Goal: Task Accomplishment & Management: Complete application form

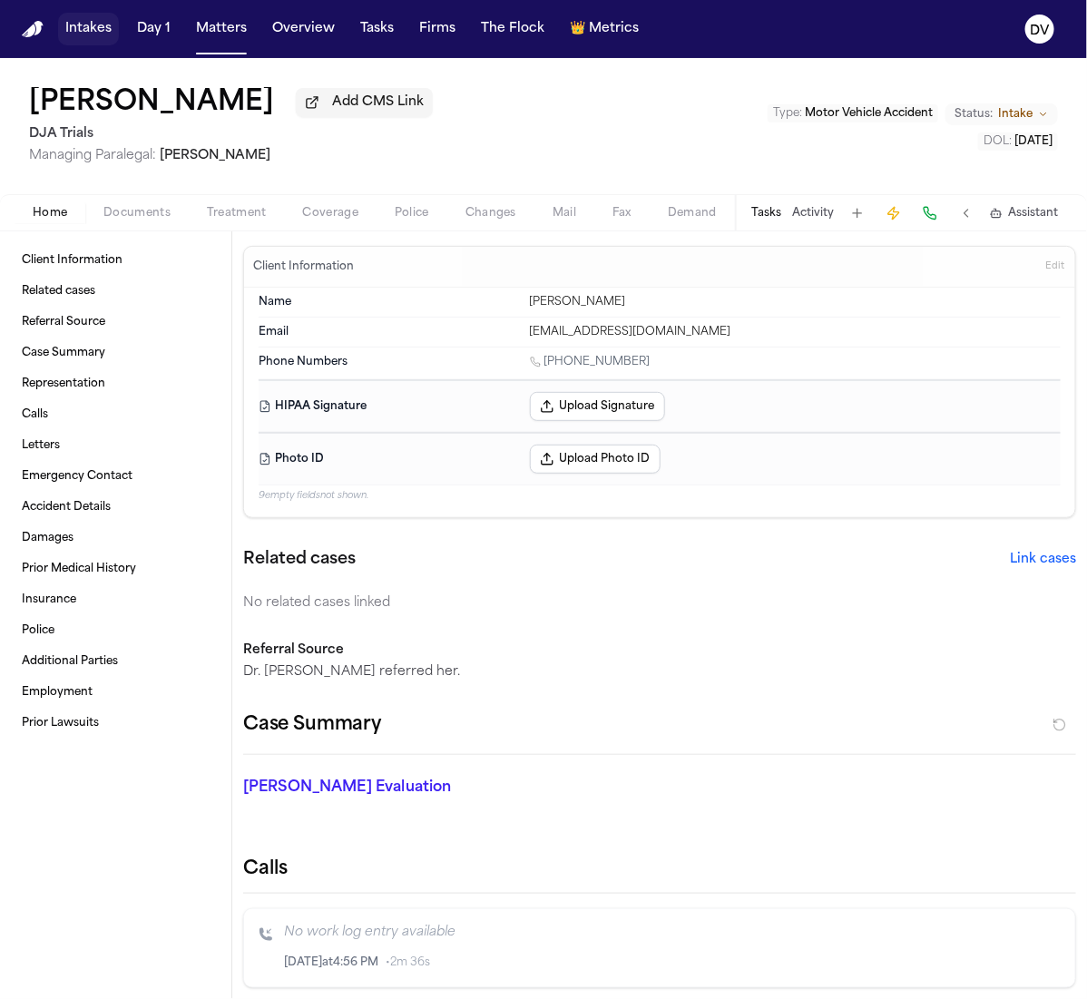
click at [60, 39] on button "Intakes" at bounding box center [88, 29] width 61 height 33
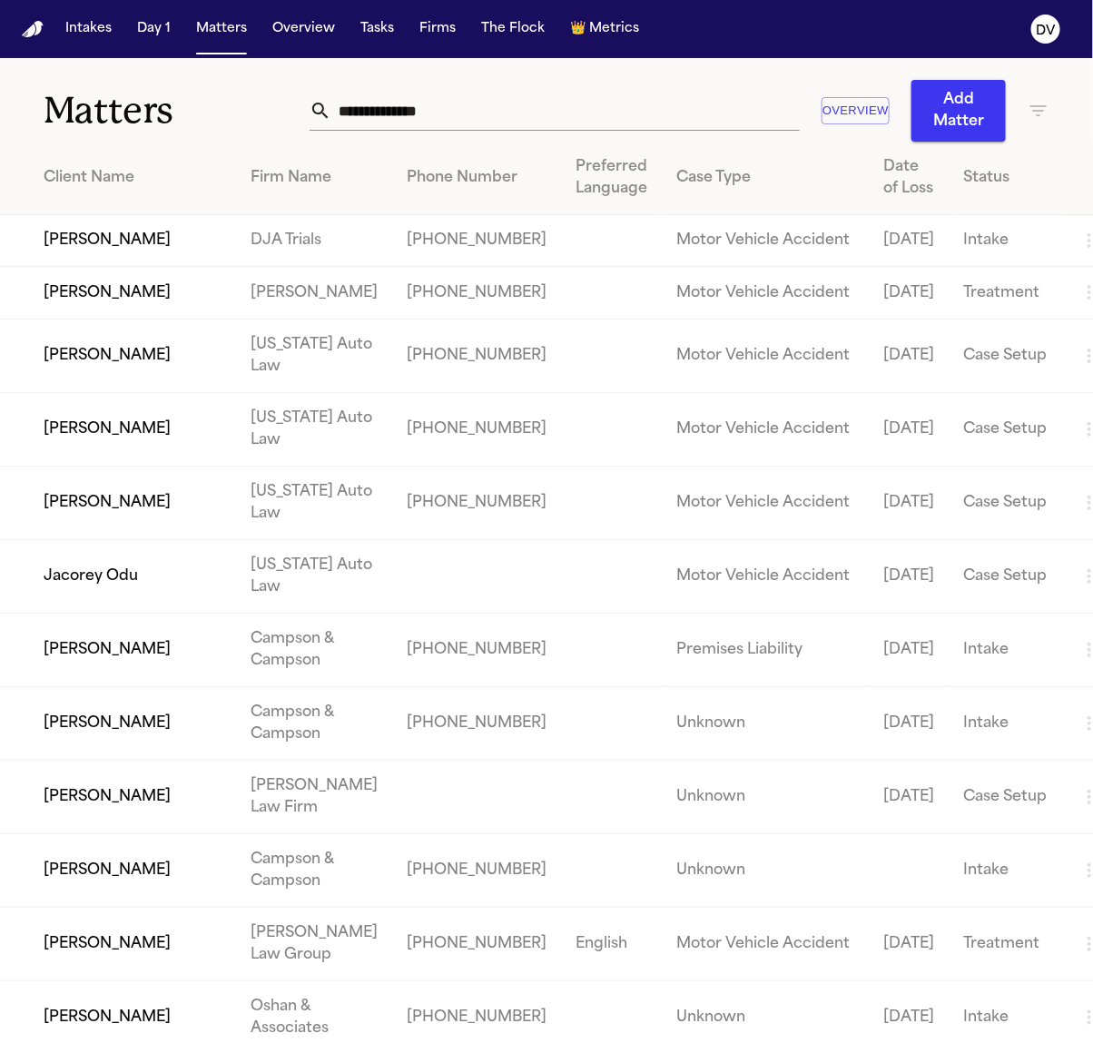
click at [77, 267] on td "[PERSON_NAME]" at bounding box center [118, 241] width 236 height 52
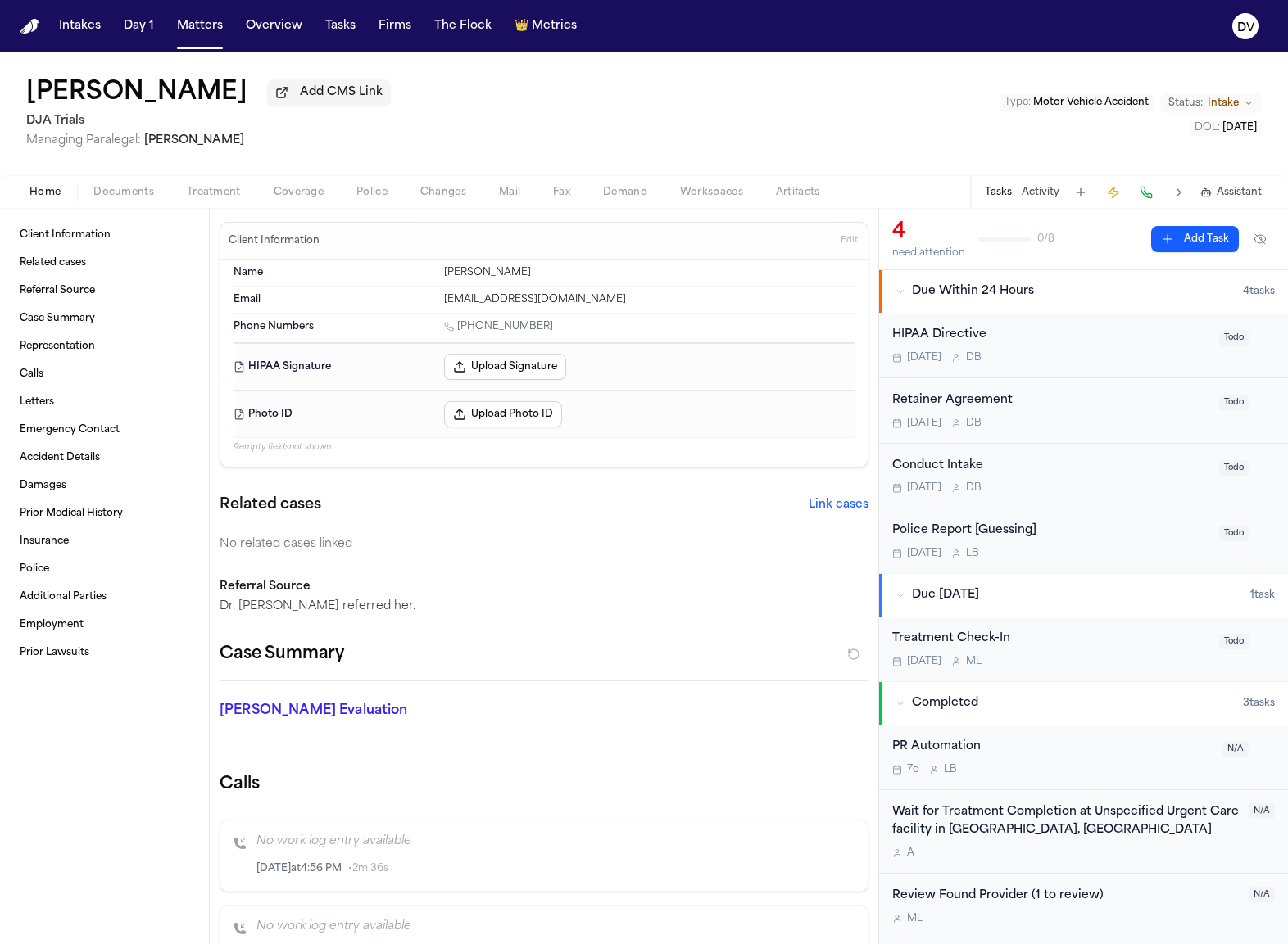
click at [84, 182] on div "Home Documents Treatment Coverage Police Changes Mail Fax Demand Workspaces Art…" at bounding box center [644, 191] width 1288 height 32
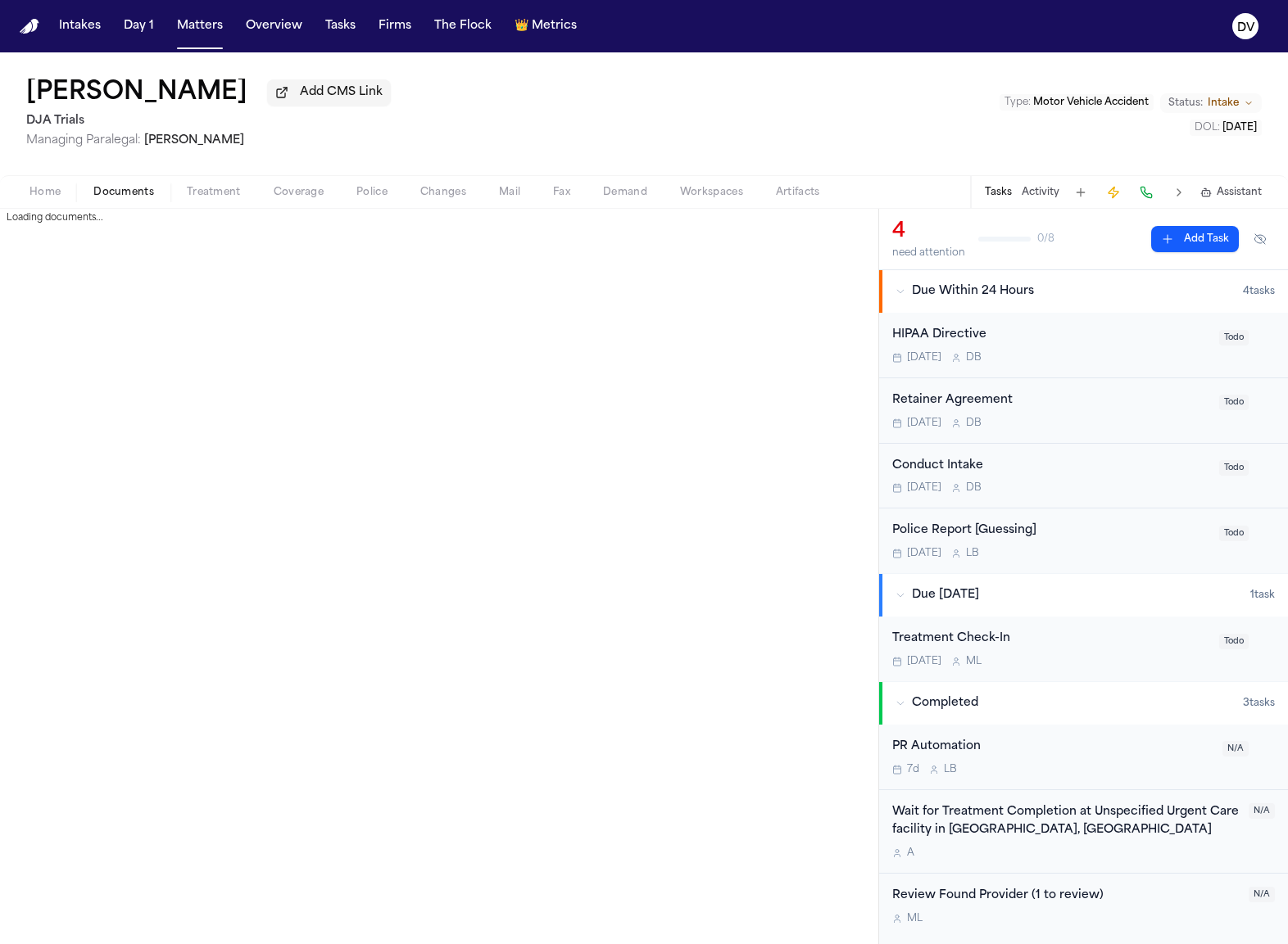
click at [130, 199] on span "Documents" at bounding box center [123, 192] width 60 height 14
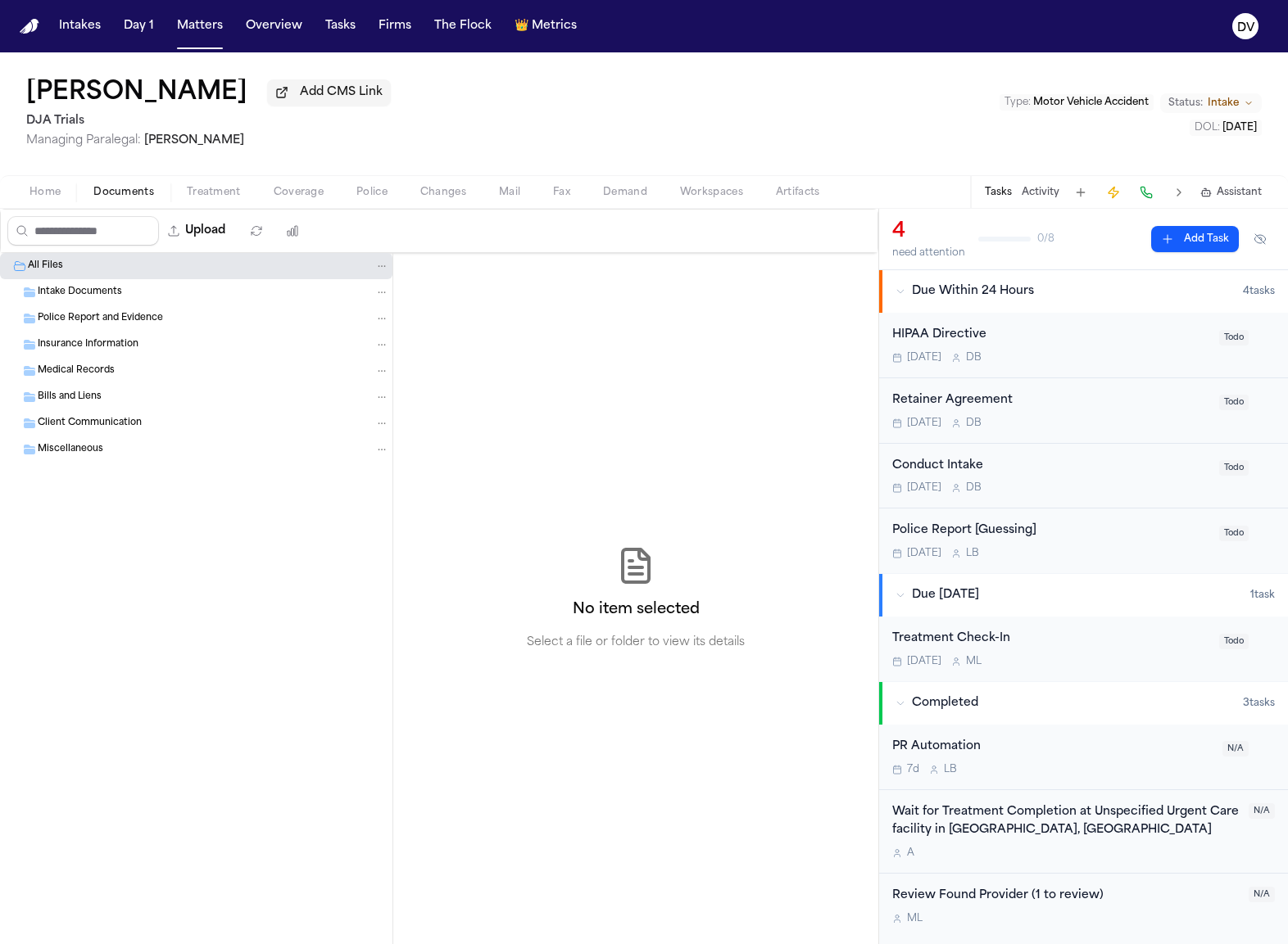
click at [110, 294] on span "Intake Documents" at bounding box center [79, 292] width 84 height 14
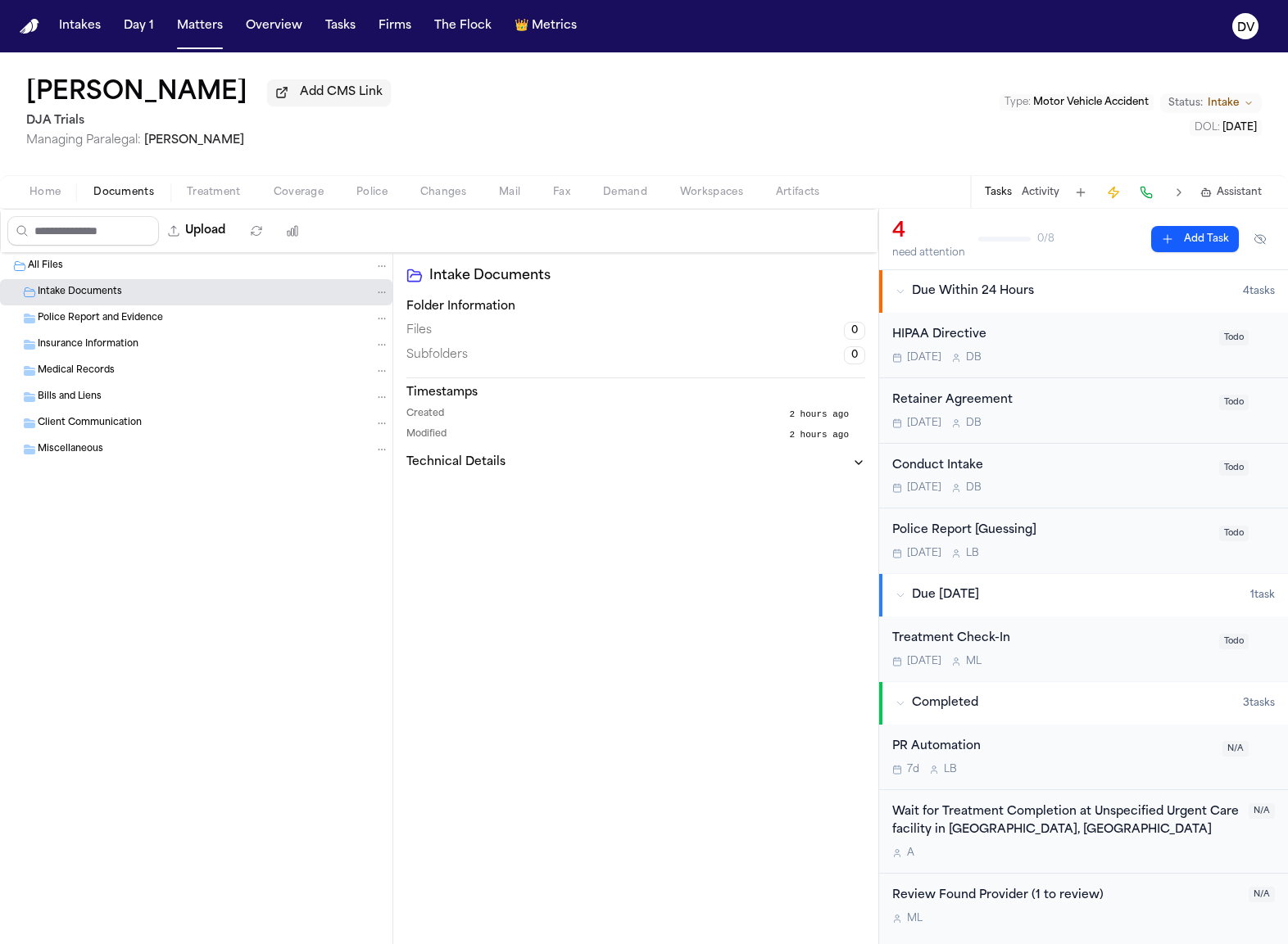
click at [105, 320] on span "Police Report and Evidence" at bounding box center [100, 319] width 125 height 14
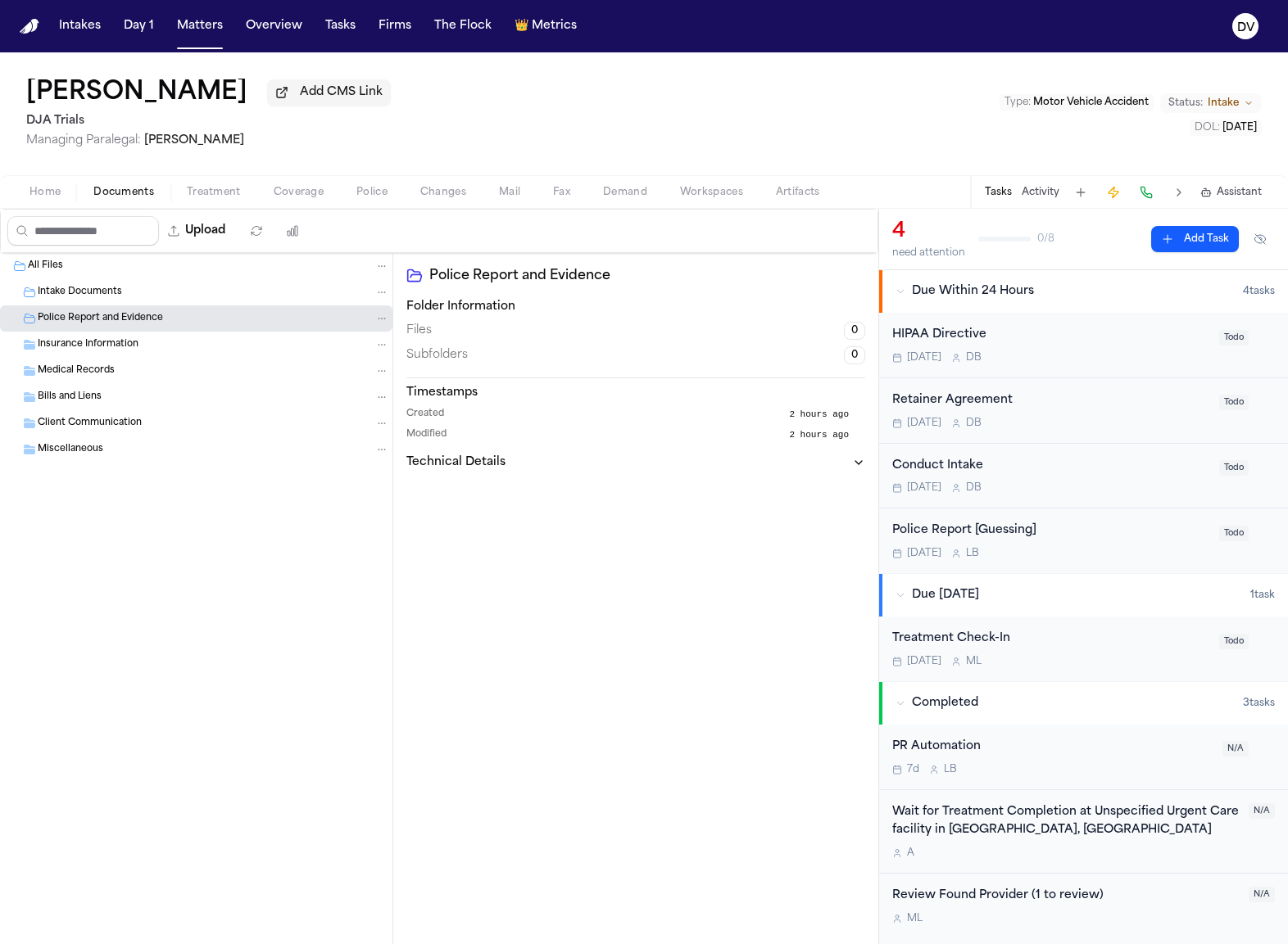
click at [107, 350] on span "Insurance Information" at bounding box center [88, 345] width 101 height 14
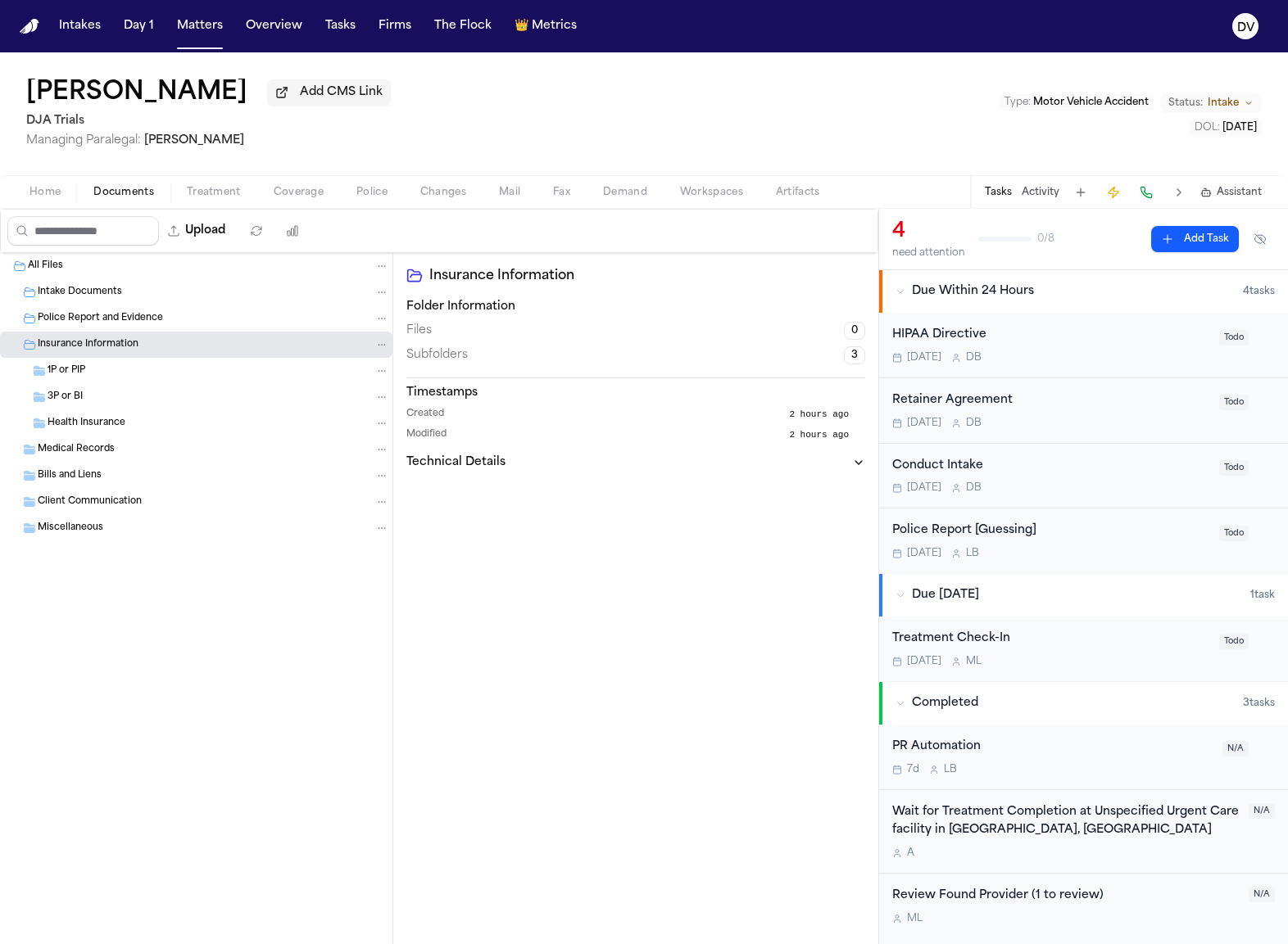
click at [83, 273] on div "All Files" at bounding box center [208, 266] width 361 height 14
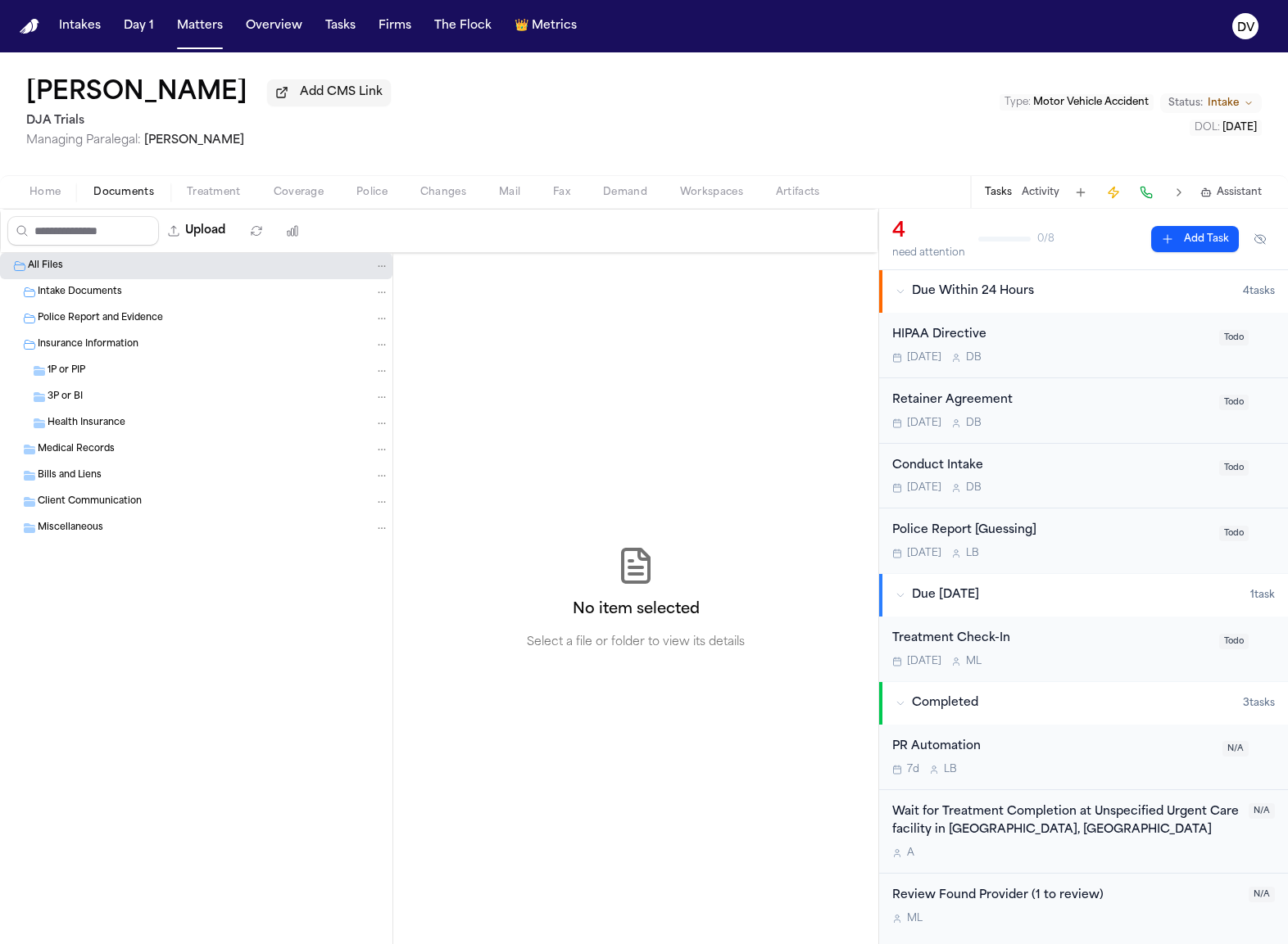
click at [1237, 109] on span "Intake" at bounding box center [1223, 103] width 31 height 14
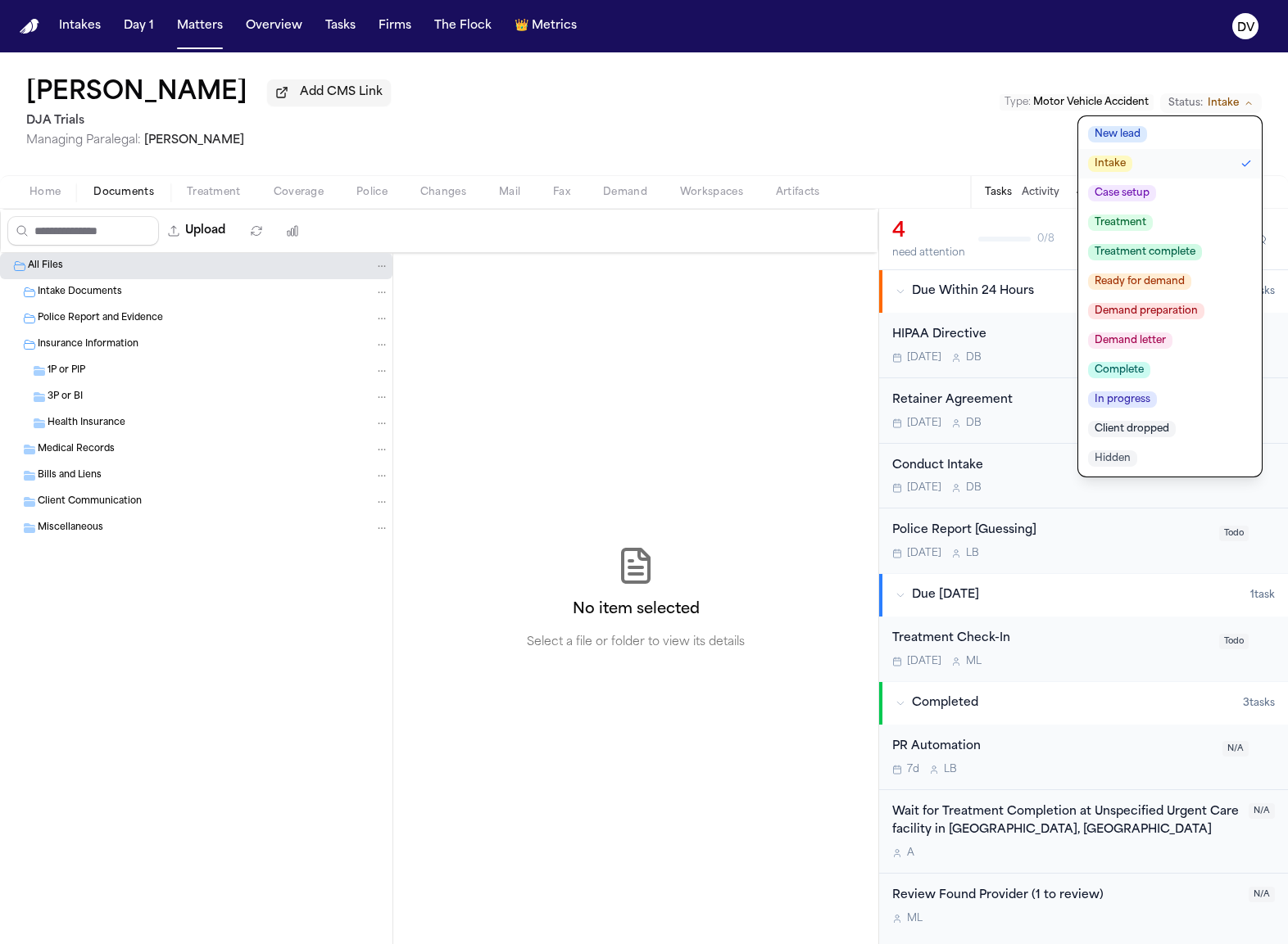
click at [1241, 105] on button "Status: Intake" at bounding box center [1210, 103] width 102 height 20
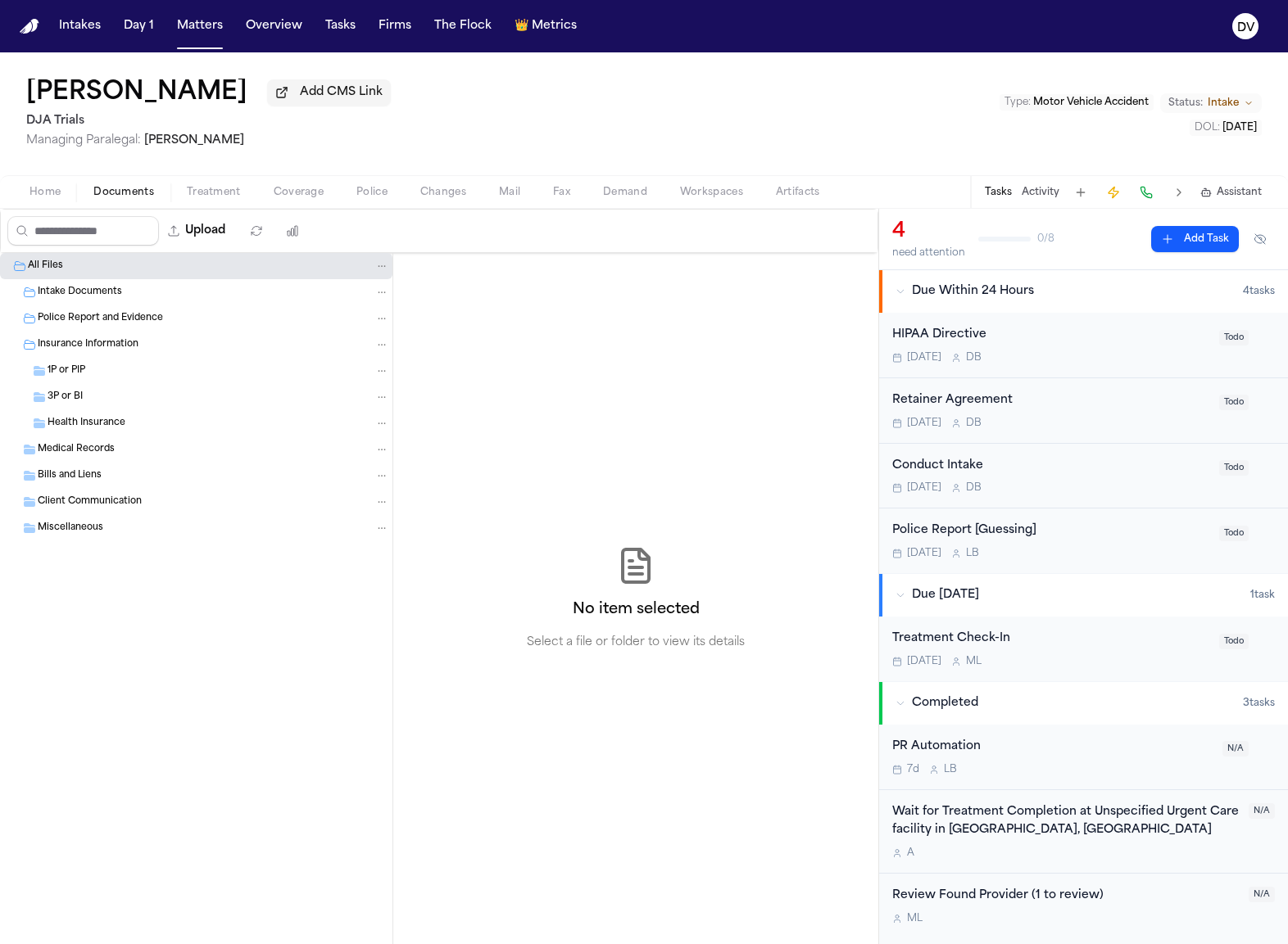
click at [60, 266] on span "All Files" at bounding box center [45, 266] width 35 height 14
click at [37, 186] on span "Home" at bounding box center [45, 192] width 31 height 14
click at [105, 189] on span "Documents" at bounding box center [123, 192] width 60 height 14
click at [220, 197] on span "Treatment" at bounding box center [214, 192] width 54 height 14
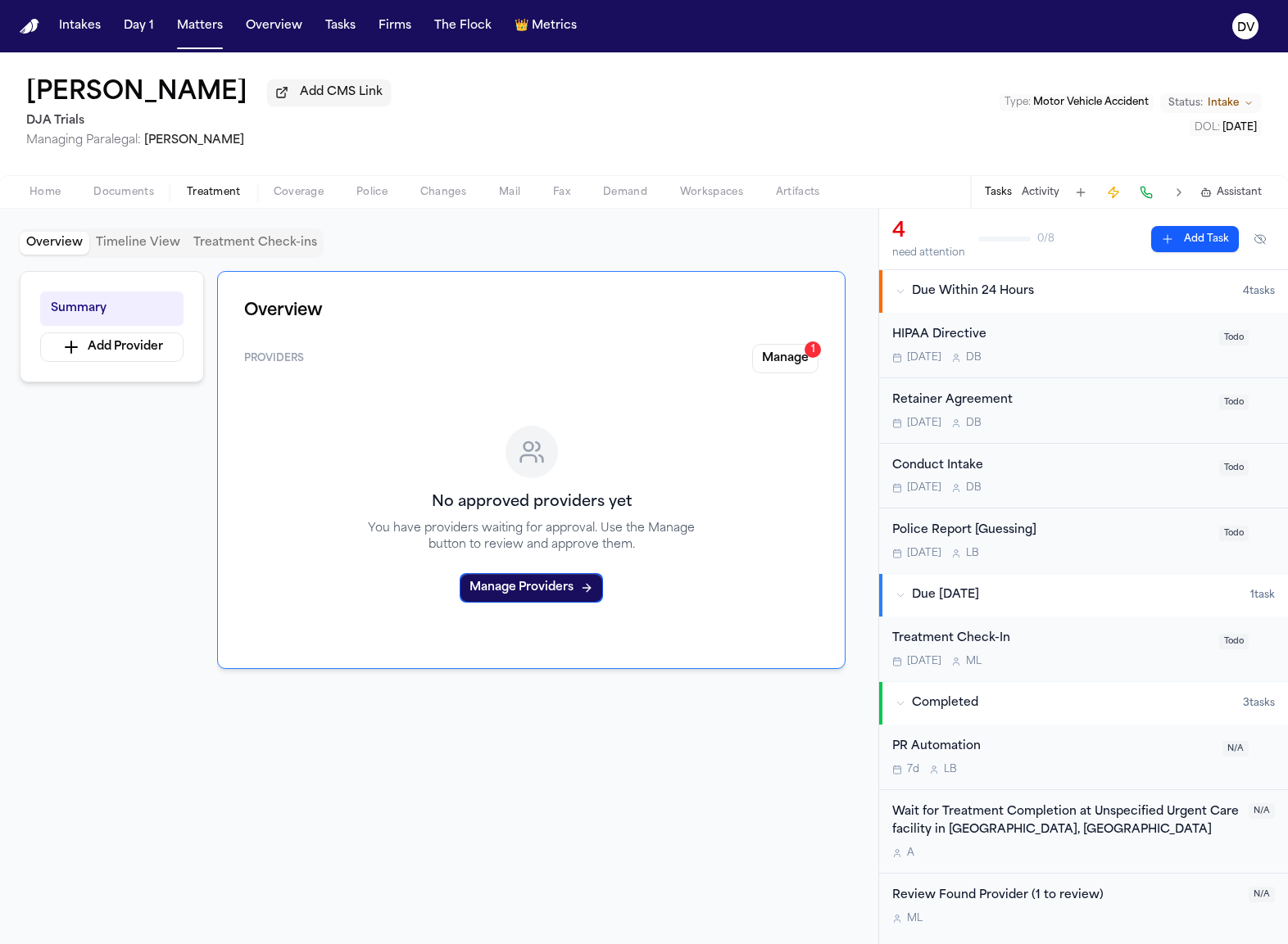
click at [44, 186] on button "Home" at bounding box center [45, 192] width 64 height 20
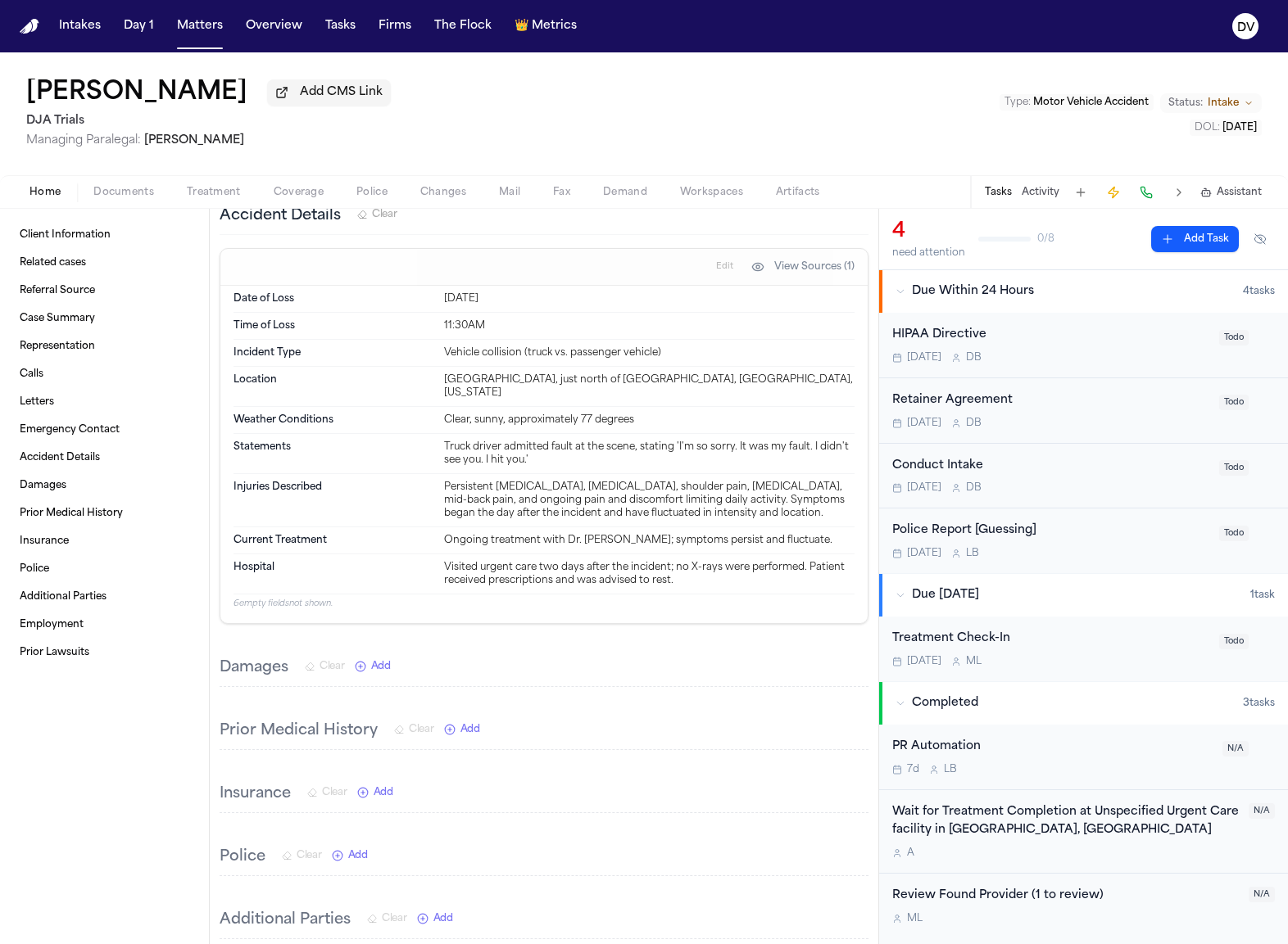
scroll to position [1335, 0]
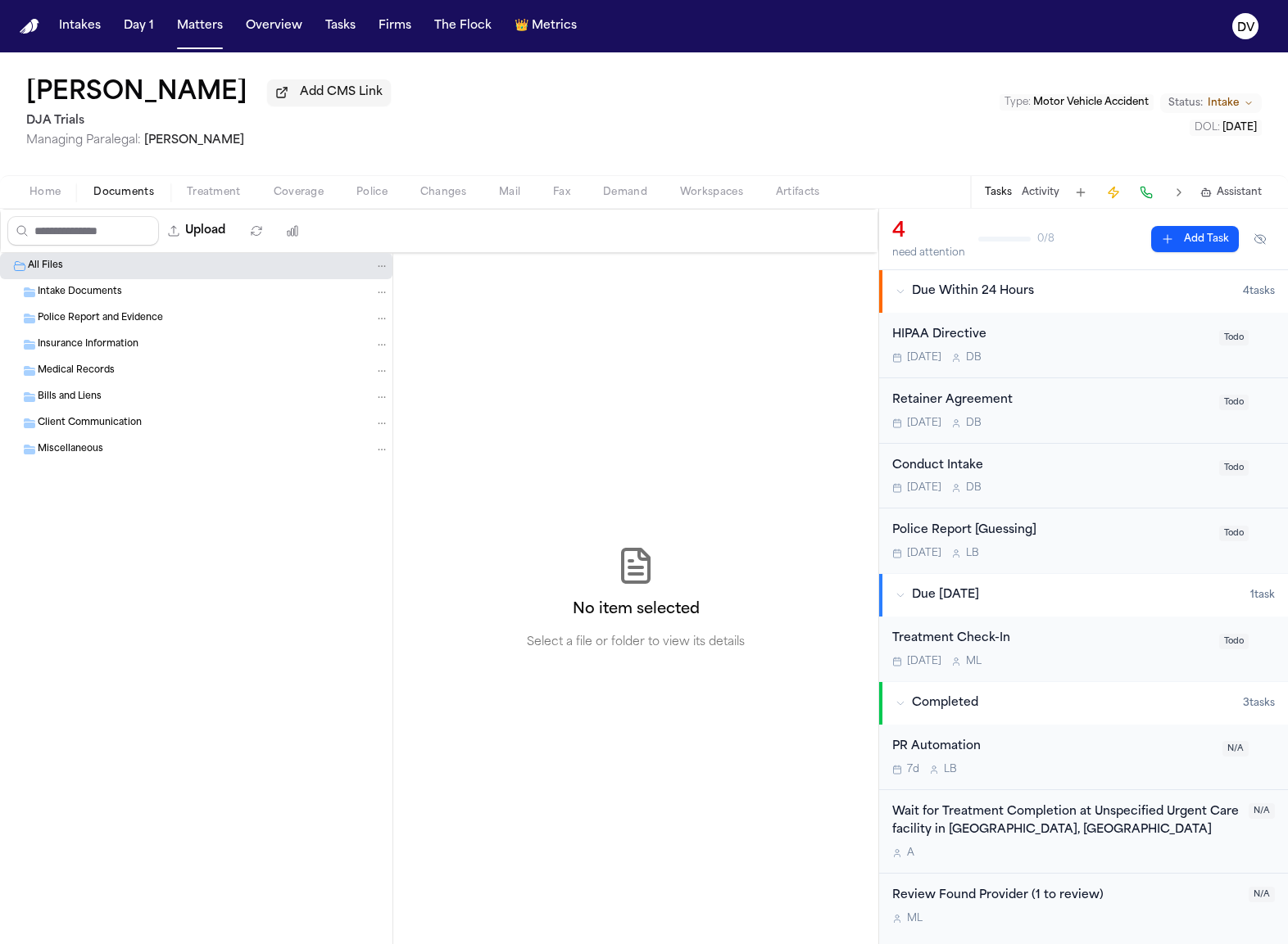
click at [122, 195] on span "Documents" at bounding box center [123, 192] width 60 height 14
click at [217, 199] on span "Treatment" at bounding box center [214, 192] width 54 height 14
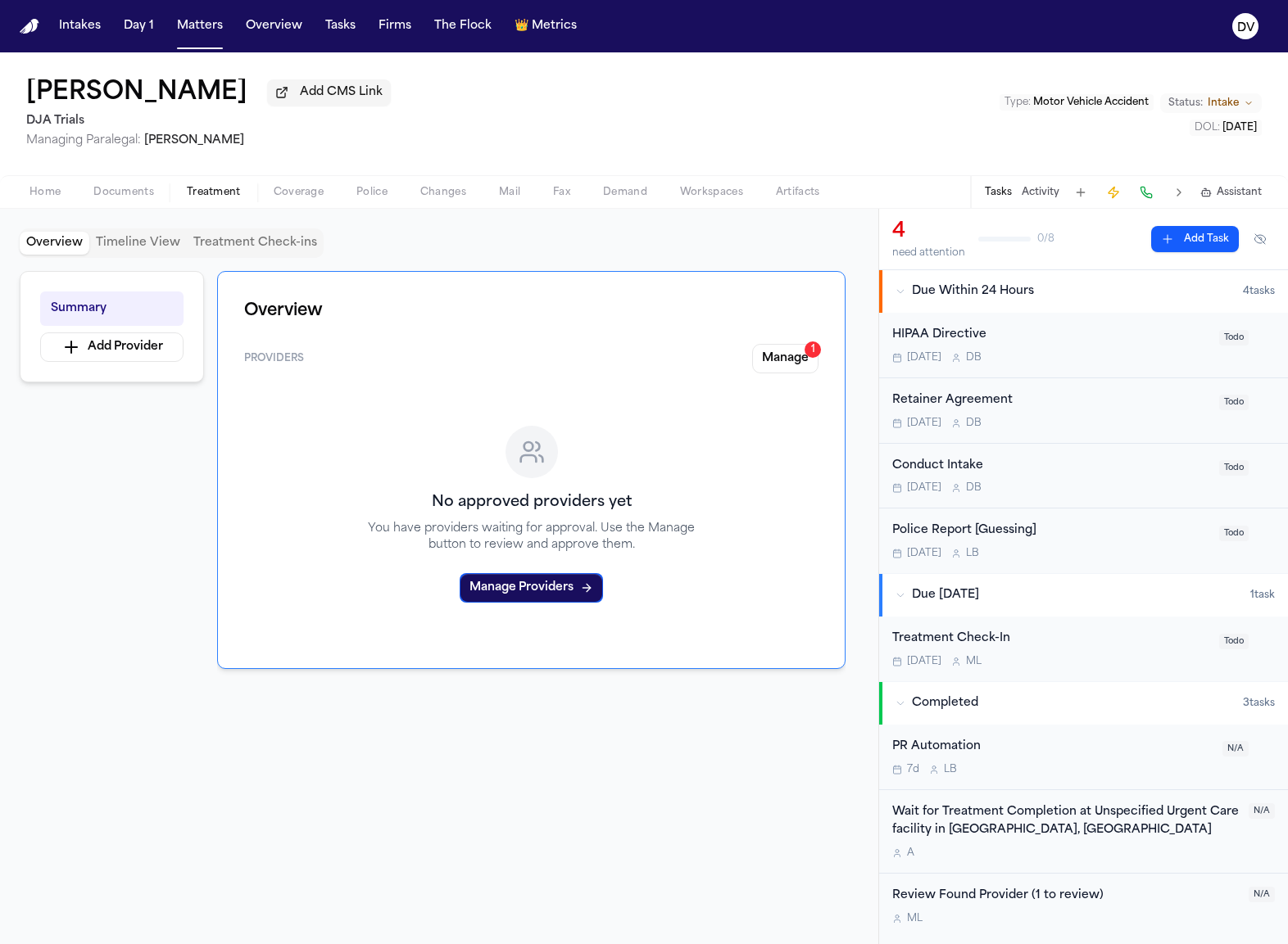
drag, startPoint x: 318, startPoint y: 208, endPoint x: 288, endPoint y: 207, distance: 30.0
click at [307, 208] on div "Home Documents Treatment Coverage Police Changes Mail Fax Demand Workspaces Art…" at bounding box center [644, 191] width 1288 height 32
click at [251, 198] on button "Treatment" at bounding box center [214, 192] width 87 height 20
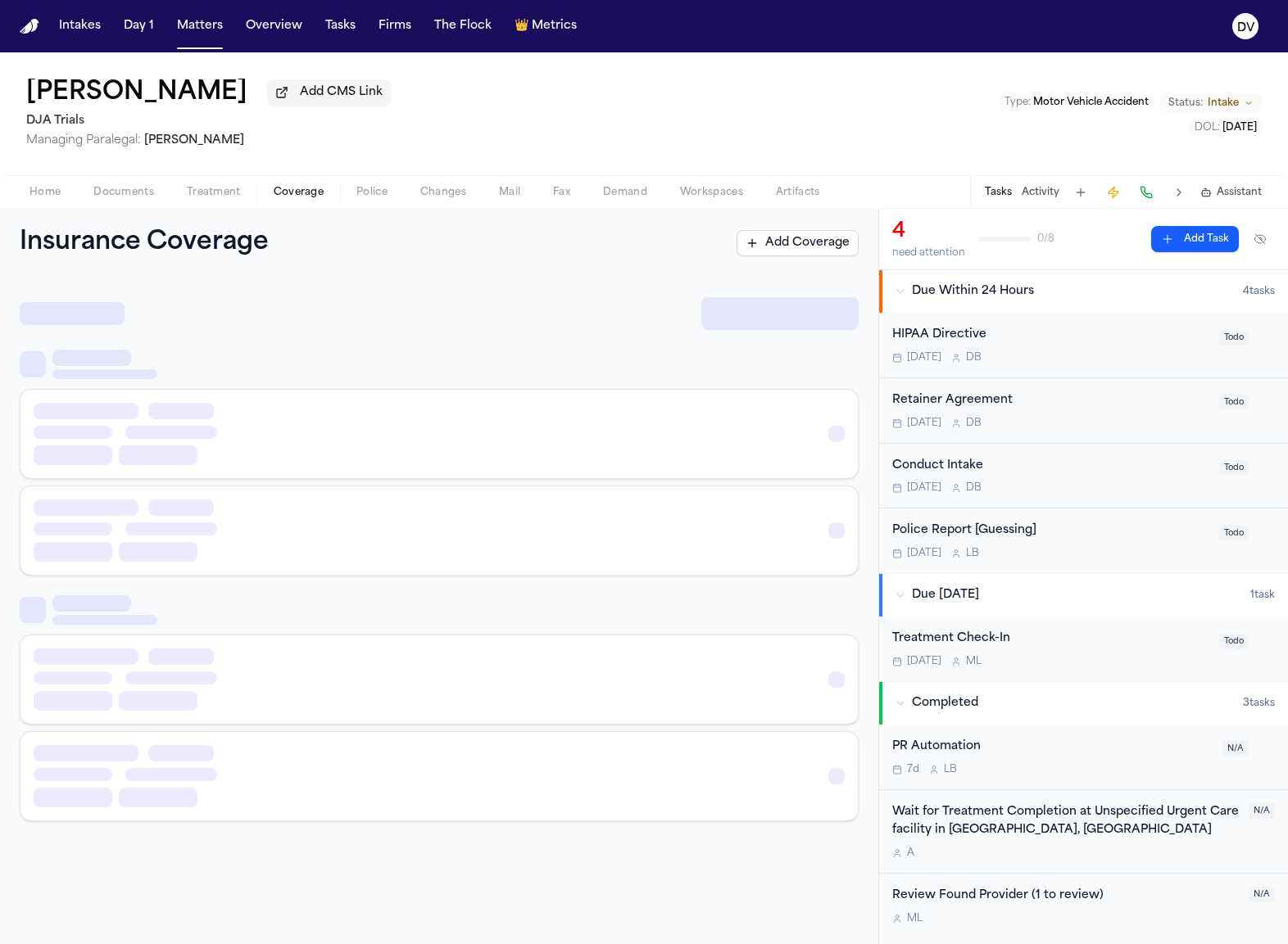
click at [276, 196] on span "Coverage" at bounding box center [298, 192] width 50 height 14
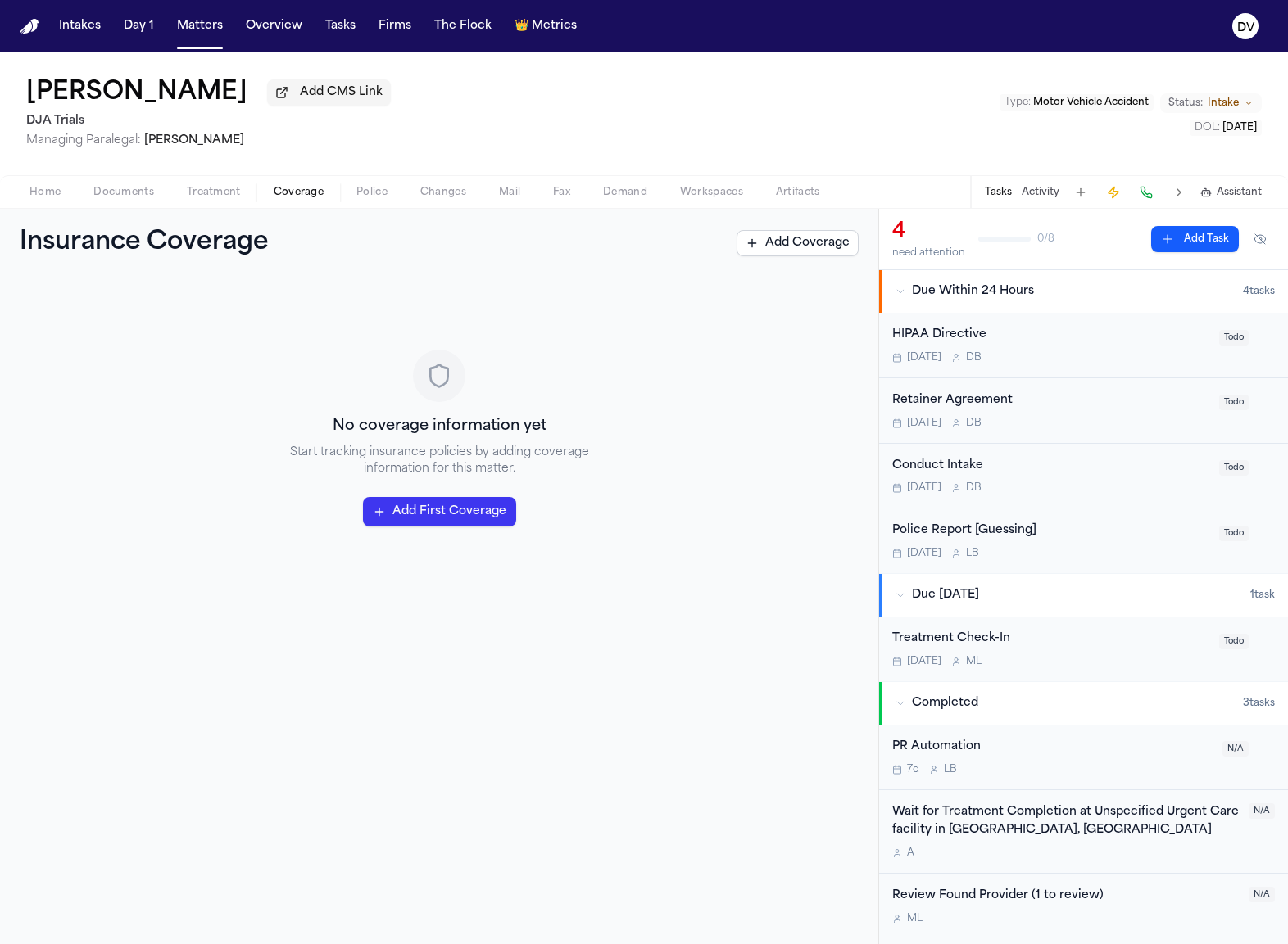
click at [179, 190] on button "Treatment" at bounding box center [214, 192] width 87 height 20
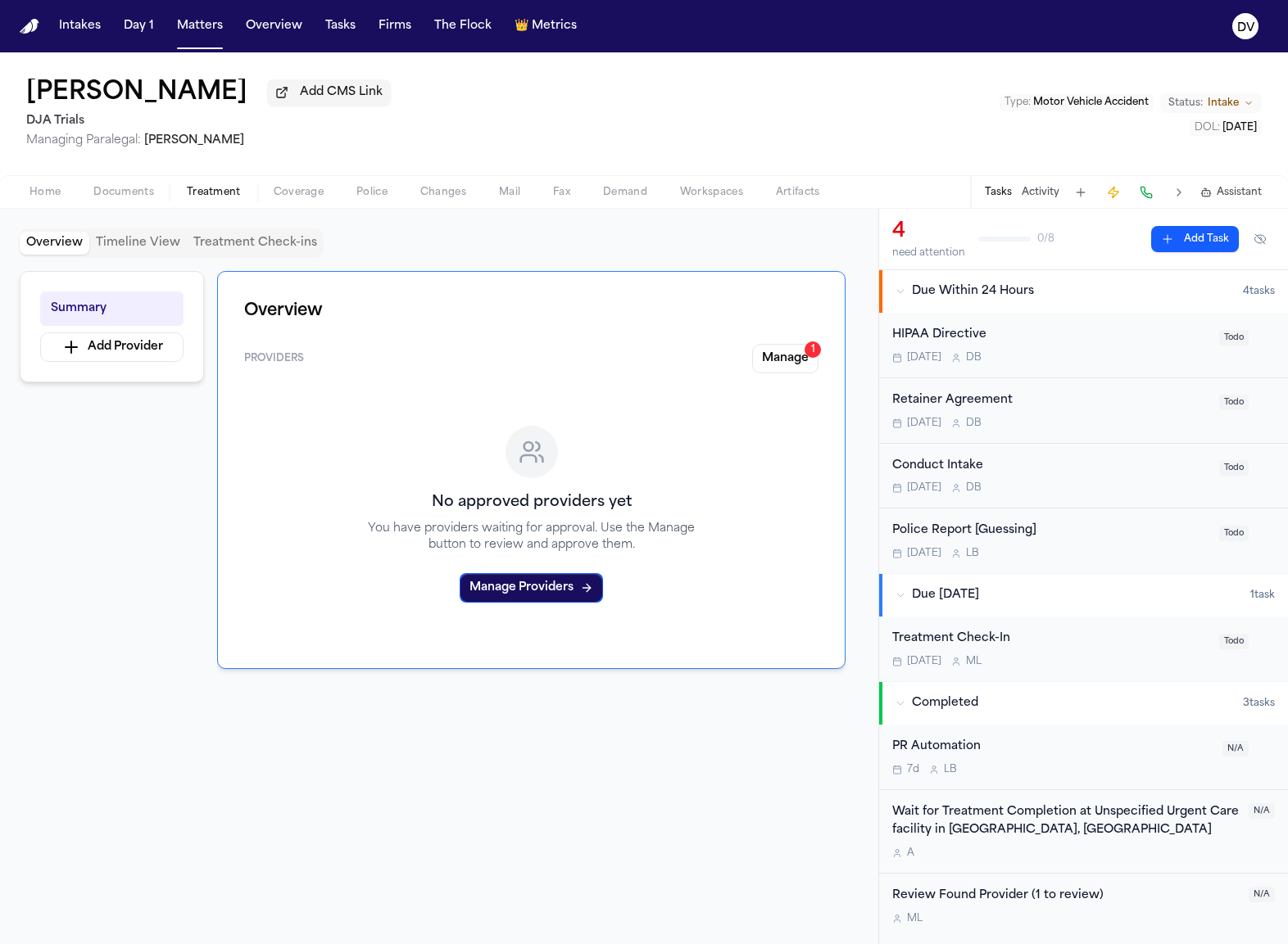
click at [137, 250] on button "Timeline View" at bounding box center [138, 243] width 97 height 23
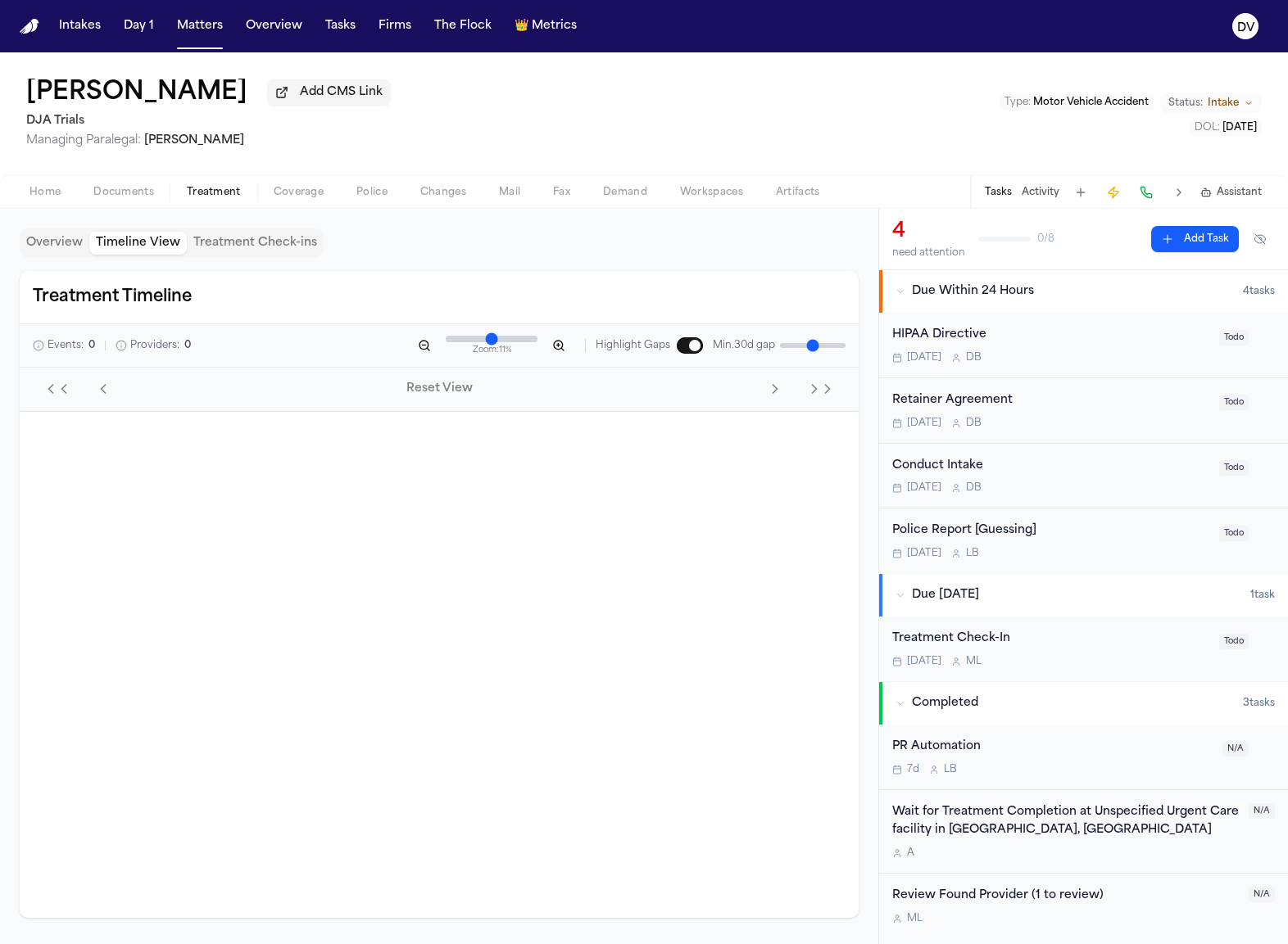
click at [254, 258] on div "Overview Timeline View Treatment Check-ins" at bounding box center [171, 243] width 304 height 30
click at [352, 199] on button "Police" at bounding box center [372, 192] width 64 height 20
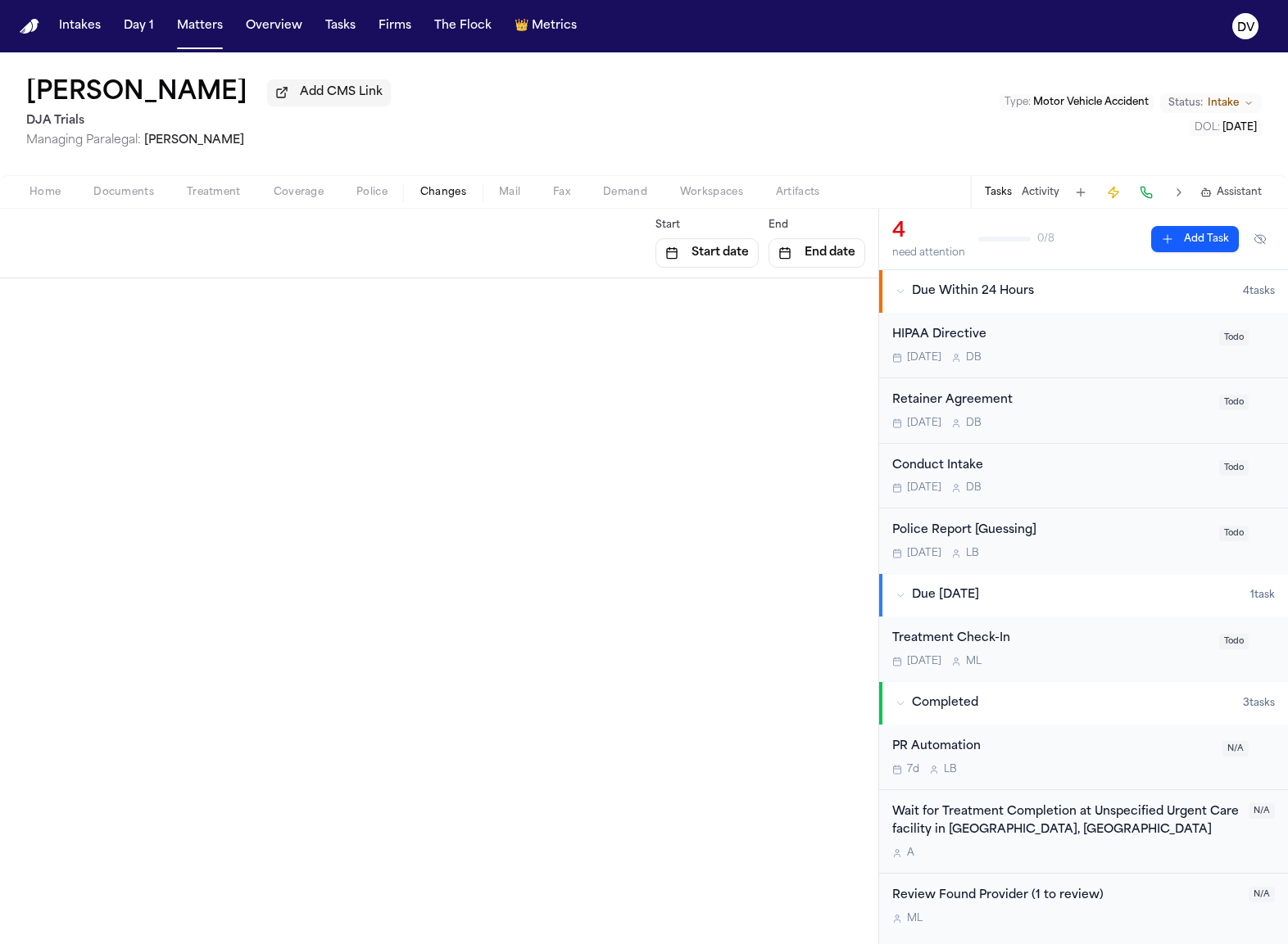
click at [430, 196] on span "Changes" at bounding box center [443, 192] width 46 height 14
click at [514, 195] on span "Mail" at bounding box center [510, 192] width 22 height 14
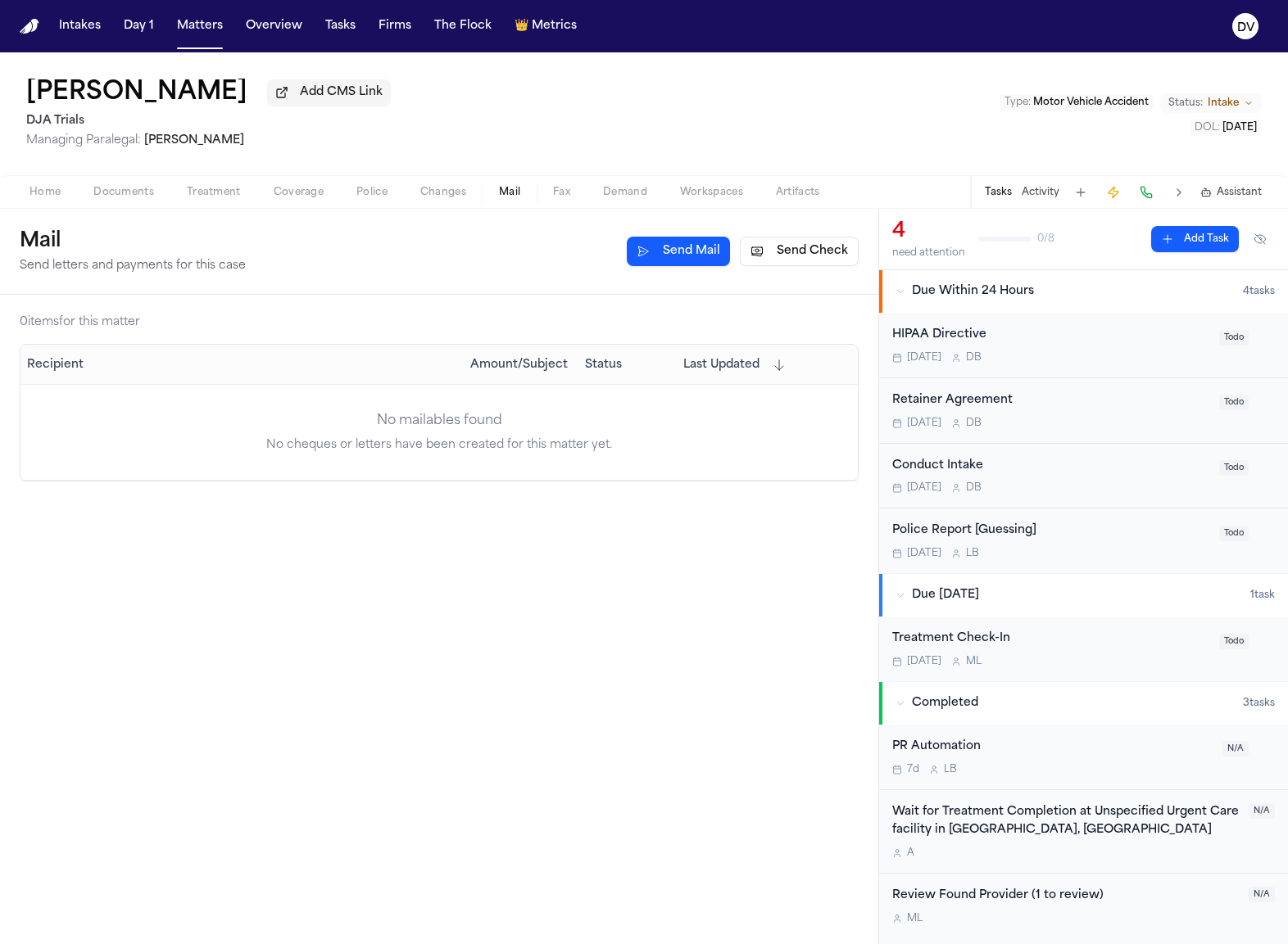
click at [570, 194] on button "Fax" at bounding box center [561, 192] width 50 height 20
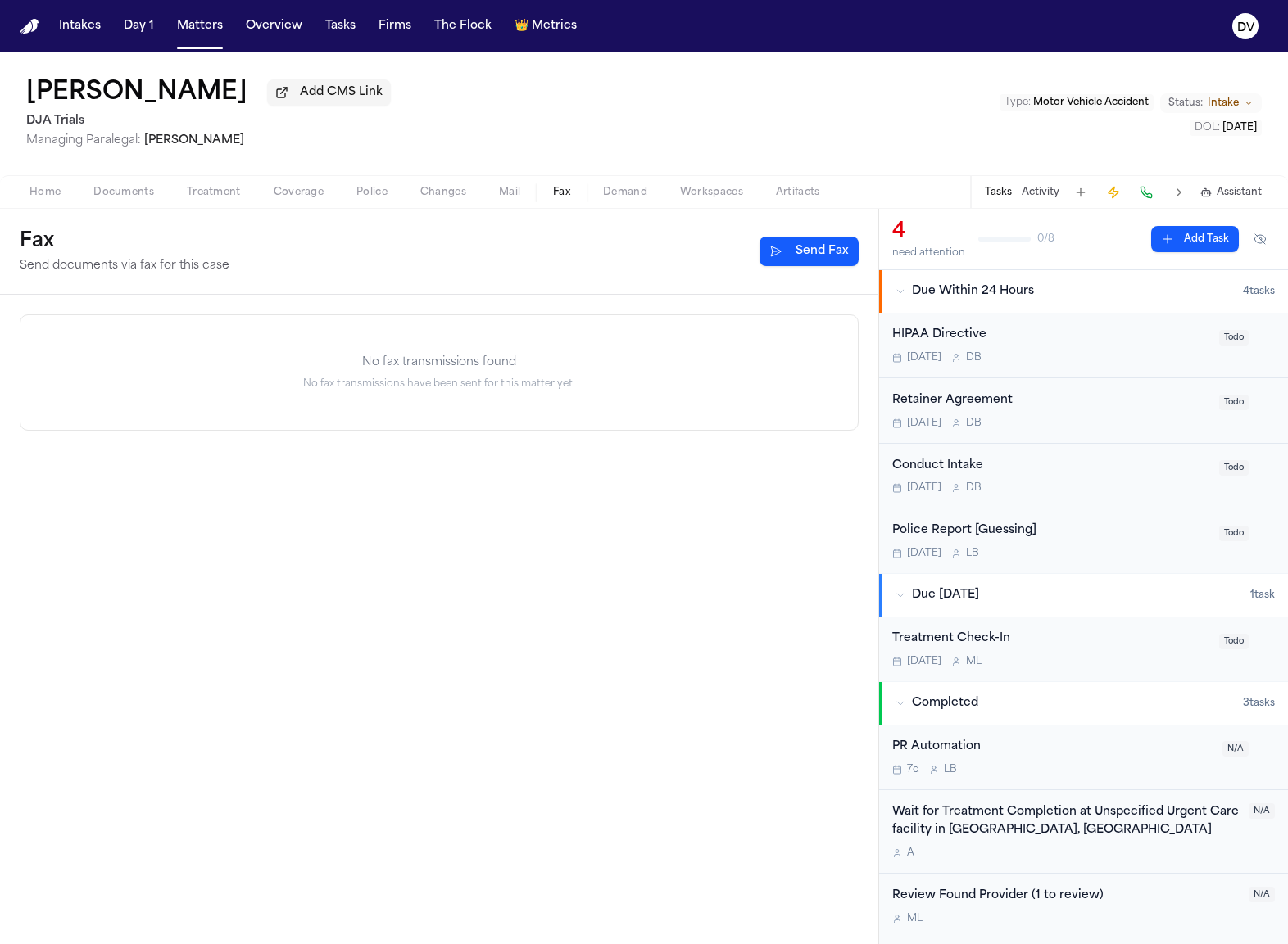
click at [609, 194] on span "Demand" at bounding box center [625, 192] width 44 height 14
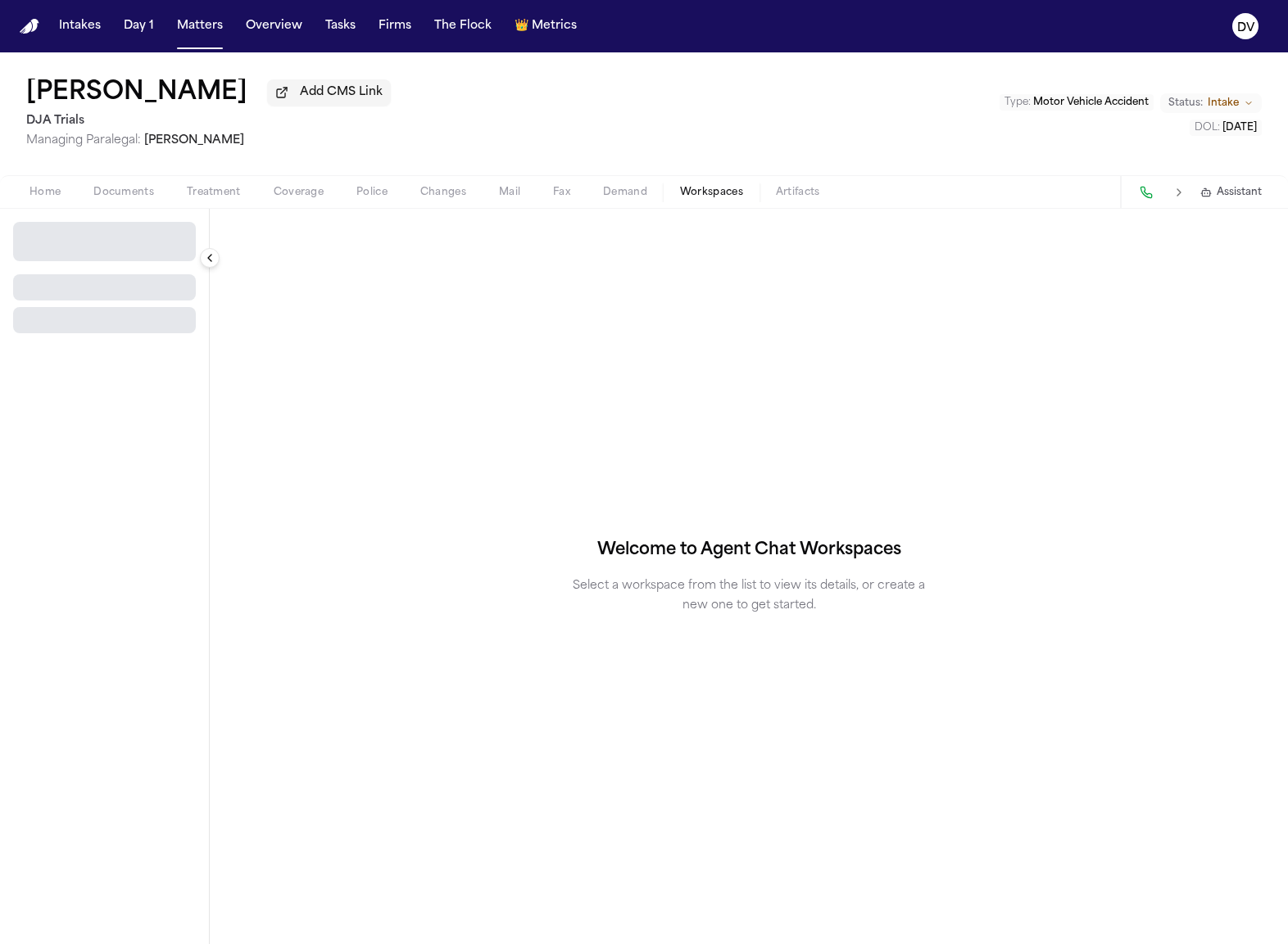
click at [683, 189] on span "Workspaces" at bounding box center [711, 192] width 63 height 14
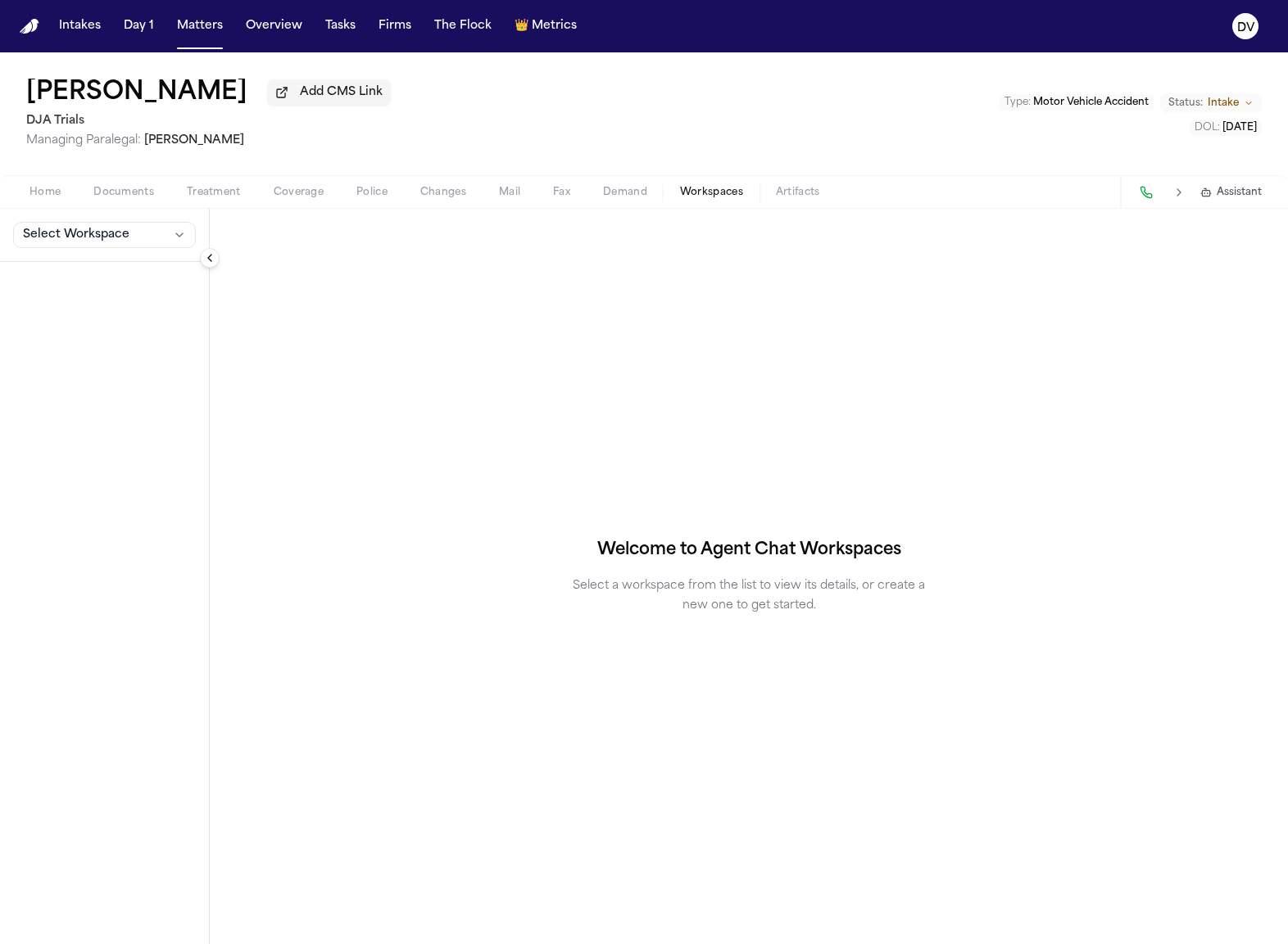
click at [785, 199] on span "Artifacts" at bounding box center [797, 192] width 44 height 14
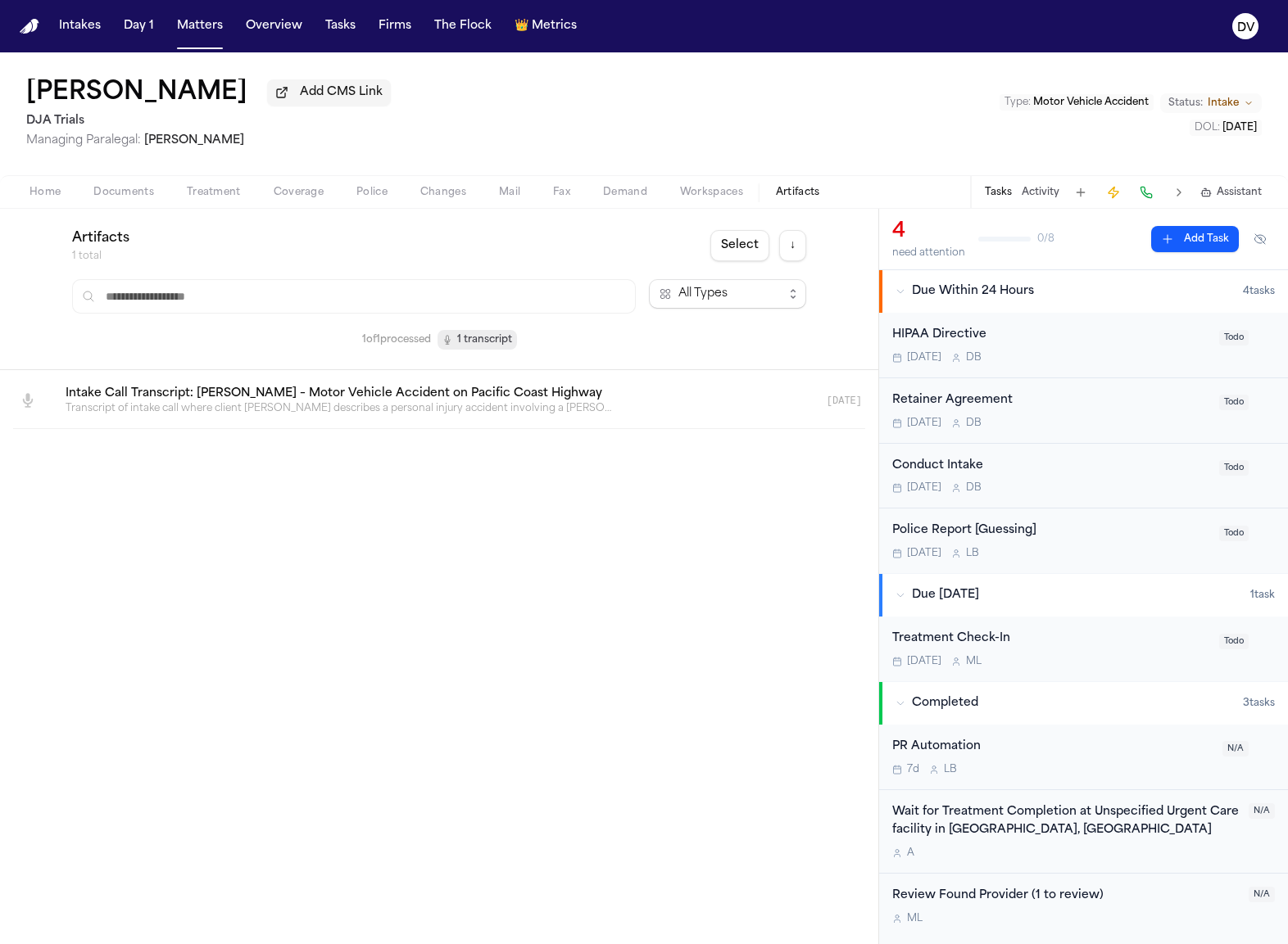
click at [341, 407] on link at bounding box center [419, 401] width 734 height 55
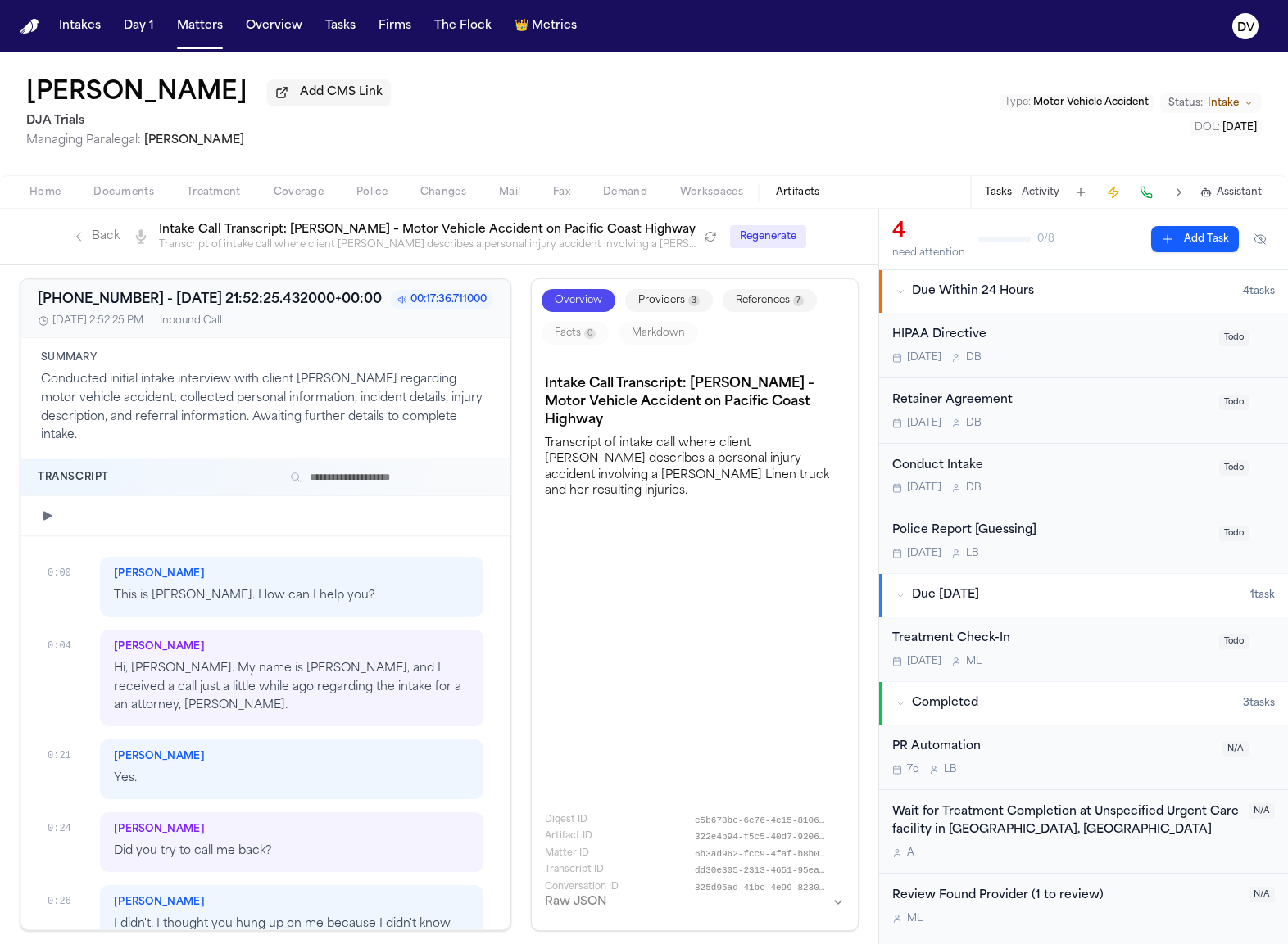
click at [49, 523] on icon "button" at bounding box center [47, 516] width 14 height 14
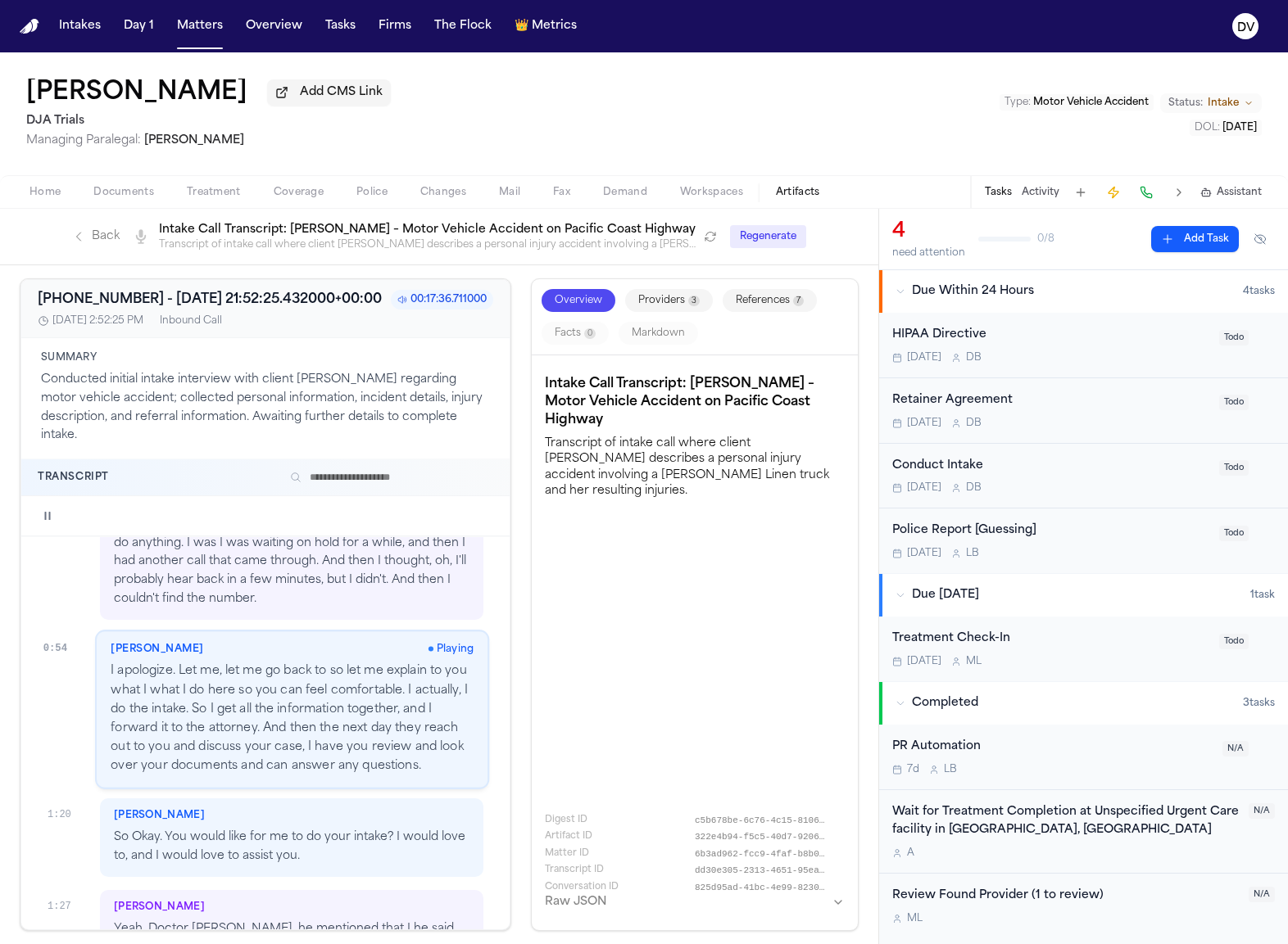
scroll to position [512, 0]
click at [49, 523] on icon "button" at bounding box center [47, 516] width 14 height 14
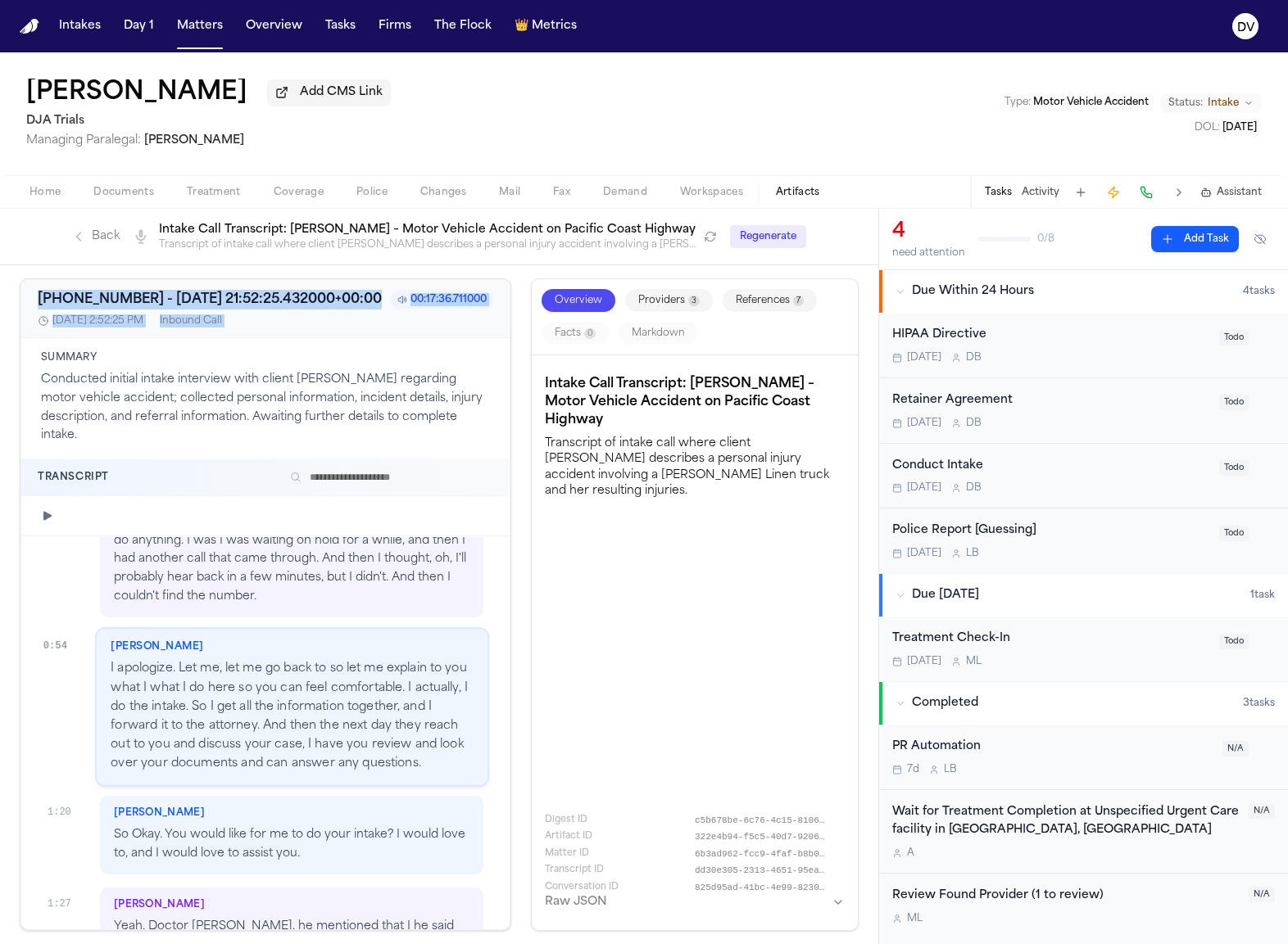
drag, startPoint x: 220, startPoint y: 334, endPoint x: 210, endPoint y: 274, distance: 60.8
click at [217, 287] on div "[PHONE_NUMBER] - [DATE] 21:52:25.432000+00:00 00:17:36.711000 [DATE], 2:52:25 P…" at bounding box center [265, 605] width 490 height 652
click at [56, 193] on span "Home" at bounding box center [45, 192] width 31 height 14
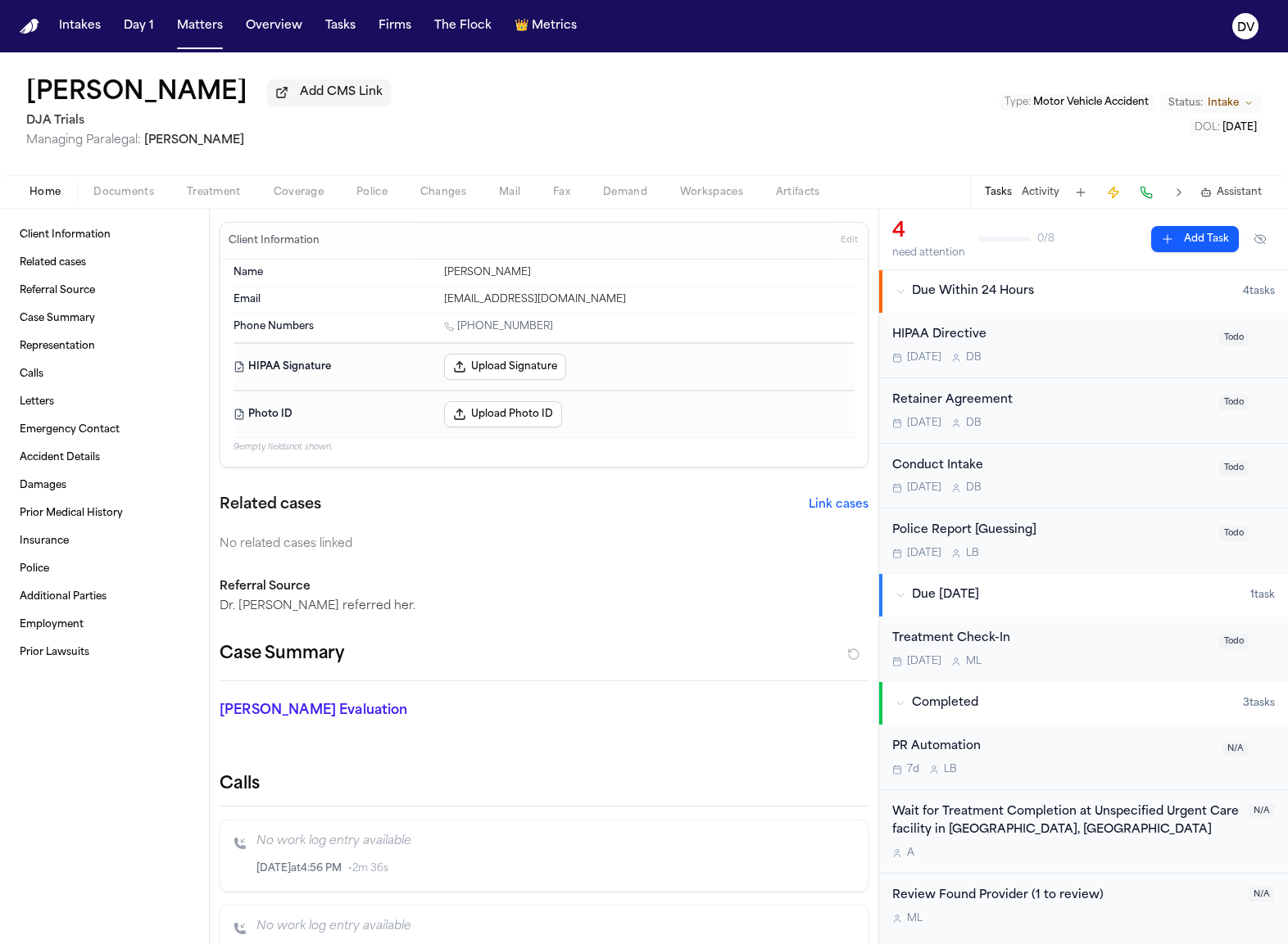
click at [131, 194] on span "Documents" at bounding box center [123, 192] width 60 height 14
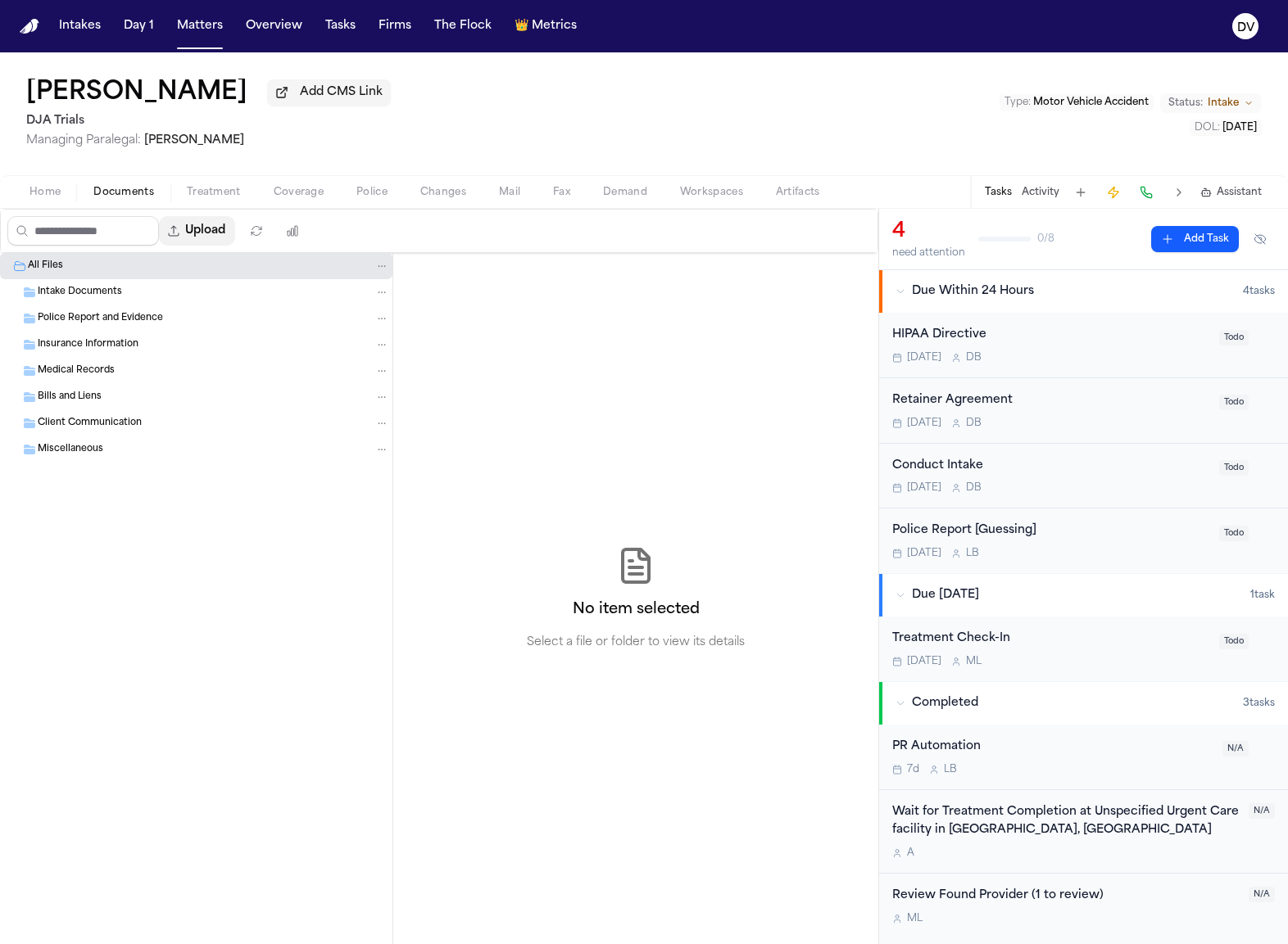
click at [235, 236] on button "Upload" at bounding box center [197, 231] width 76 height 30
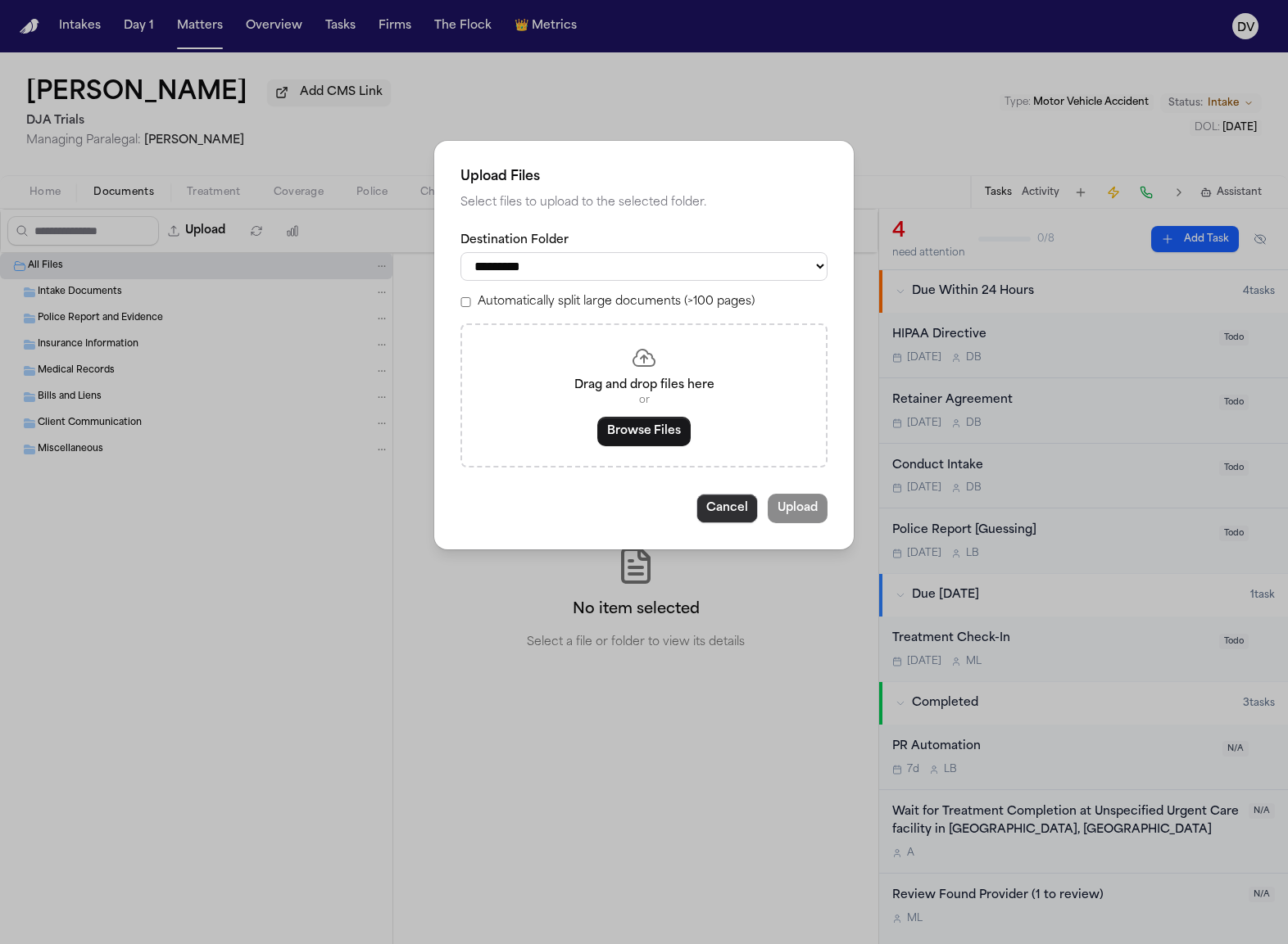
click at [701, 512] on button "Cancel" at bounding box center [727, 508] width 61 height 30
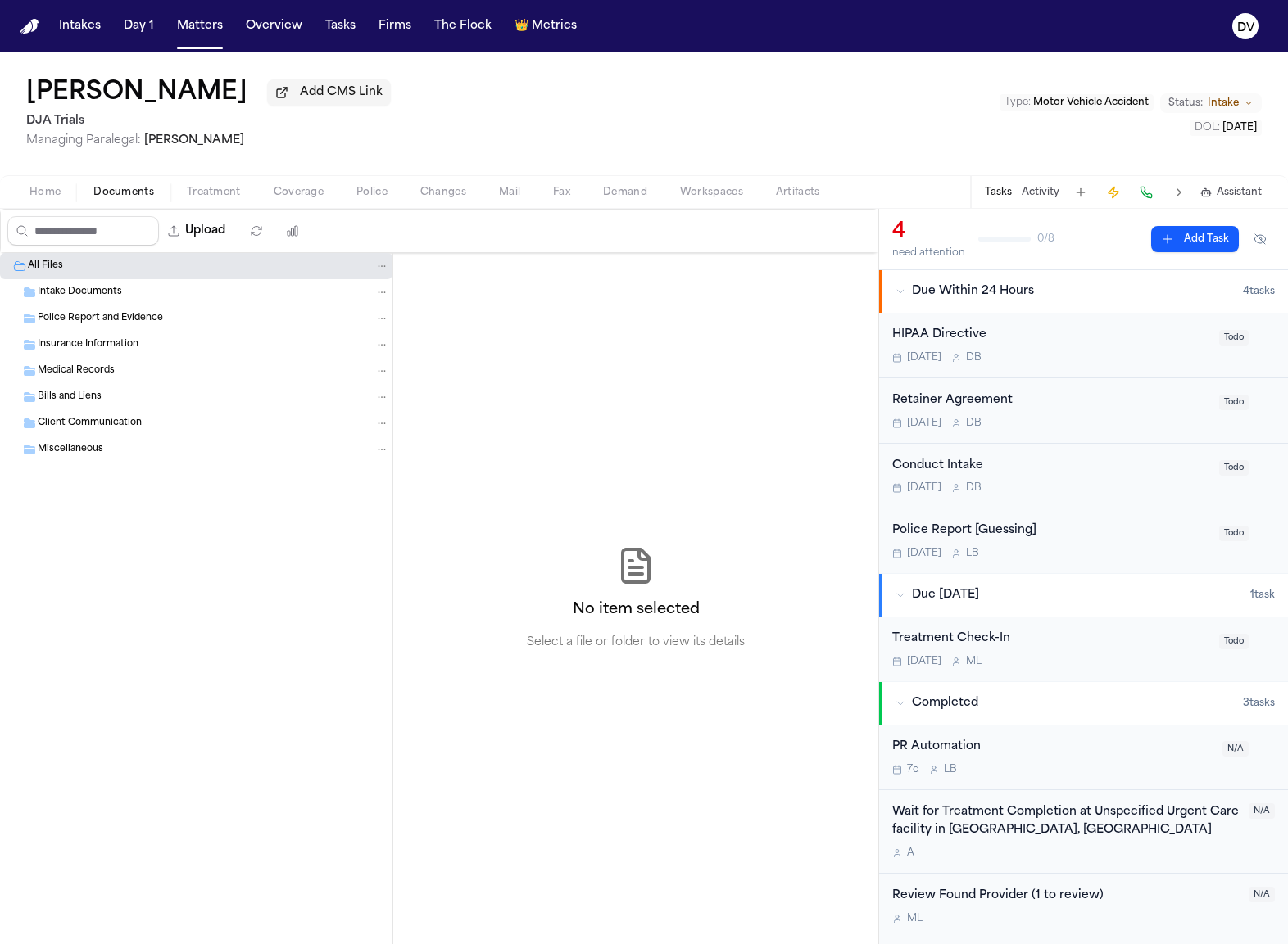
click at [190, 306] on div "Intake Documents" at bounding box center [196, 292] width 393 height 26
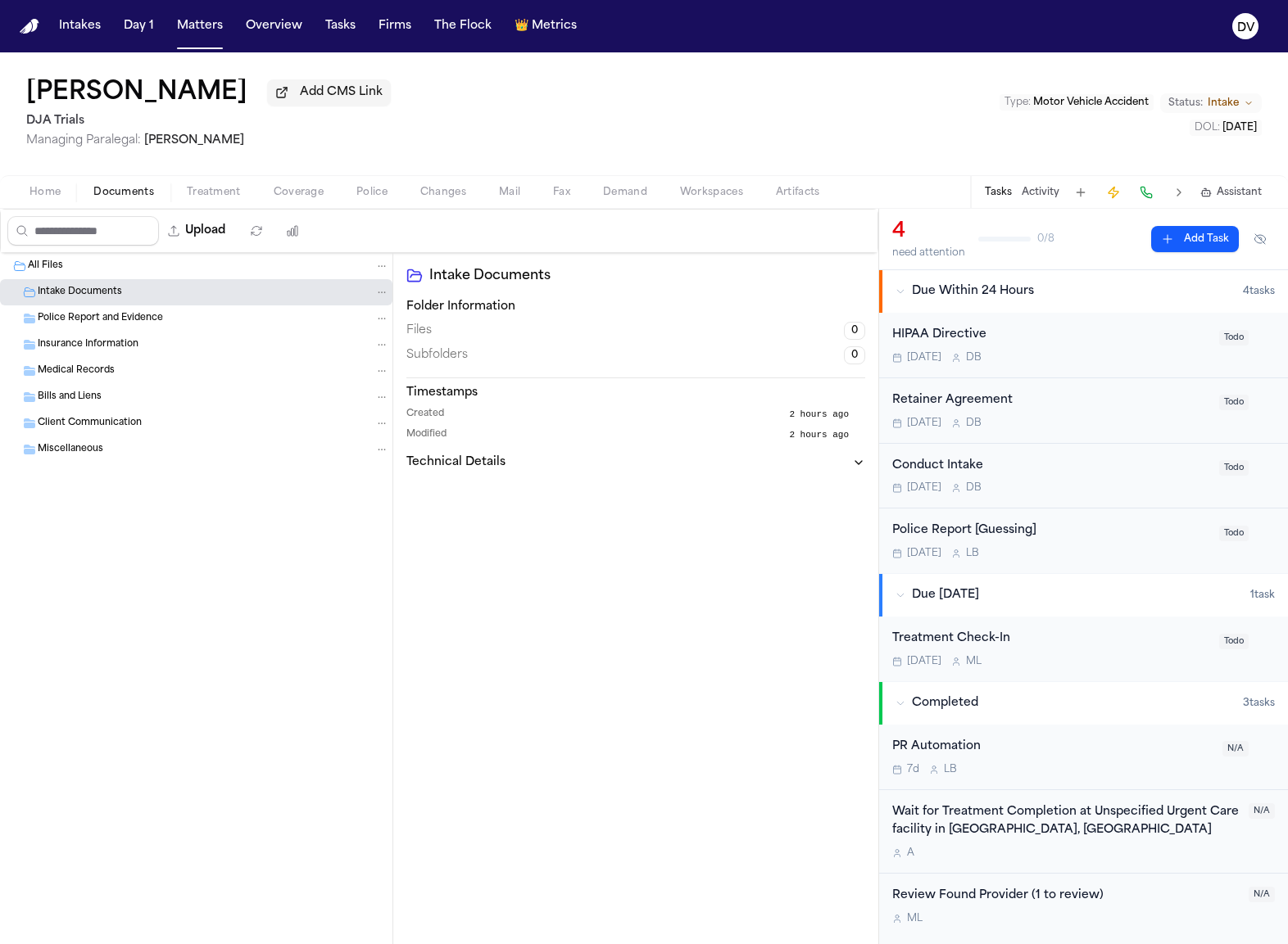
click at [387, 271] on button "Folder: All Files" at bounding box center [382, 266] width 14 height 14
click at [382, 298] on icon "Folder: Intake Documents" at bounding box center [382, 292] width 12 height 12
click at [56, 24] on button "Intakes" at bounding box center [79, 26] width 55 height 30
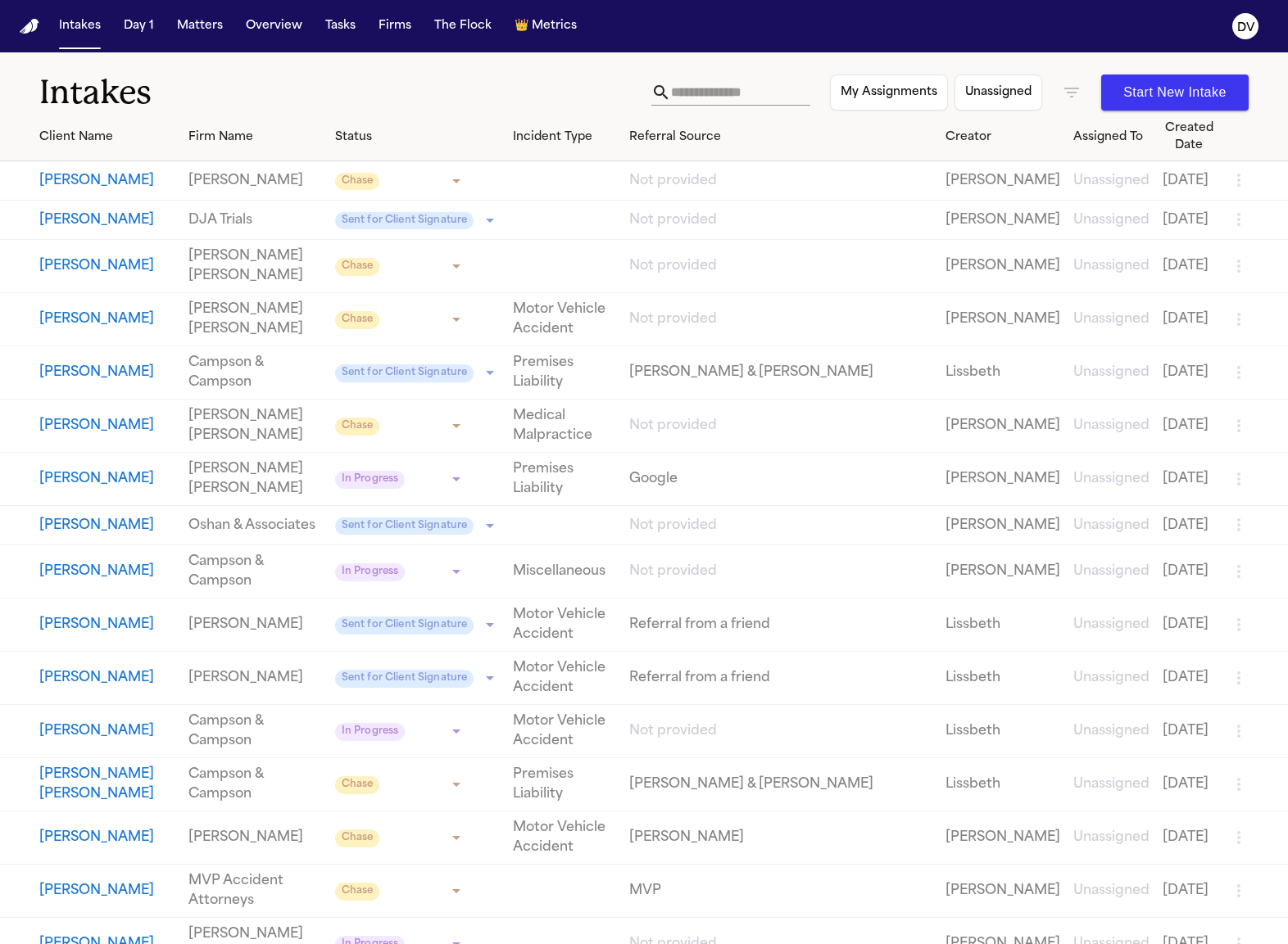
click at [100, 230] on button "[PERSON_NAME]" at bounding box center [107, 220] width 136 height 20
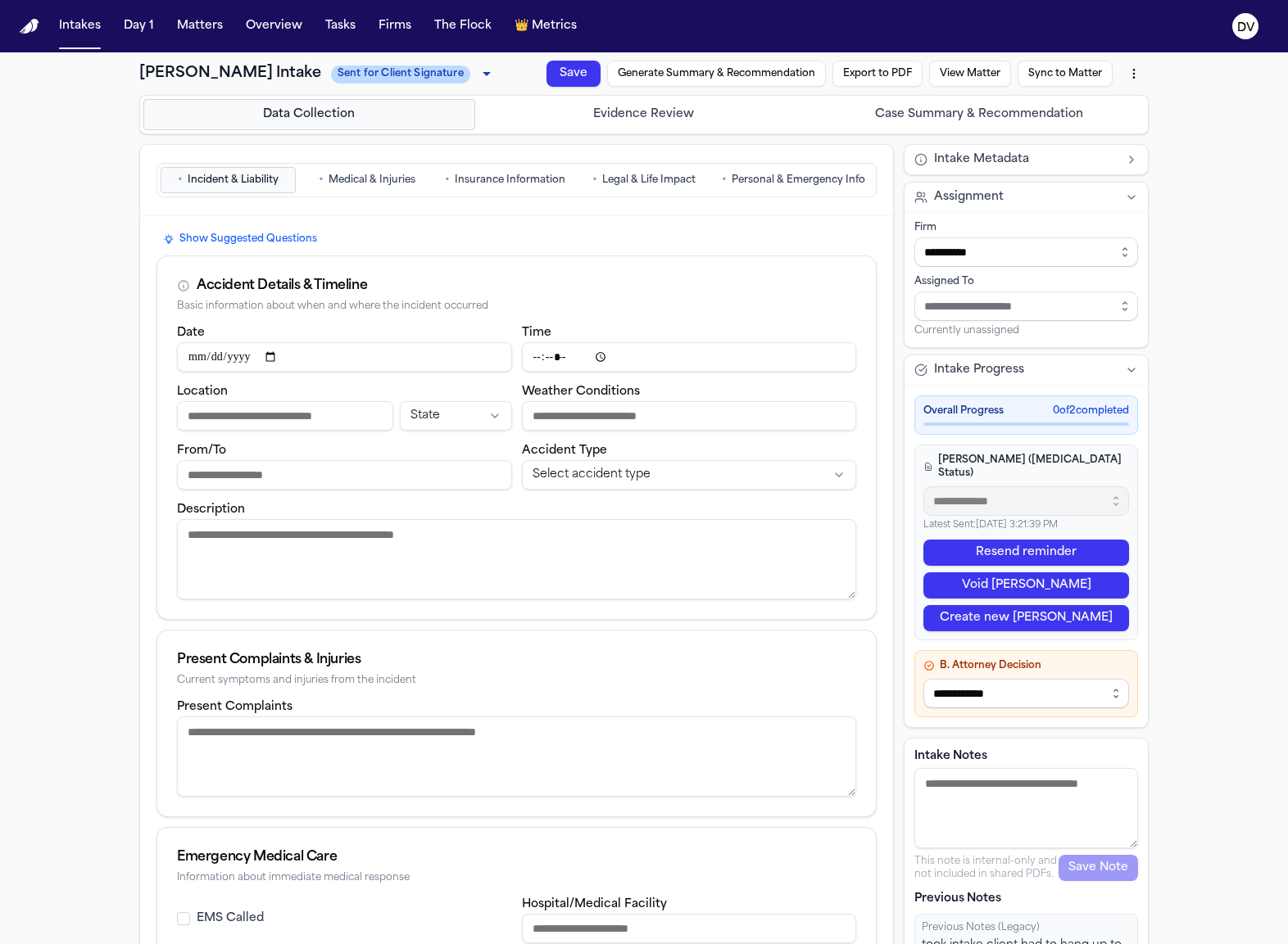
click at [768, 181] on span "Personal & Emergency Info" at bounding box center [798, 180] width 134 height 14
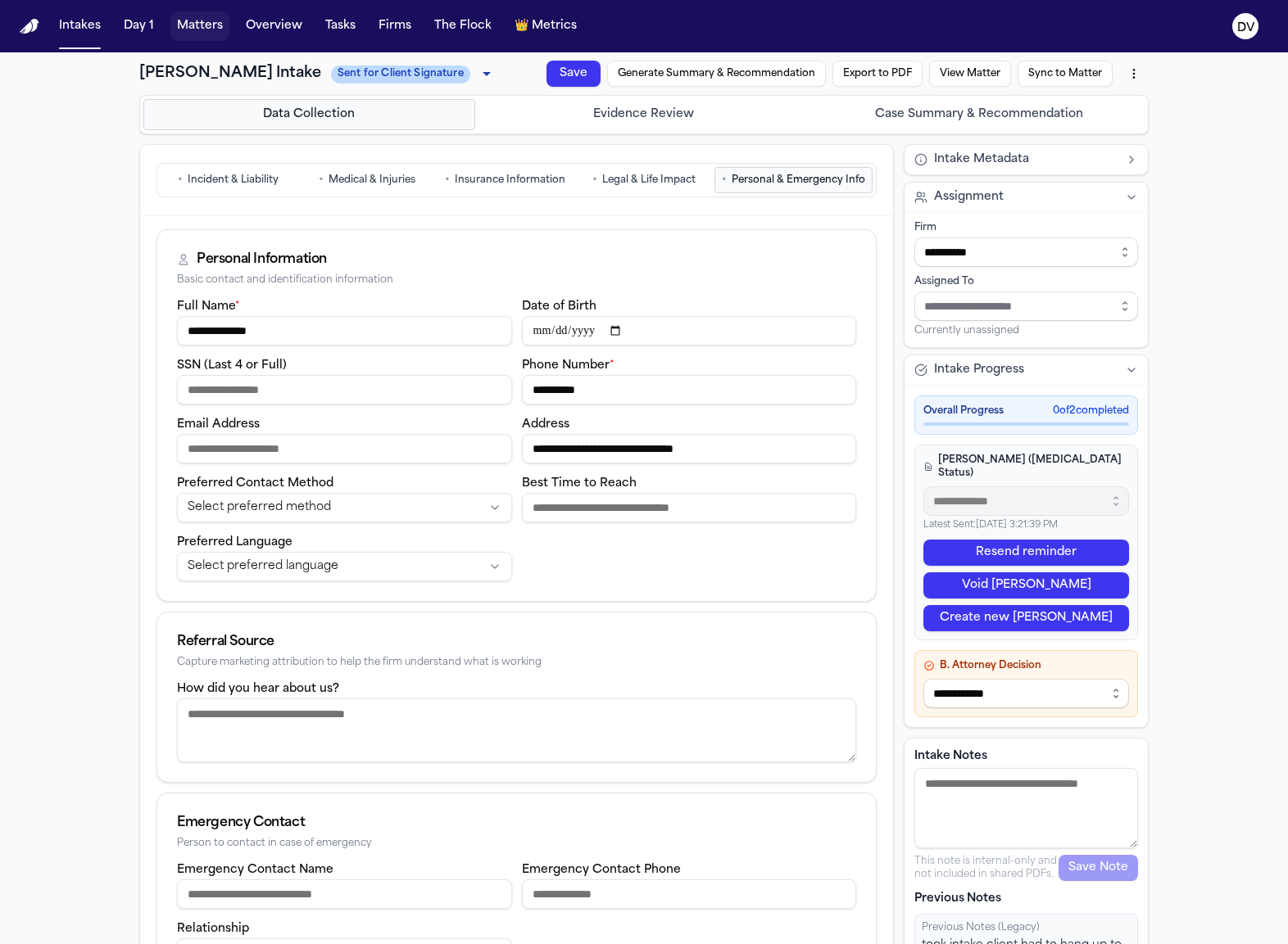
click at [218, 31] on button "Matters" at bounding box center [199, 26] width 59 height 30
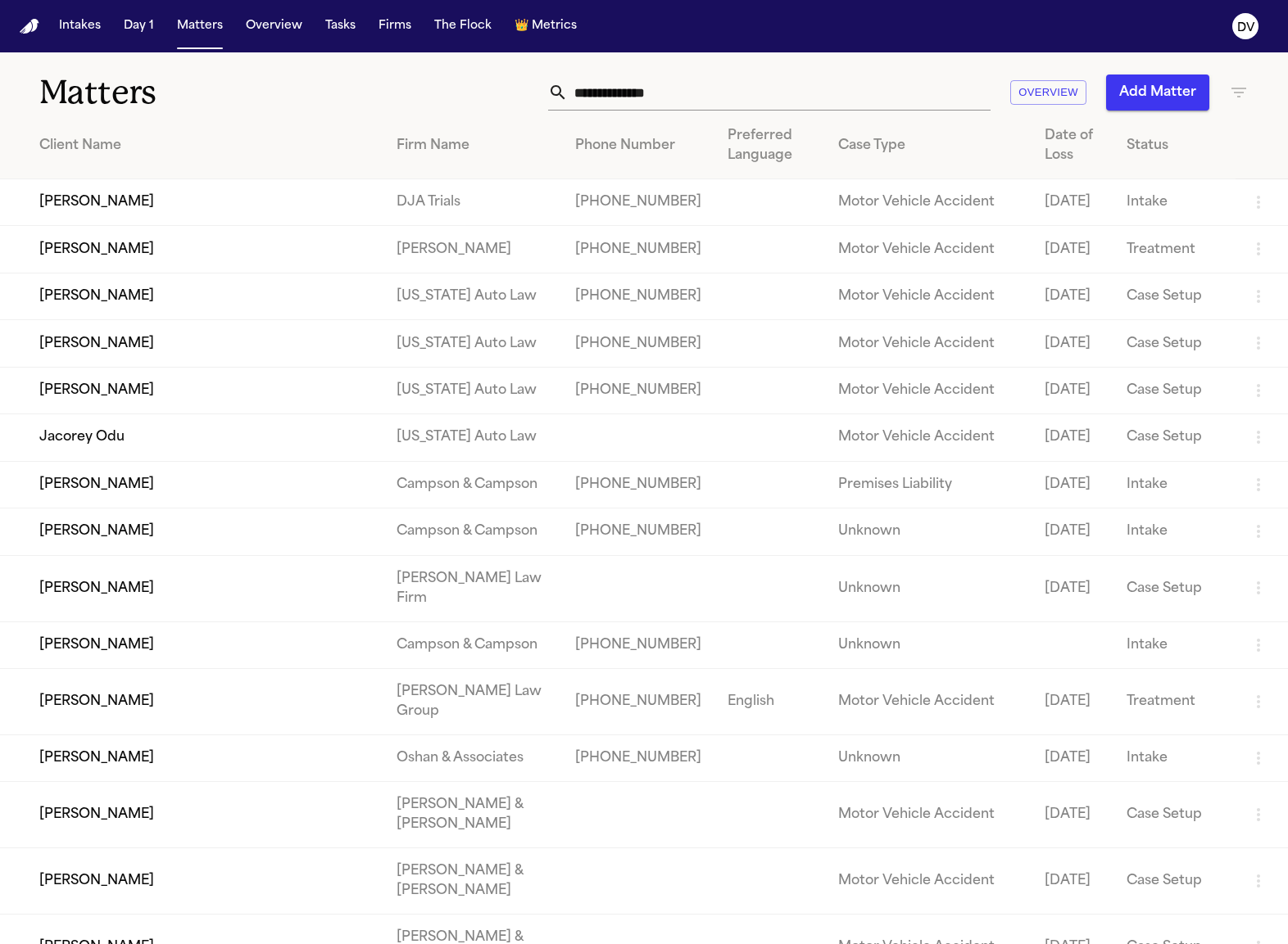
click at [164, 201] on td "[PERSON_NAME]" at bounding box center [191, 203] width 384 height 47
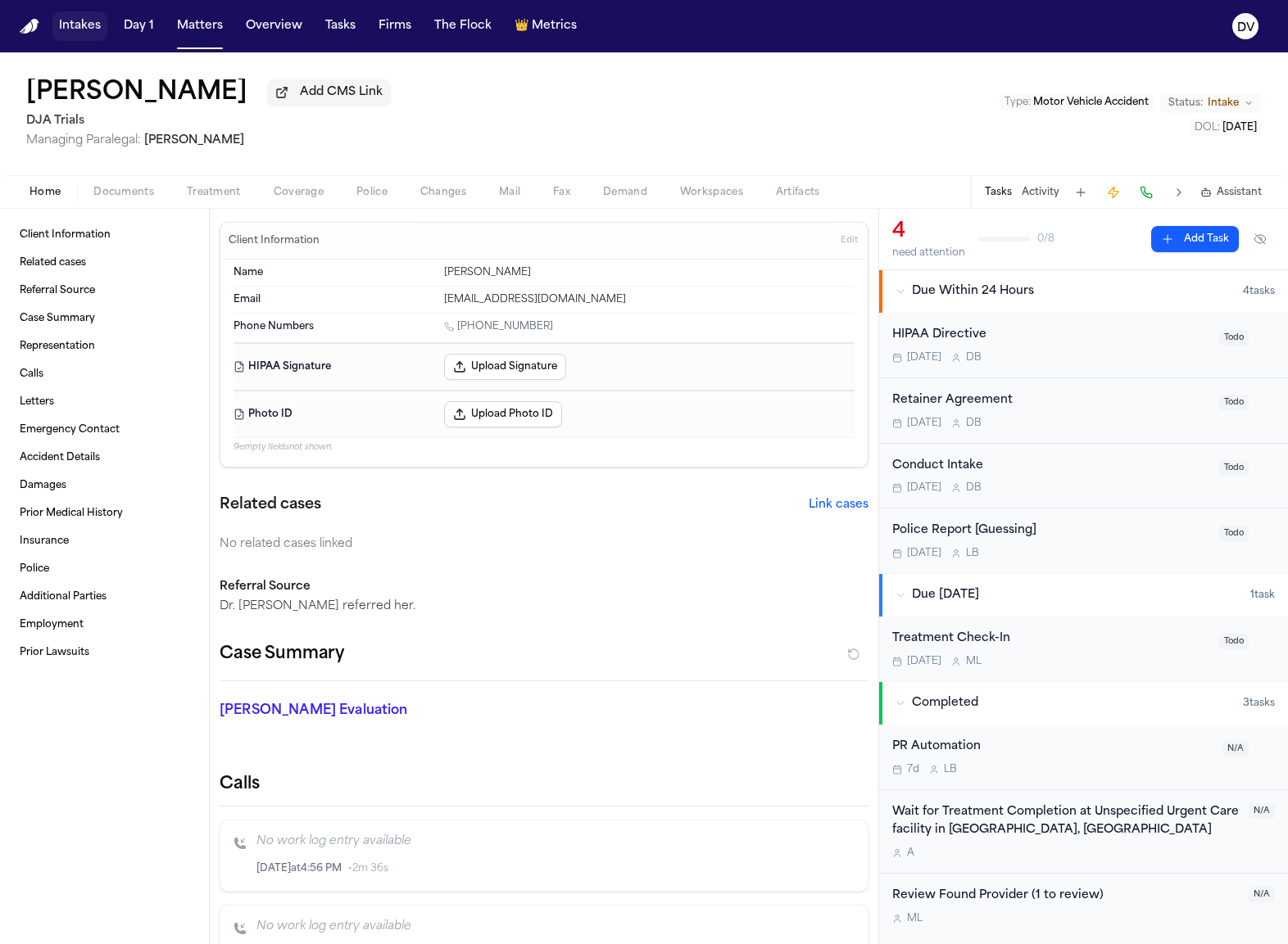
click at [88, 18] on button "Intakes" at bounding box center [79, 26] width 55 height 30
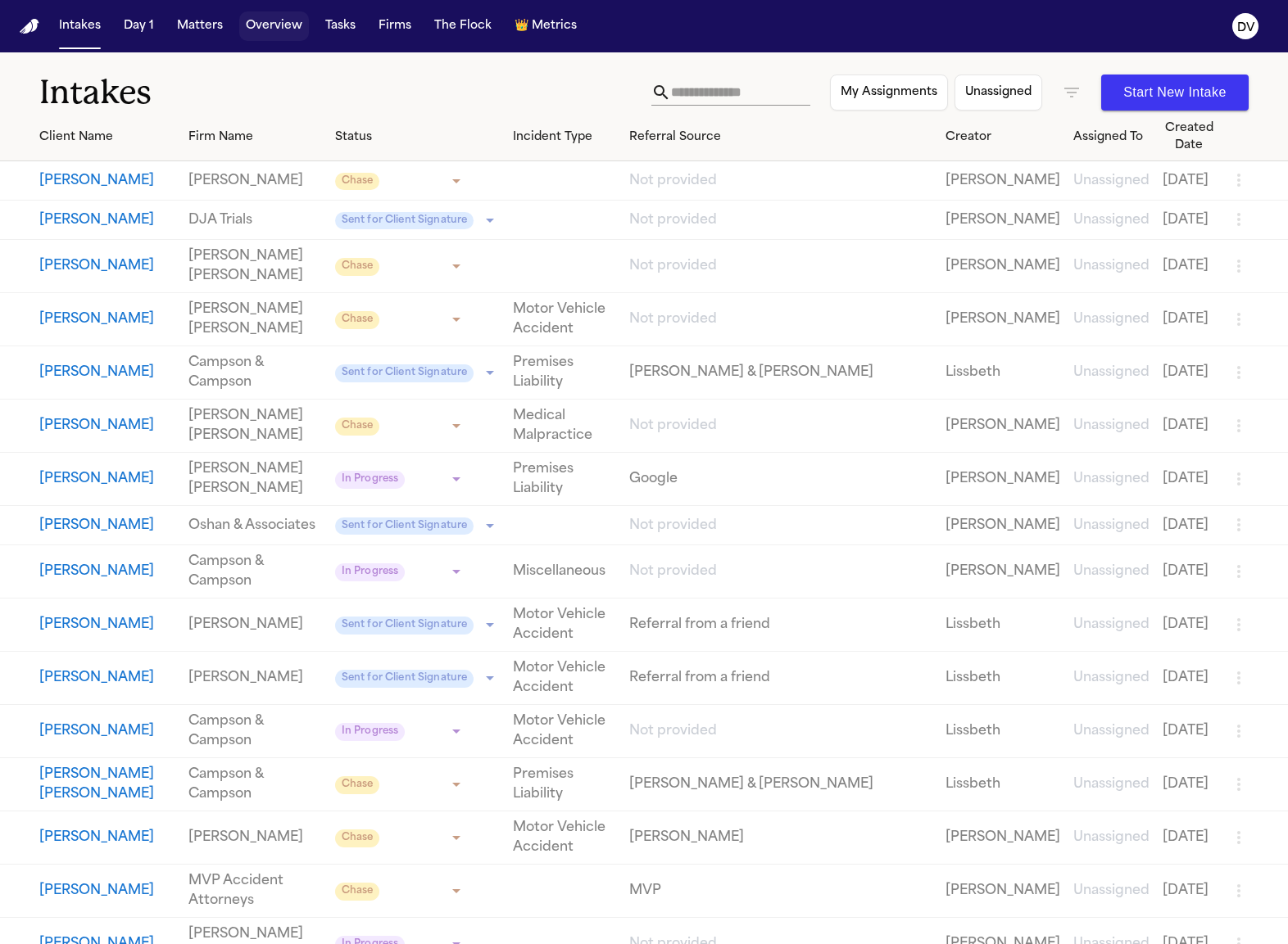
click at [276, 33] on button "Overview" at bounding box center [273, 26] width 69 height 30
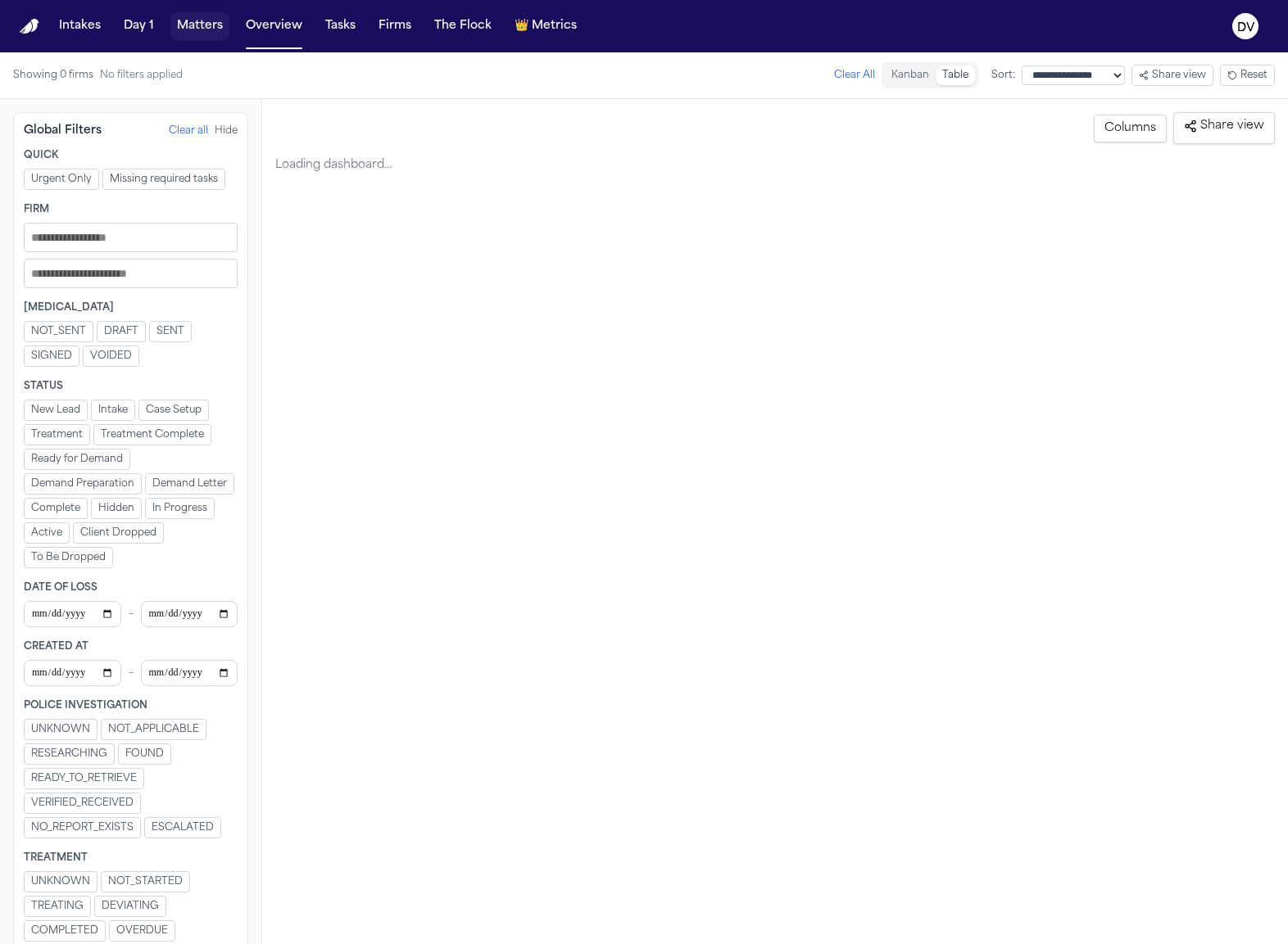
click at [180, 28] on button "Matters" at bounding box center [199, 26] width 59 height 30
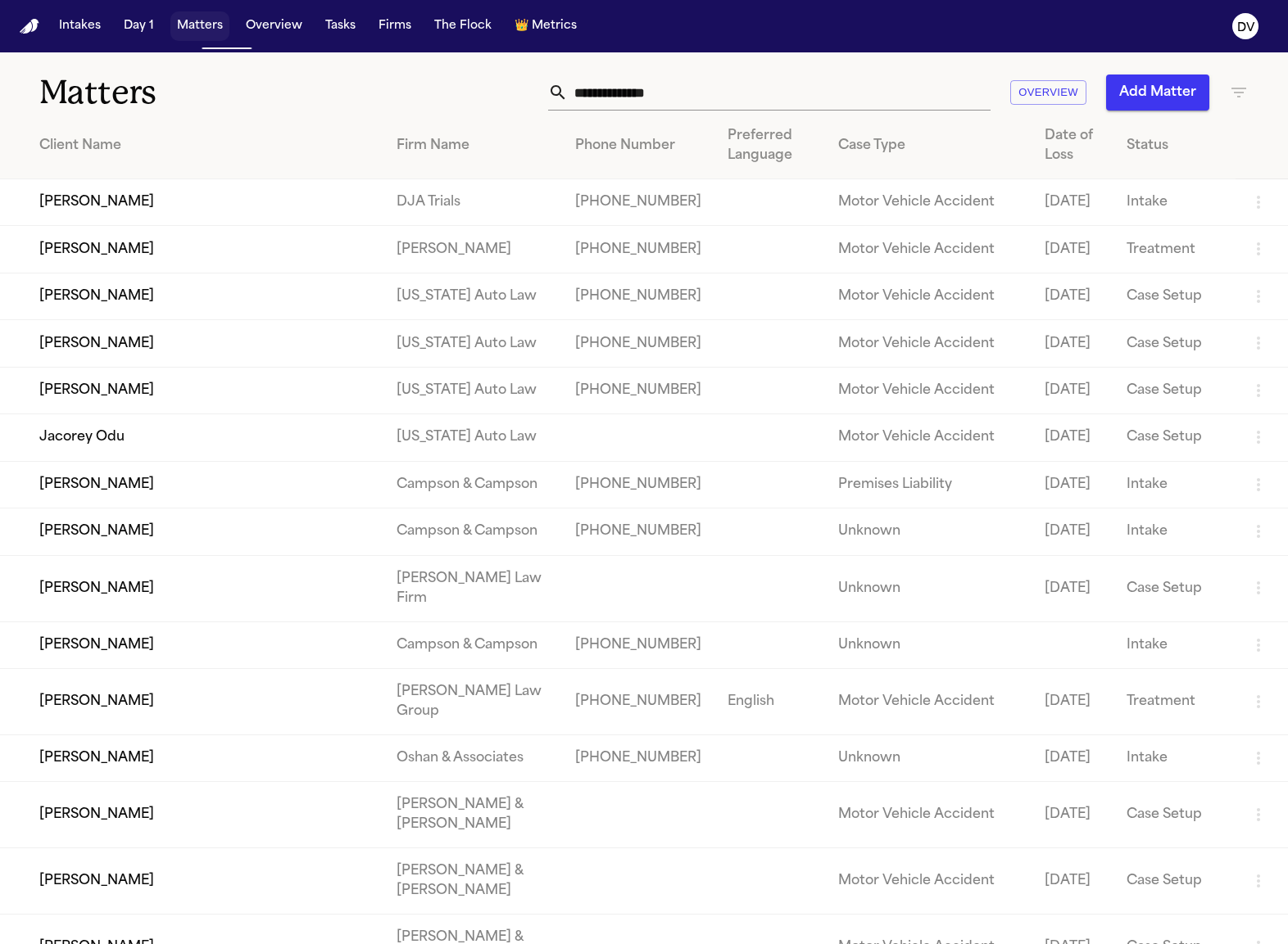
click at [188, 25] on button "Matters" at bounding box center [199, 26] width 59 height 30
click at [64, 29] on button "Intakes" at bounding box center [79, 26] width 55 height 30
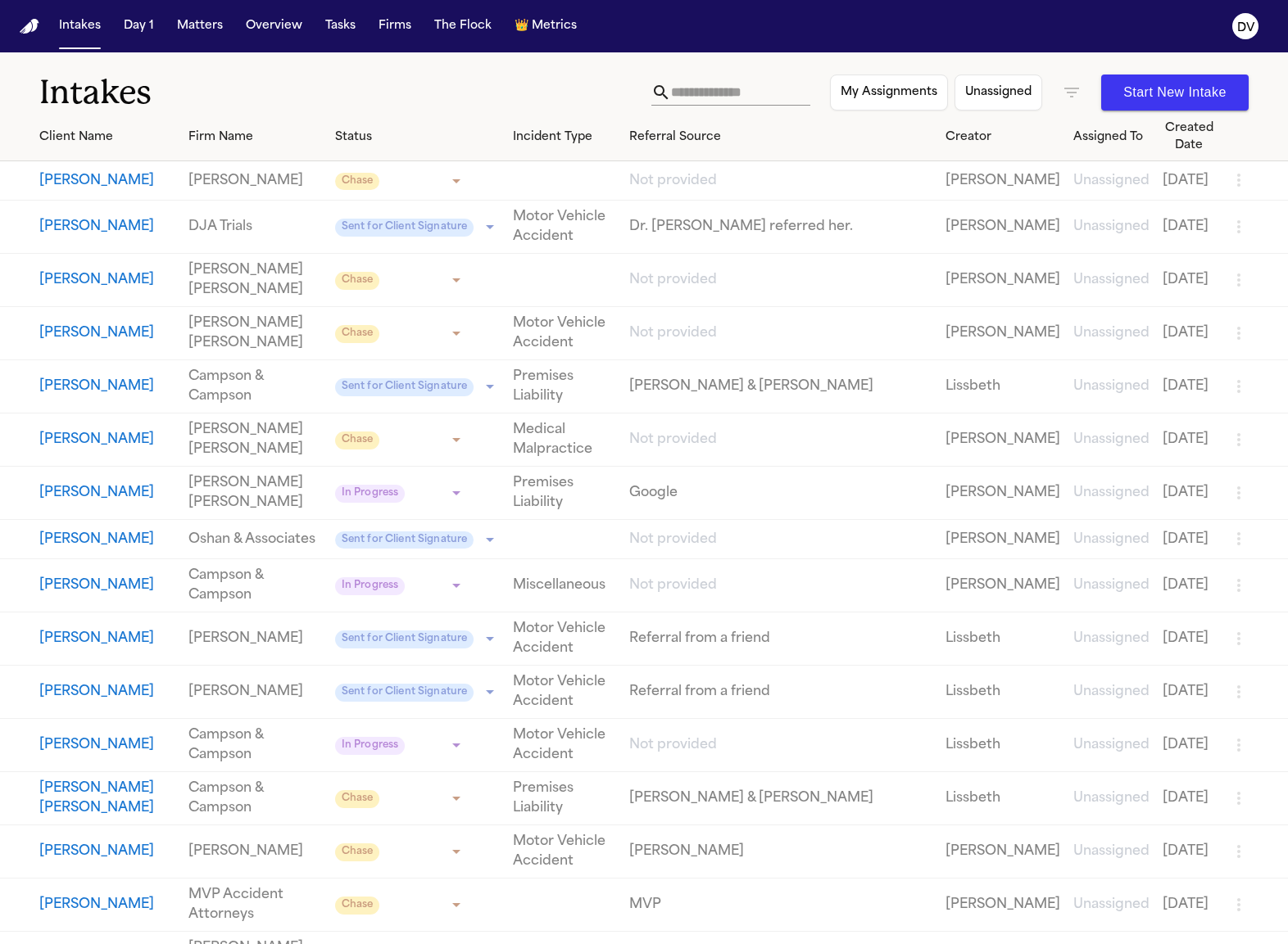
click at [125, 236] on button "[PERSON_NAME]" at bounding box center [107, 227] width 136 height 20
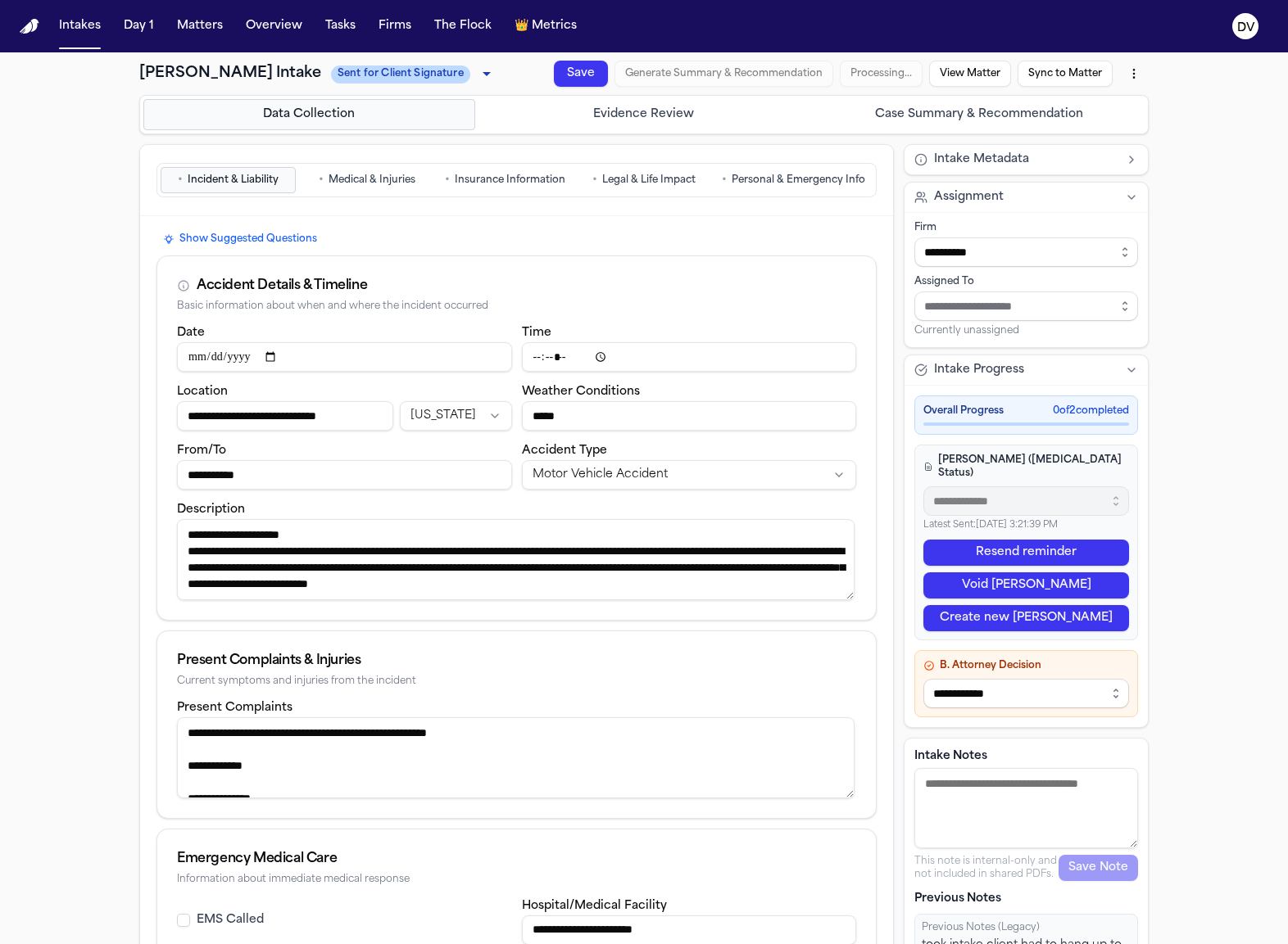
click at [912, 113] on button "Case Summary & Recommendation" at bounding box center [978, 115] width 332 height 31
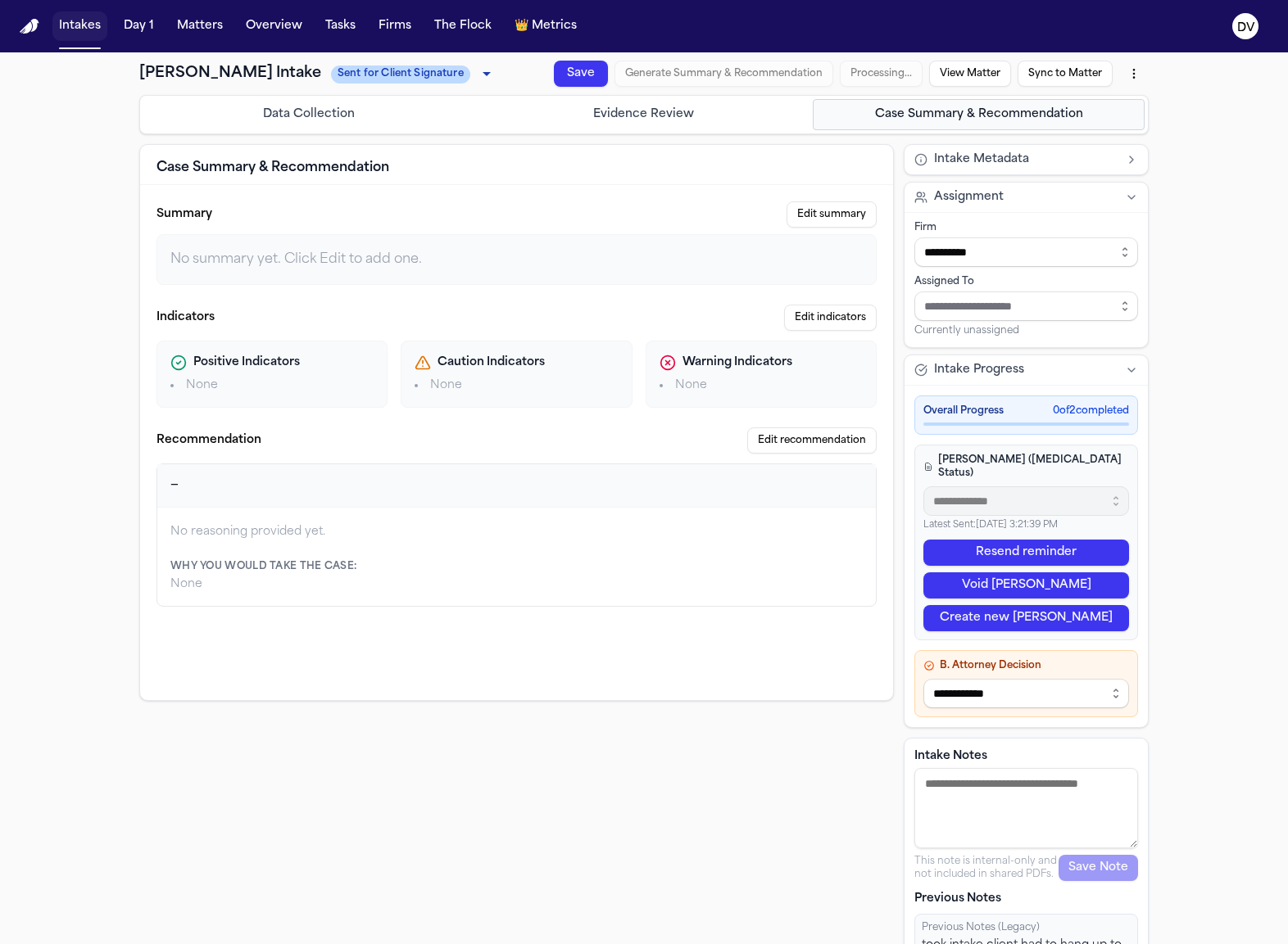
click at [63, 23] on button "Intakes" at bounding box center [79, 26] width 55 height 30
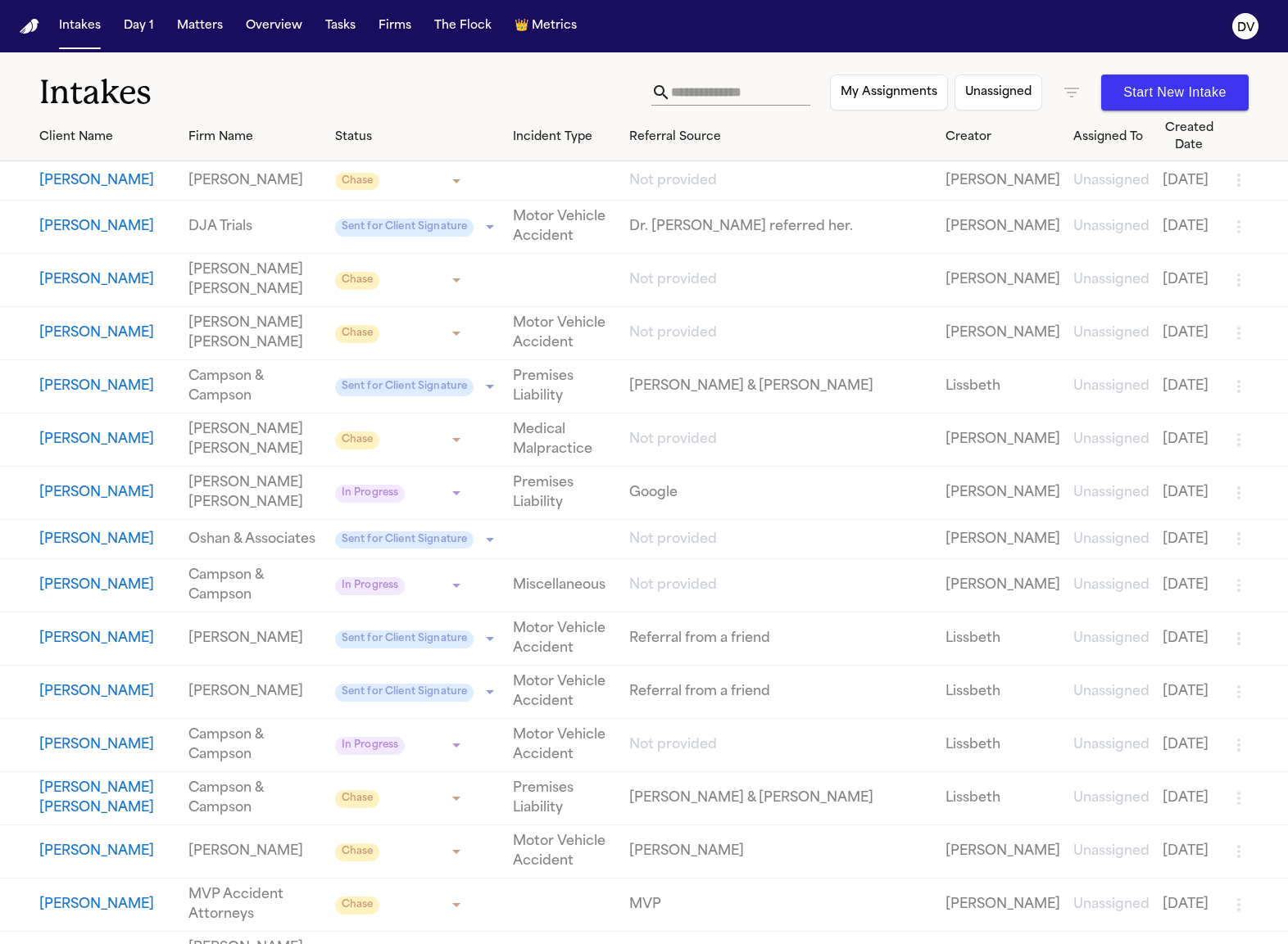
click at [186, 32] on button "Matters" at bounding box center [199, 26] width 59 height 30
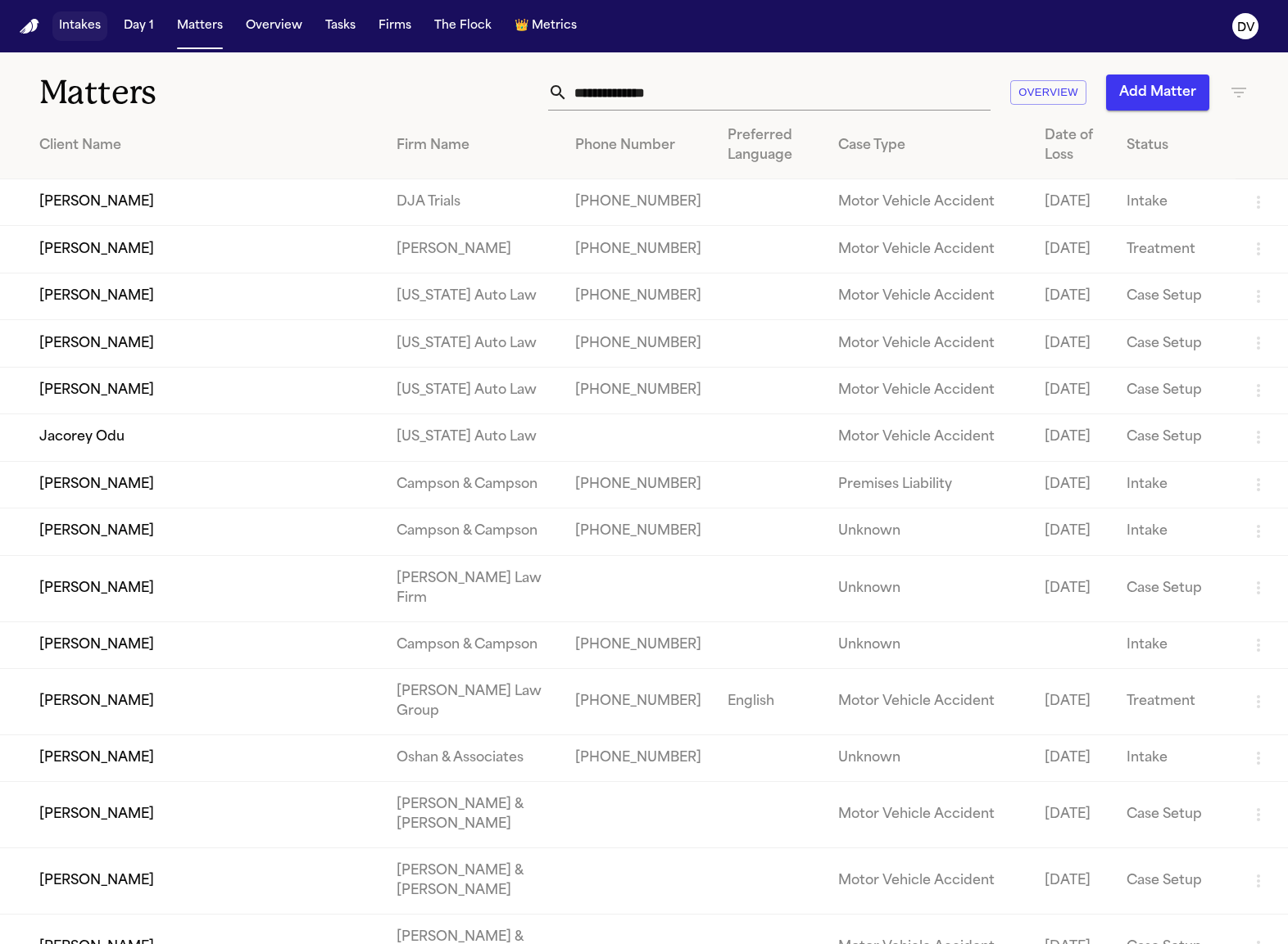
click at [93, 35] on button "Intakes" at bounding box center [79, 26] width 55 height 30
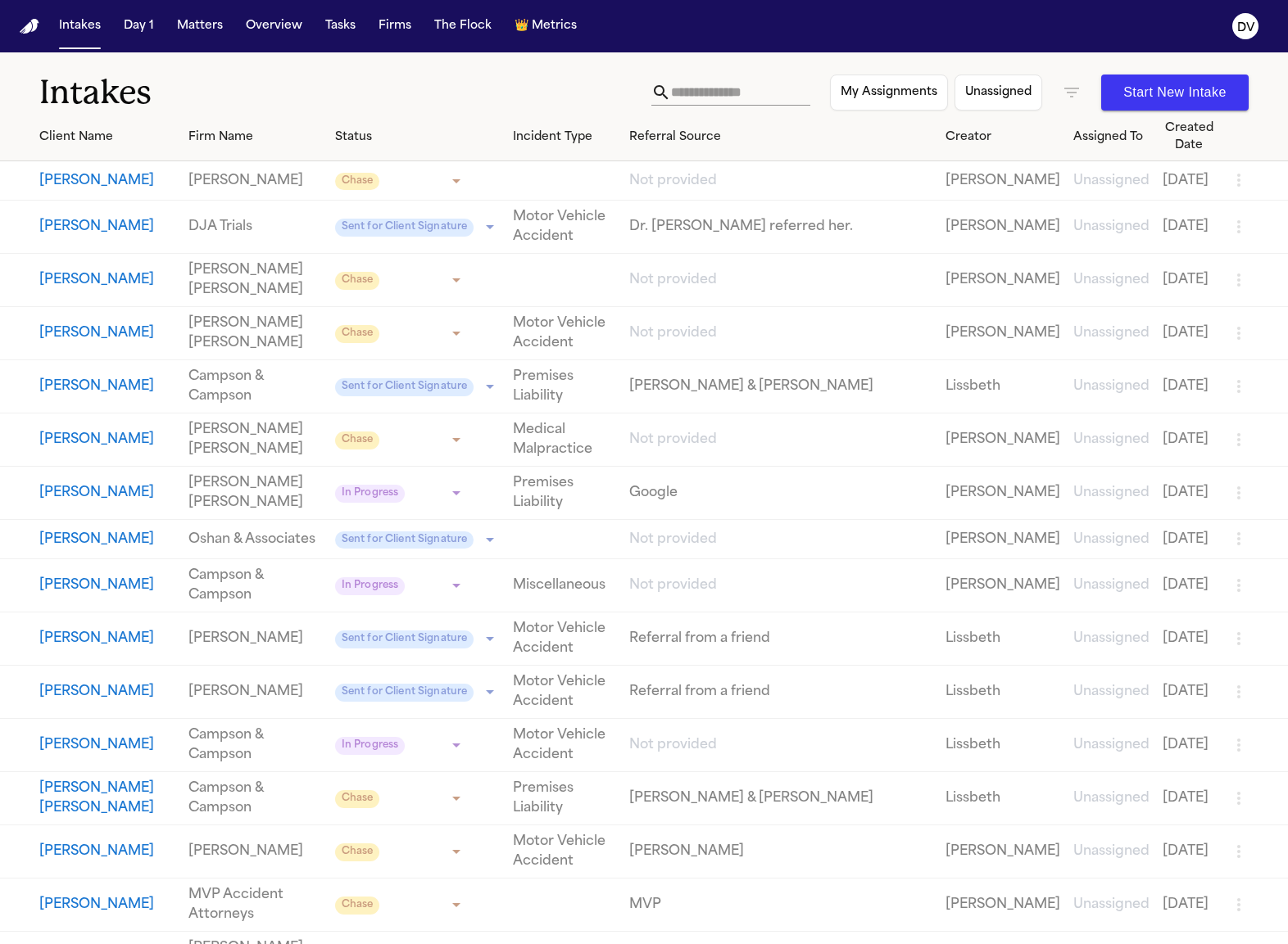
click at [123, 236] on button "[PERSON_NAME]" at bounding box center [107, 227] width 136 height 20
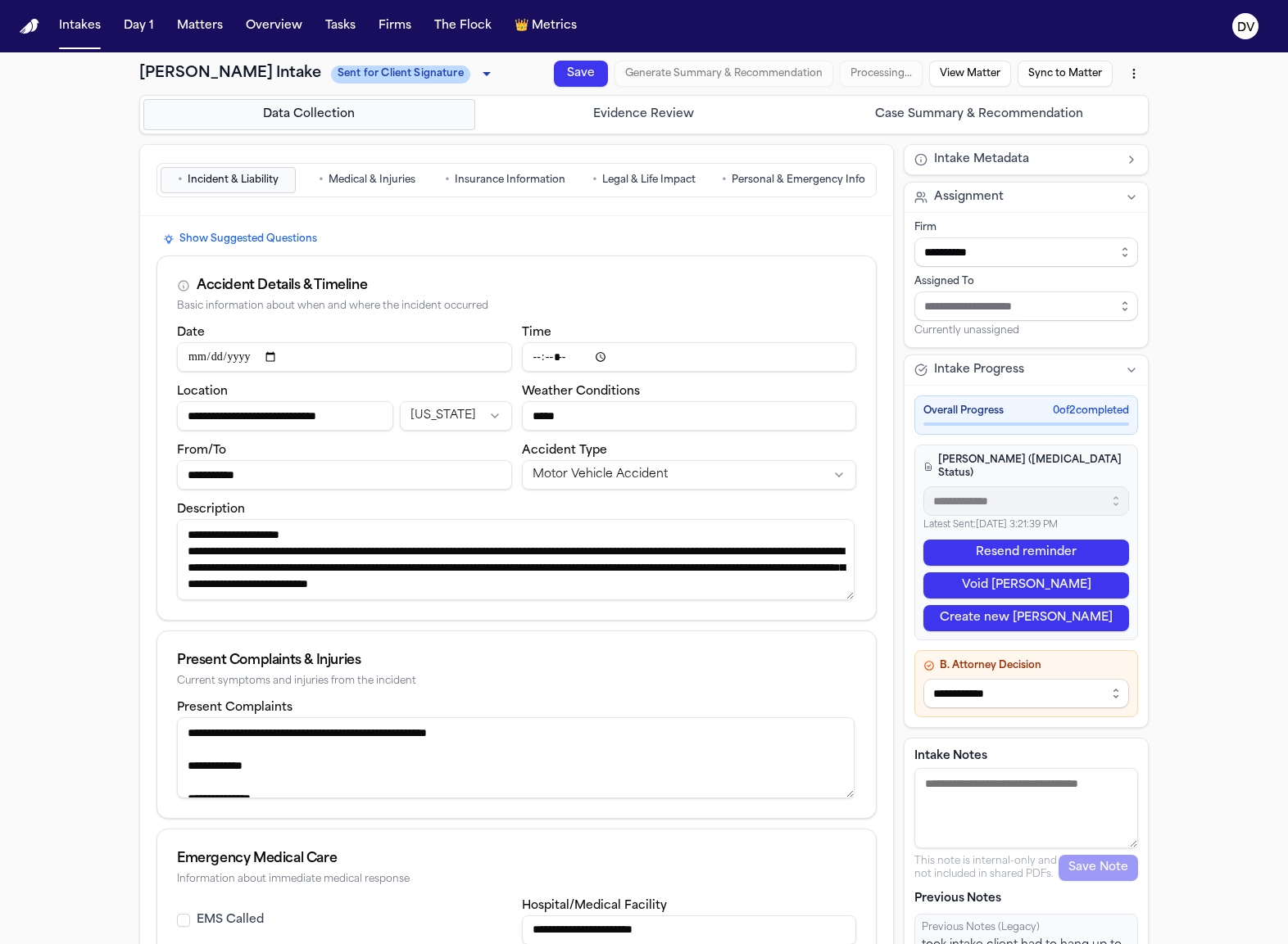
click at [369, 187] on span "Medical & Injuries" at bounding box center [372, 180] width 87 height 14
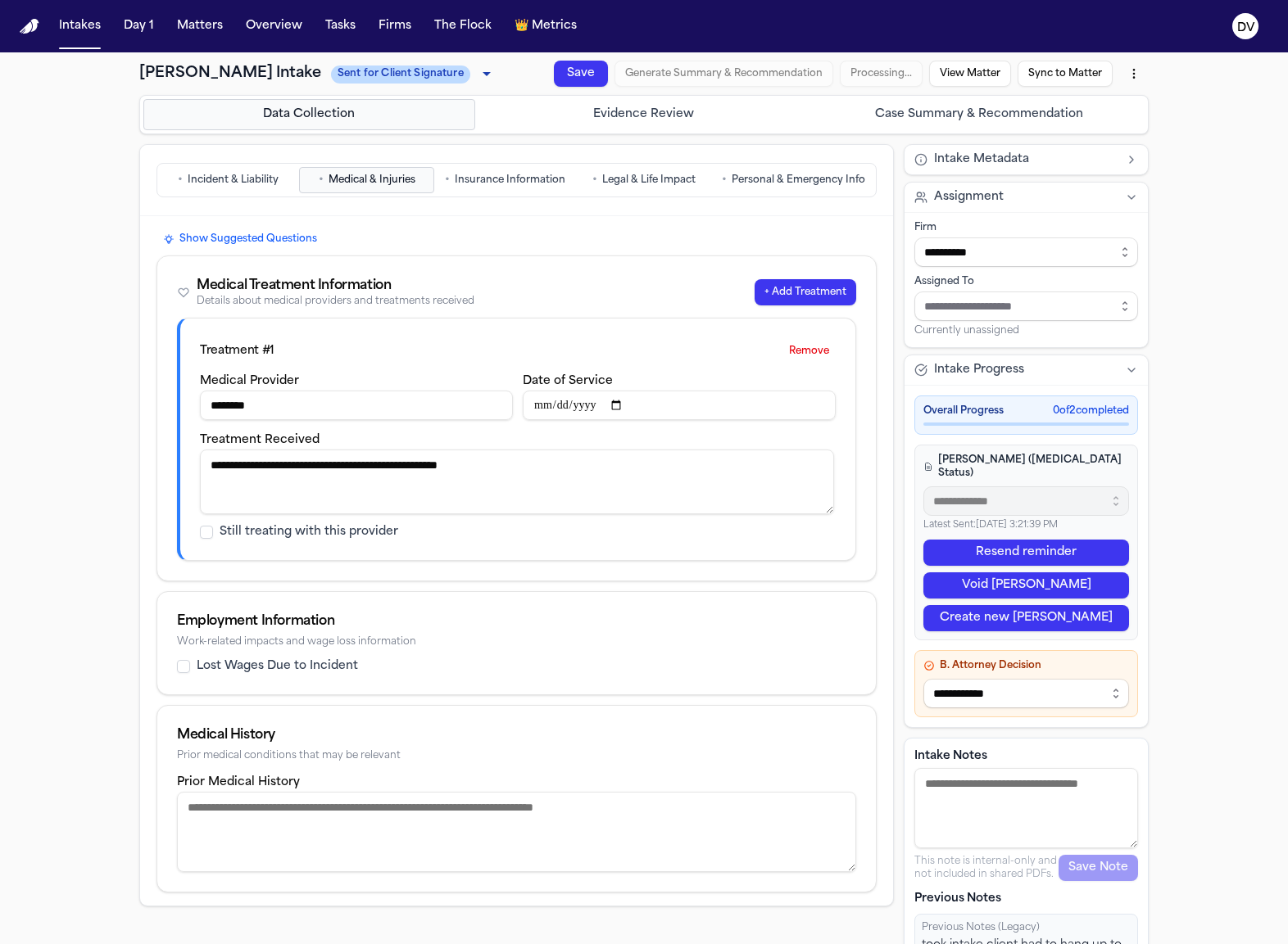
click at [512, 179] on span "Insurance Information" at bounding box center [510, 180] width 111 height 14
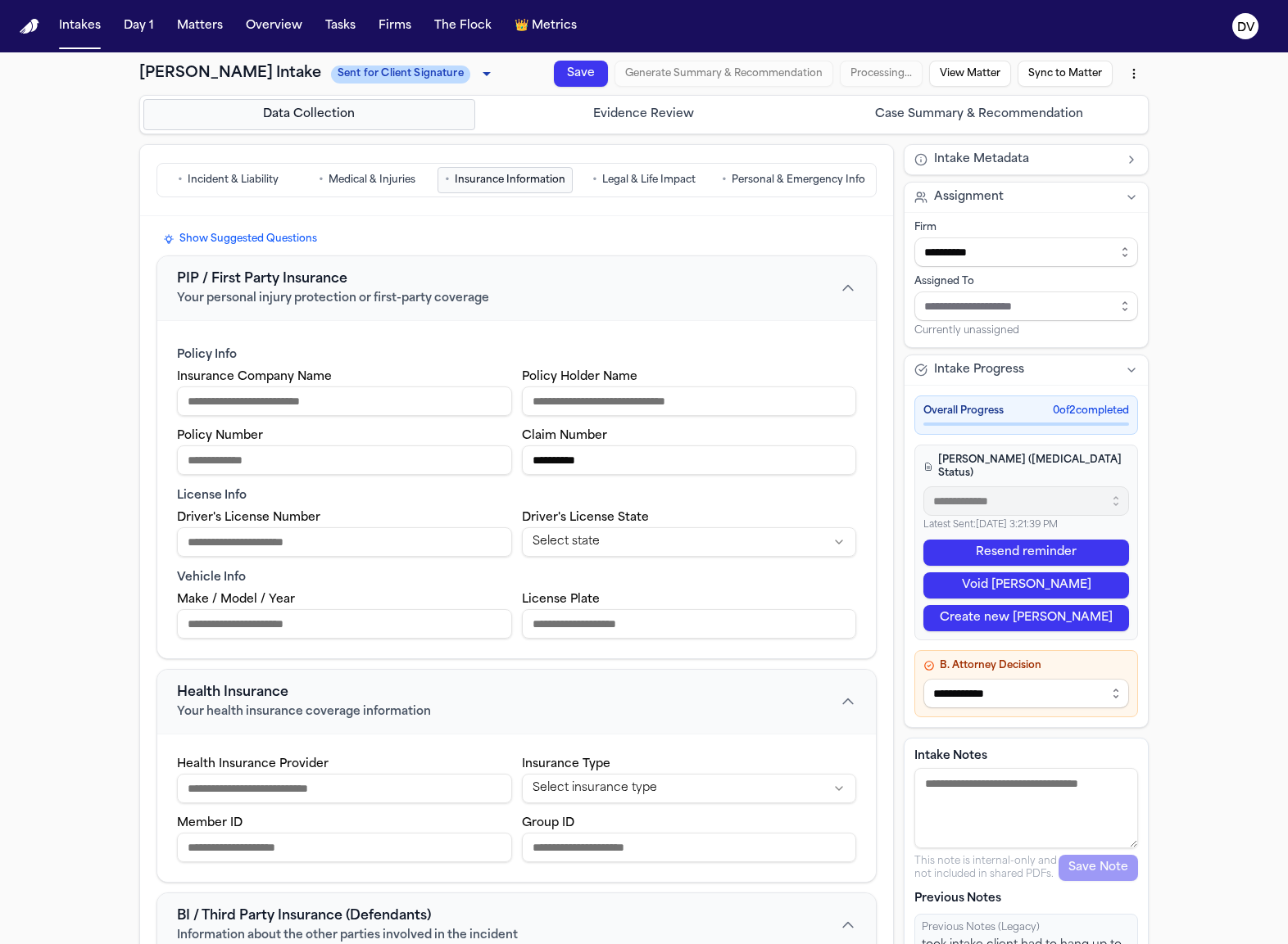
click at [631, 180] on span "Legal & Life Impact" at bounding box center [648, 180] width 93 height 14
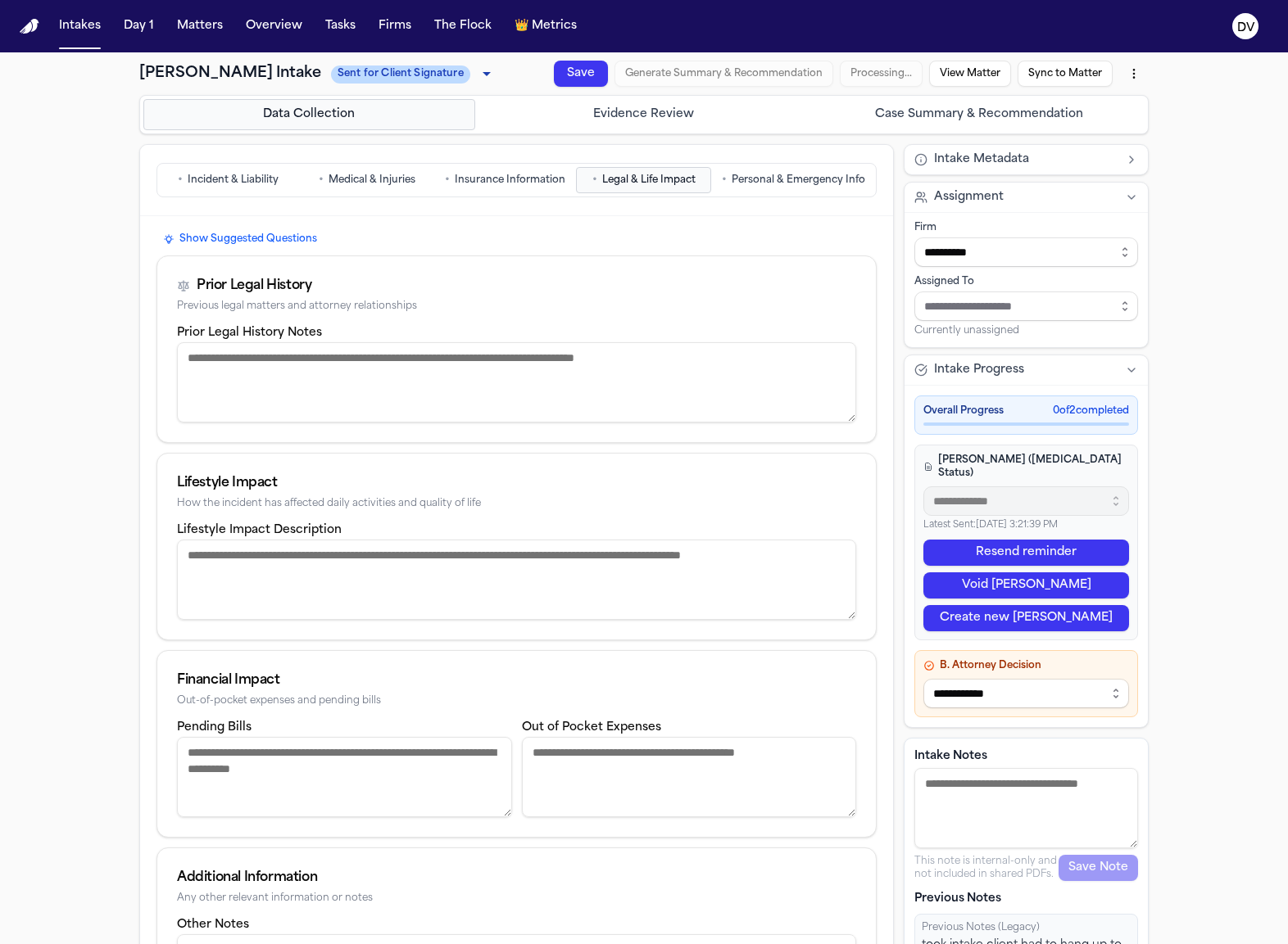
click at [792, 183] on span "Personal & Emergency Info" at bounding box center [798, 180] width 134 height 14
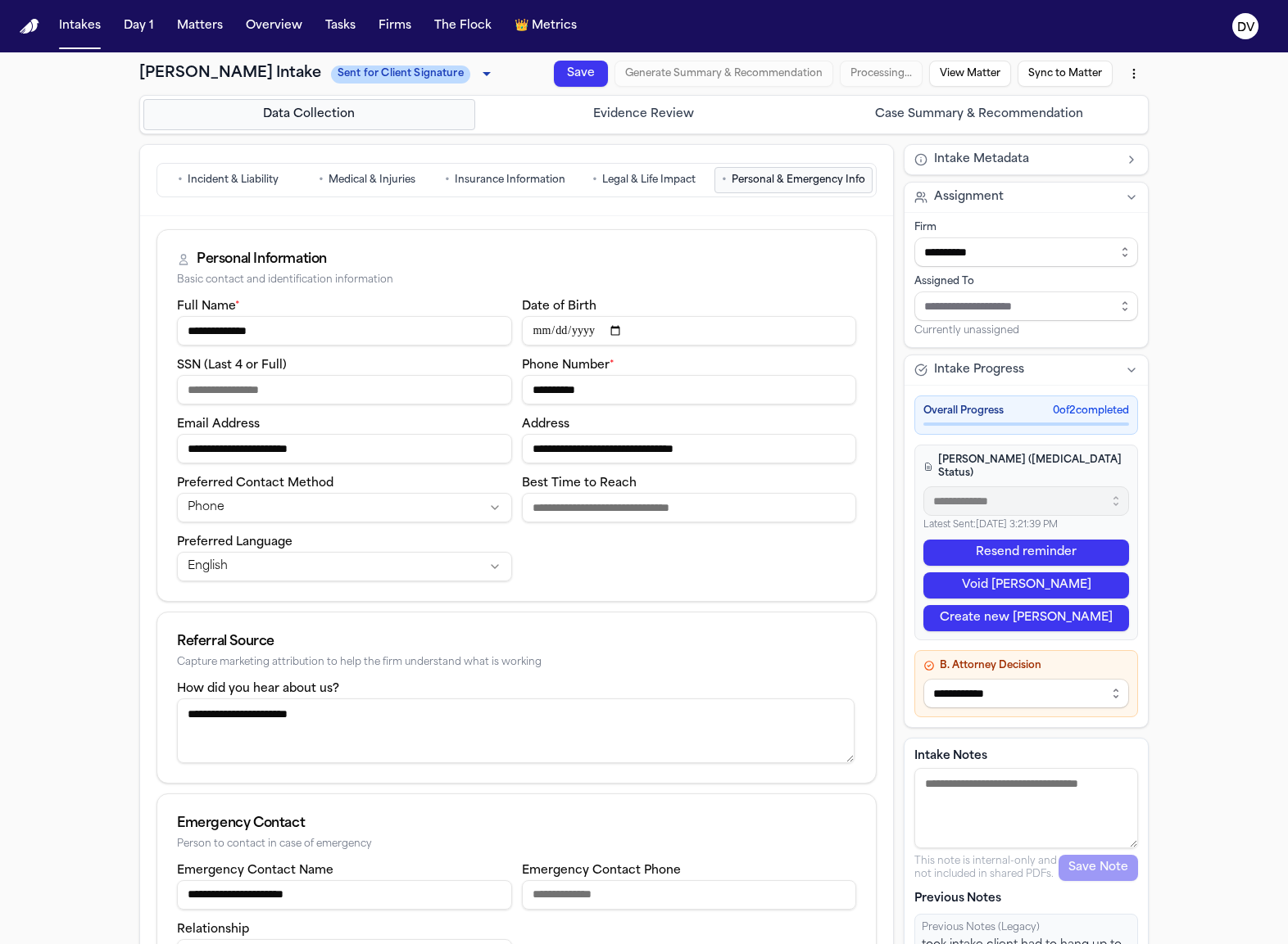
click at [231, 175] on span "Incident & Liability" at bounding box center [233, 180] width 91 height 14
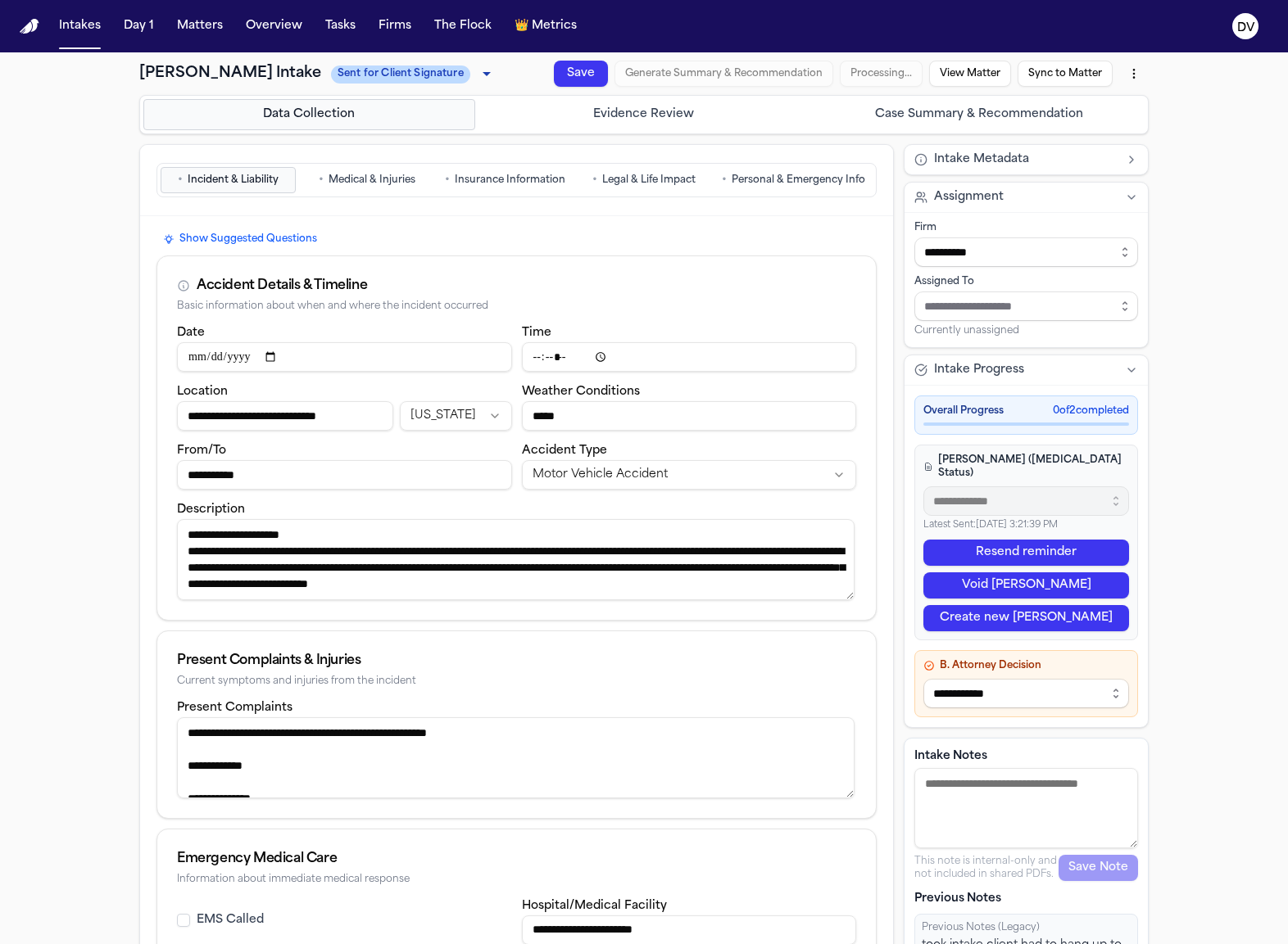
drag, startPoint x: 664, startPoint y: 121, endPoint x: 922, endPoint y: 121, distance: 258.0
click at [664, 120] on button "Evidence Review" at bounding box center [644, 115] width 332 height 31
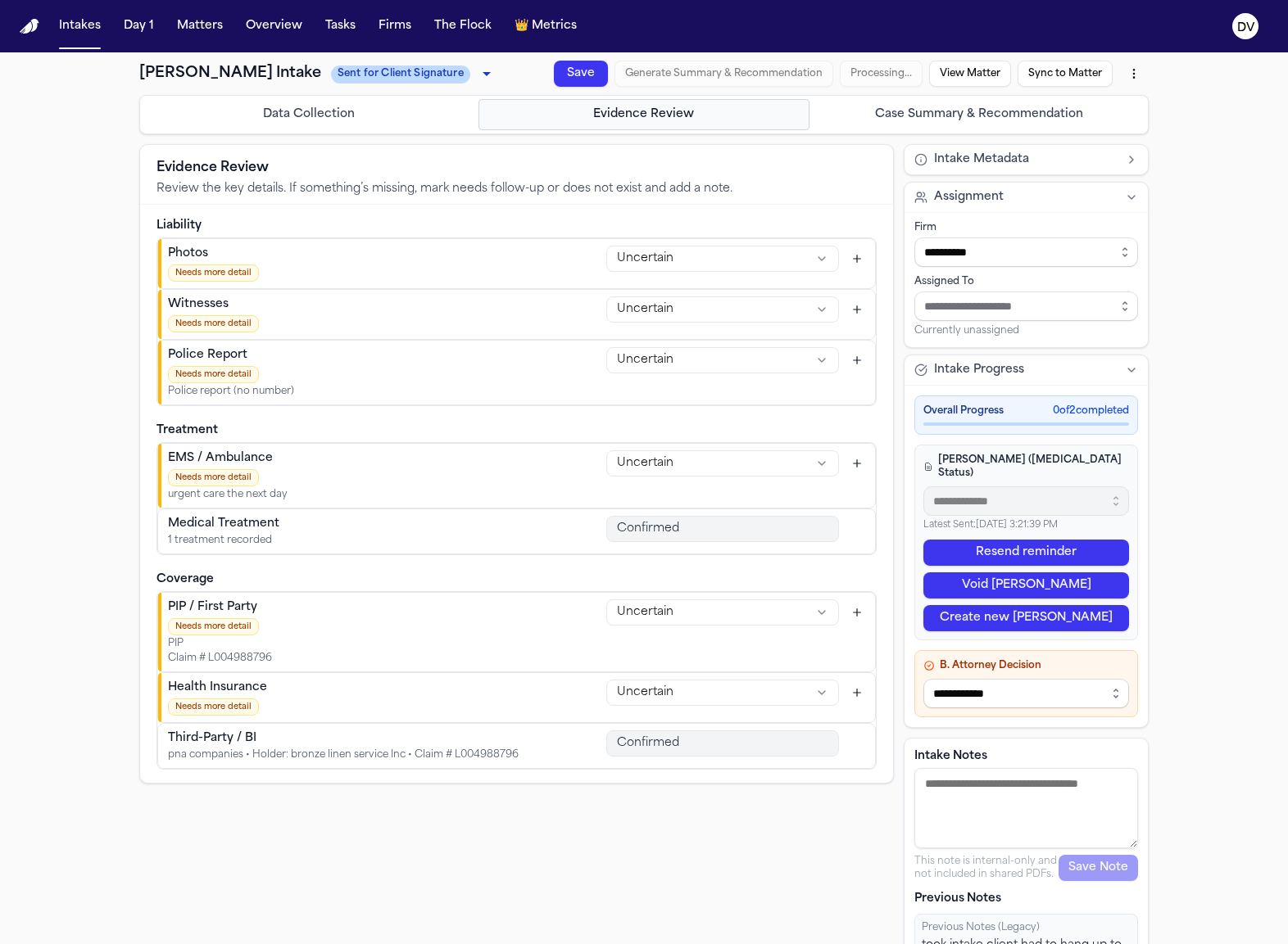
click at [927, 120] on button "Case Summary & Recommendation" at bounding box center [978, 115] width 332 height 31
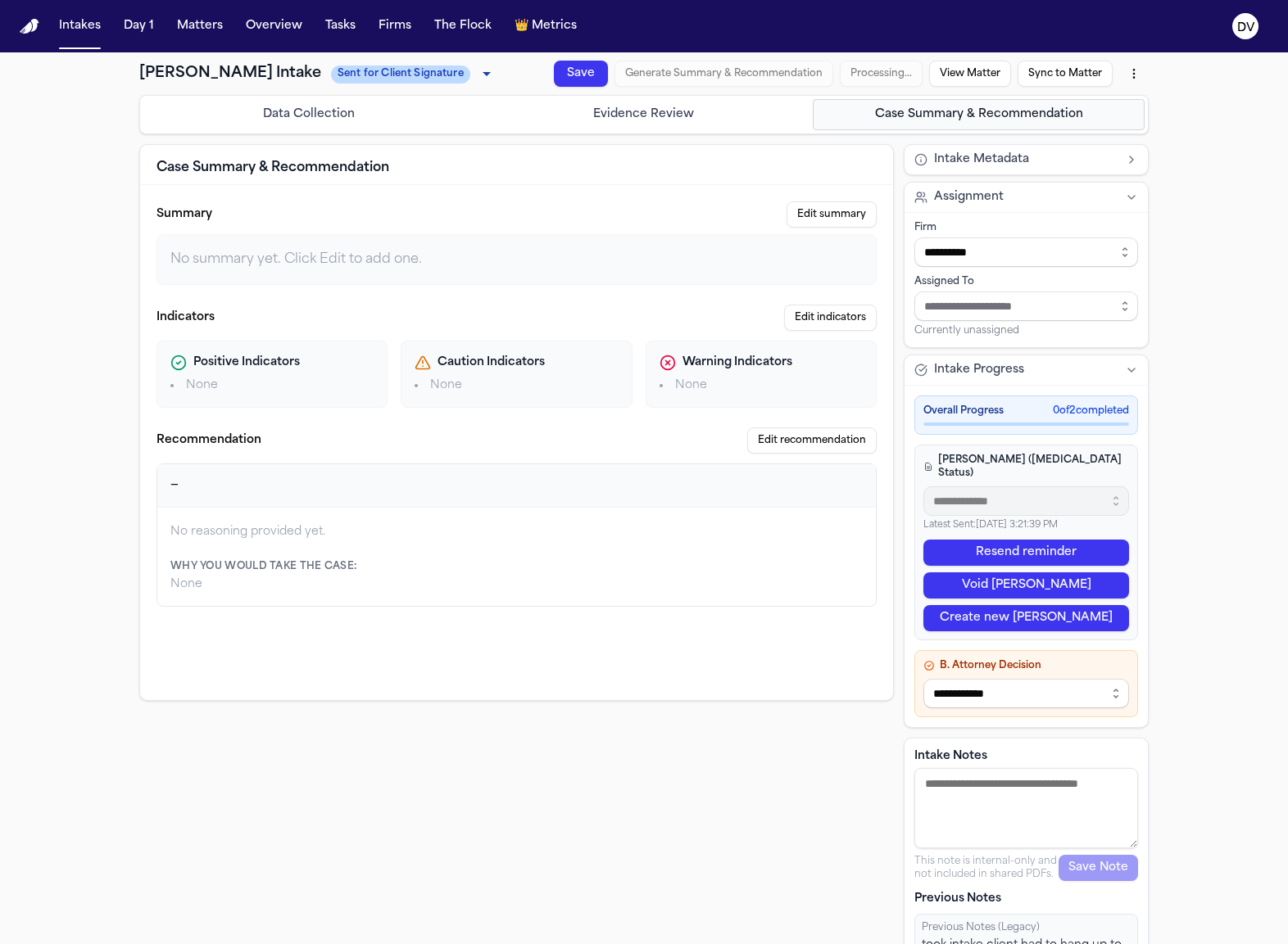
click at [904, 115] on button "Case Summary & Recommendation" at bounding box center [978, 115] width 332 height 31
click at [1133, 70] on html "**********" at bounding box center [644, 472] width 1288 height 944
click at [1124, 72] on html "**********" at bounding box center [644, 472] width 1288 height 944
click at [83, 28] on button "Intakes" at bounding box center [79, 26] width 55 height 30
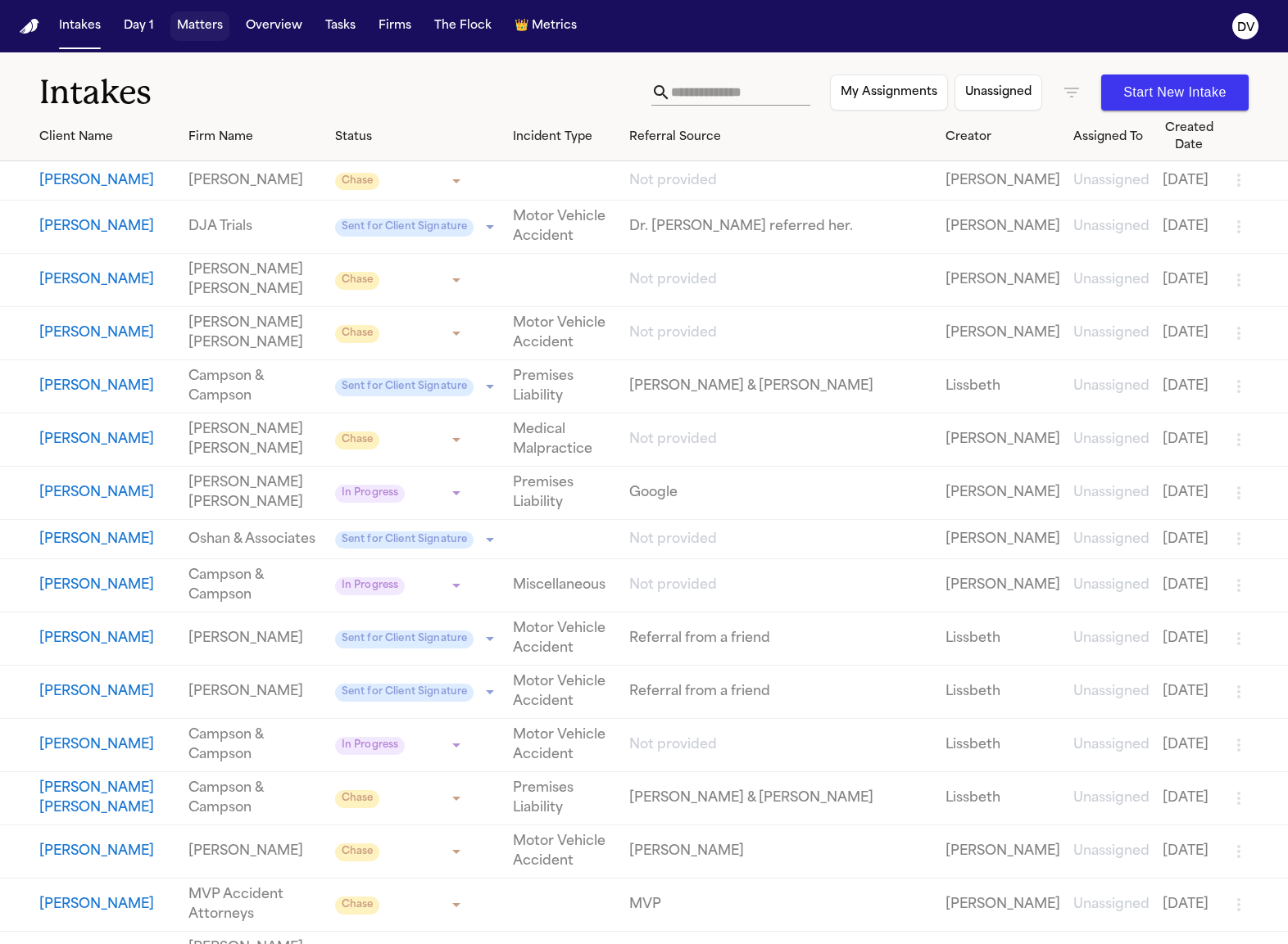
click at [199, 26] on button "Matters" at bounding box center [199, 26] width 59 height 30
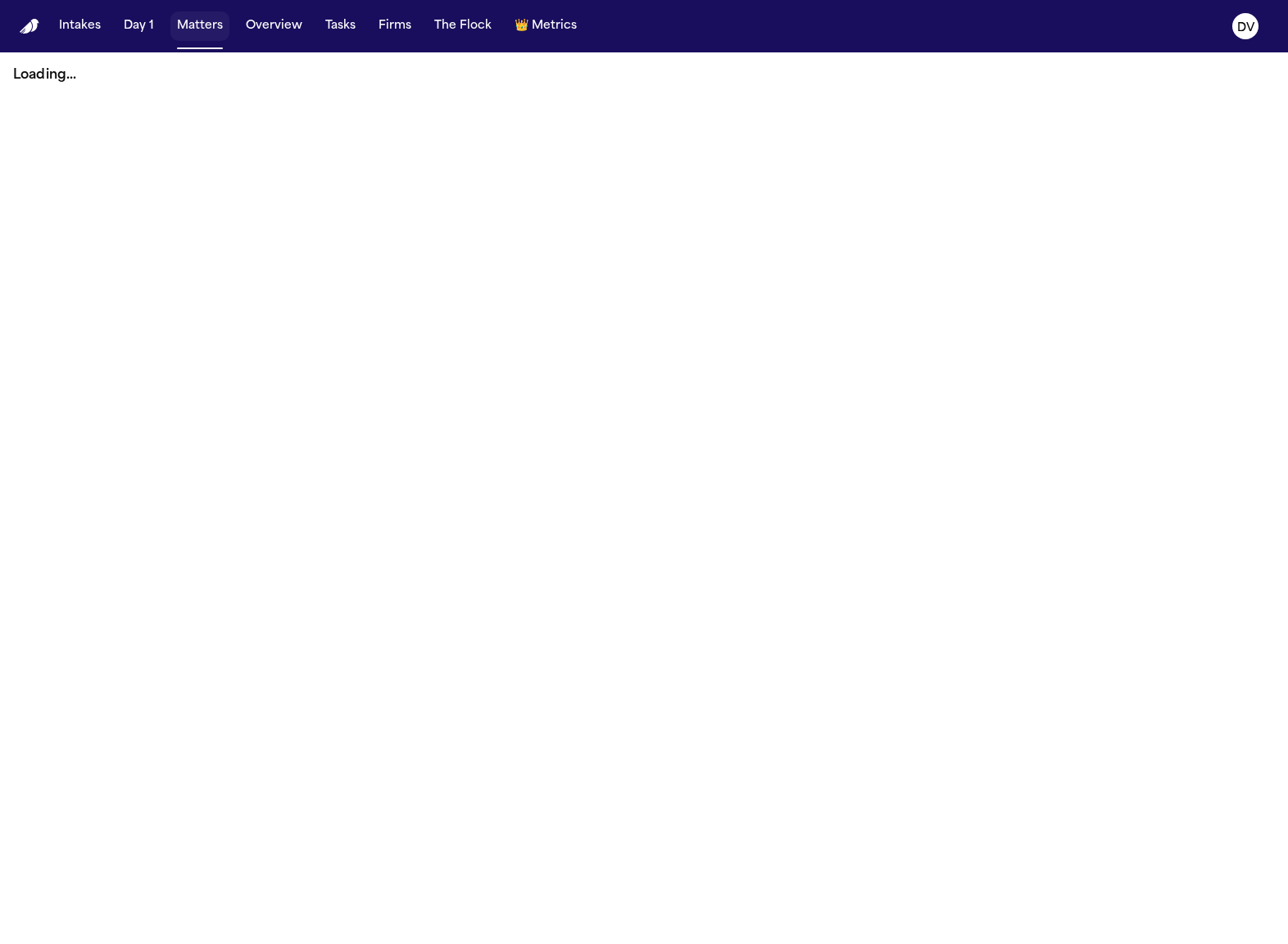
click at [212, 21] on button "Matters" at bounding box center [199, 26] width 59 height 30
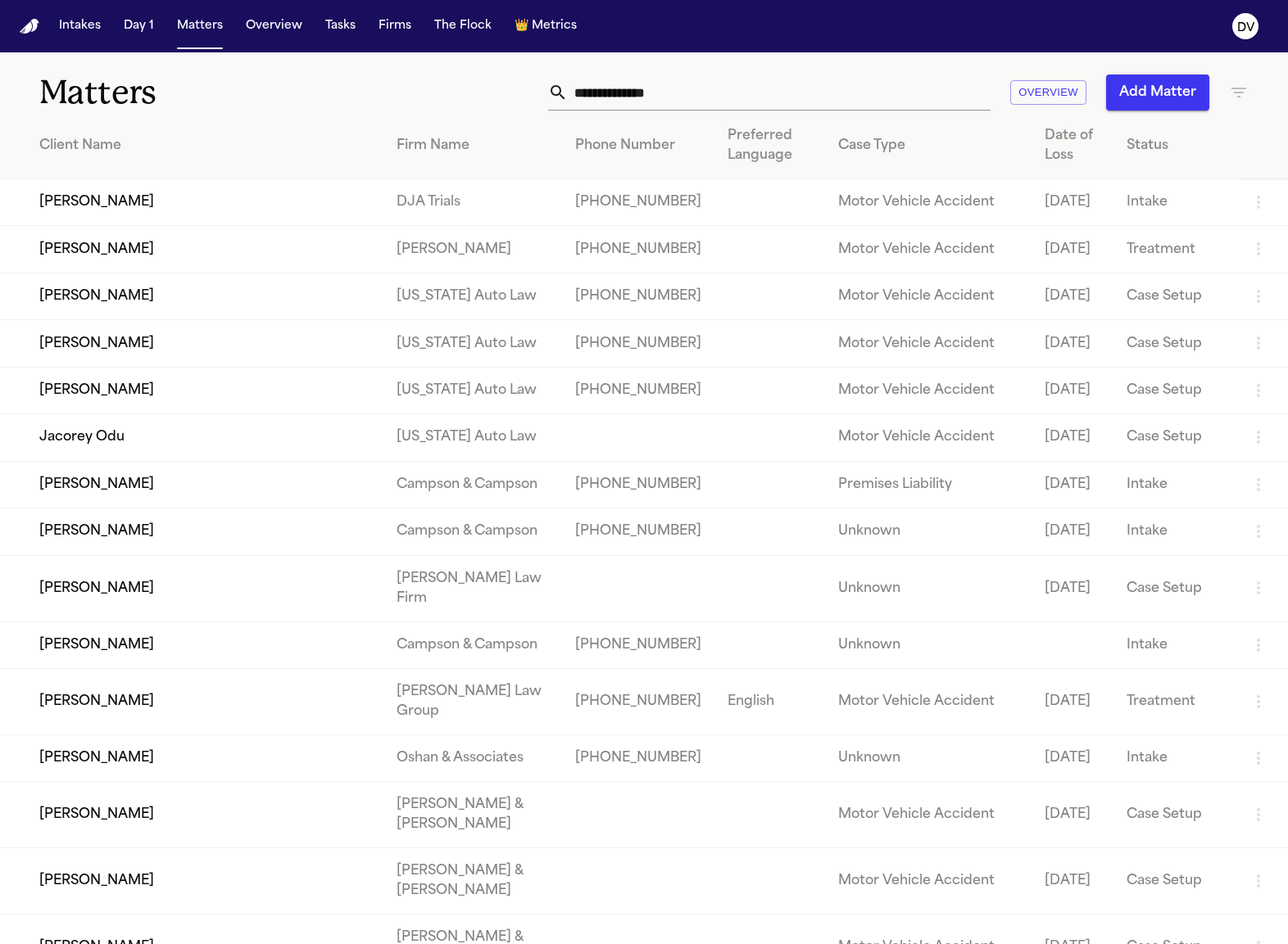
click at [131, 209] on td "[PERSON_NAME]" at bounding box center [191, 203] width 384 height 47
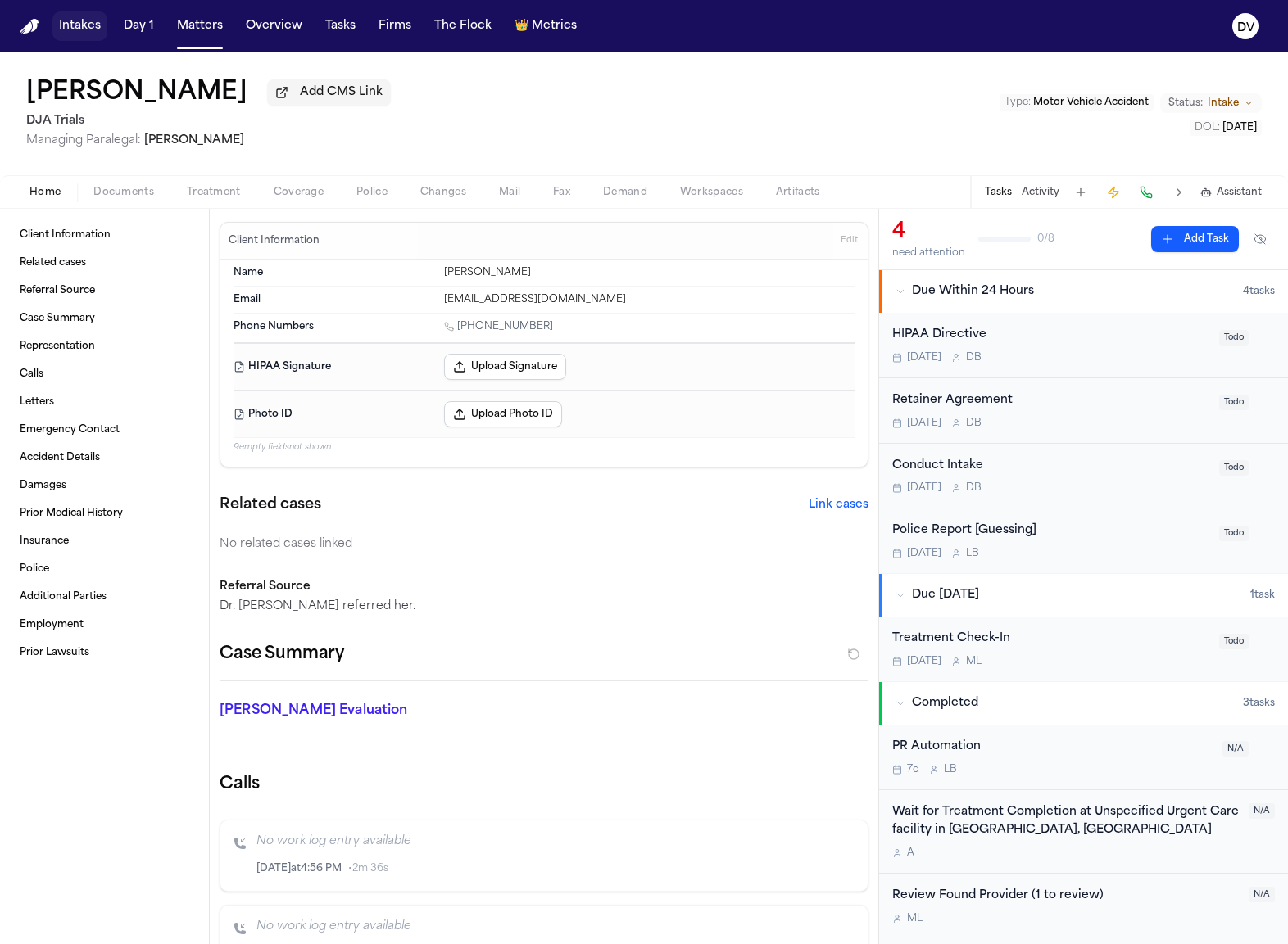
click at [83, 31] on button "Intakes" at bounding box center [79, 26] width 55 height 30
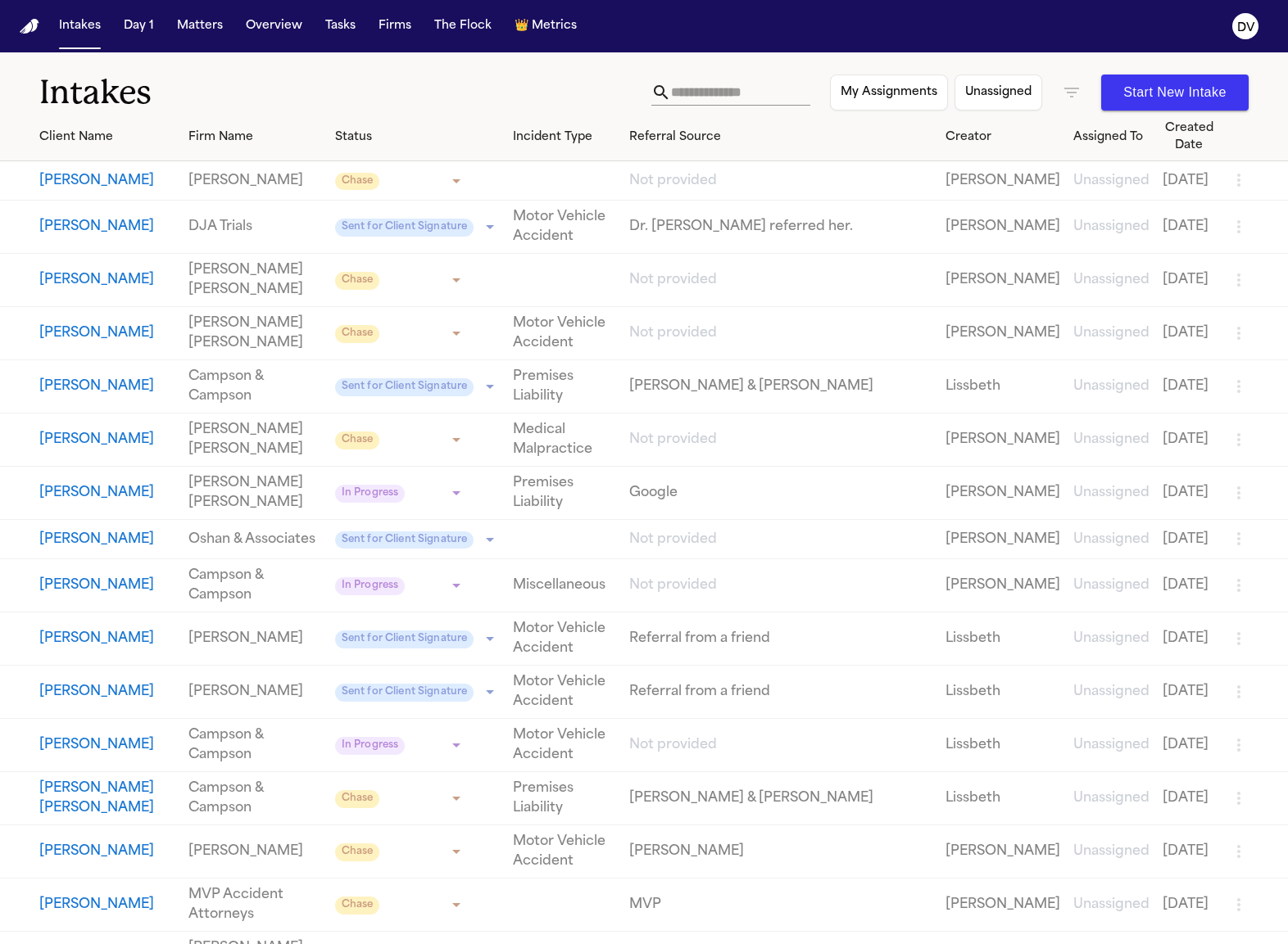
click at [102, 236] on button "[PERSON_NAME]" at bounding box center [107, 227] width 136 height 20
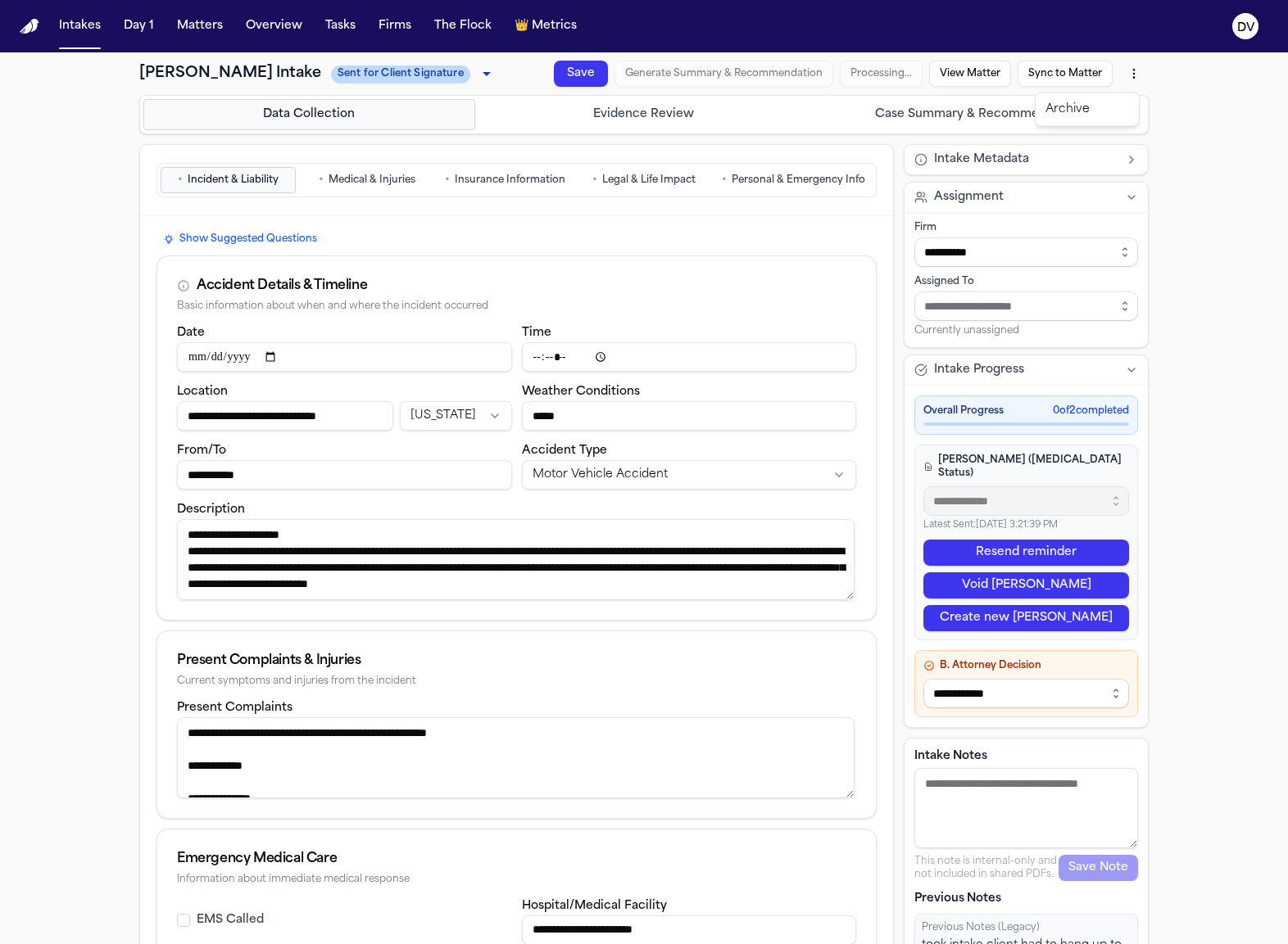
click at [1129, 74] on html "**********" at bounding box center [644, 472] width 1288 height 944
click at [1187, 81] on div "**********" at bounding box center [644, 666] width 1288 height 1227
click at [554, 74] on button "Save" at bounding box center [581, 73] width 54 height 26
click at [894, 79] on div "Save Generate Summary & Recommendation Processing… View Matter Sync to Matter" at bounding box center [848, 73] width 601 height 30
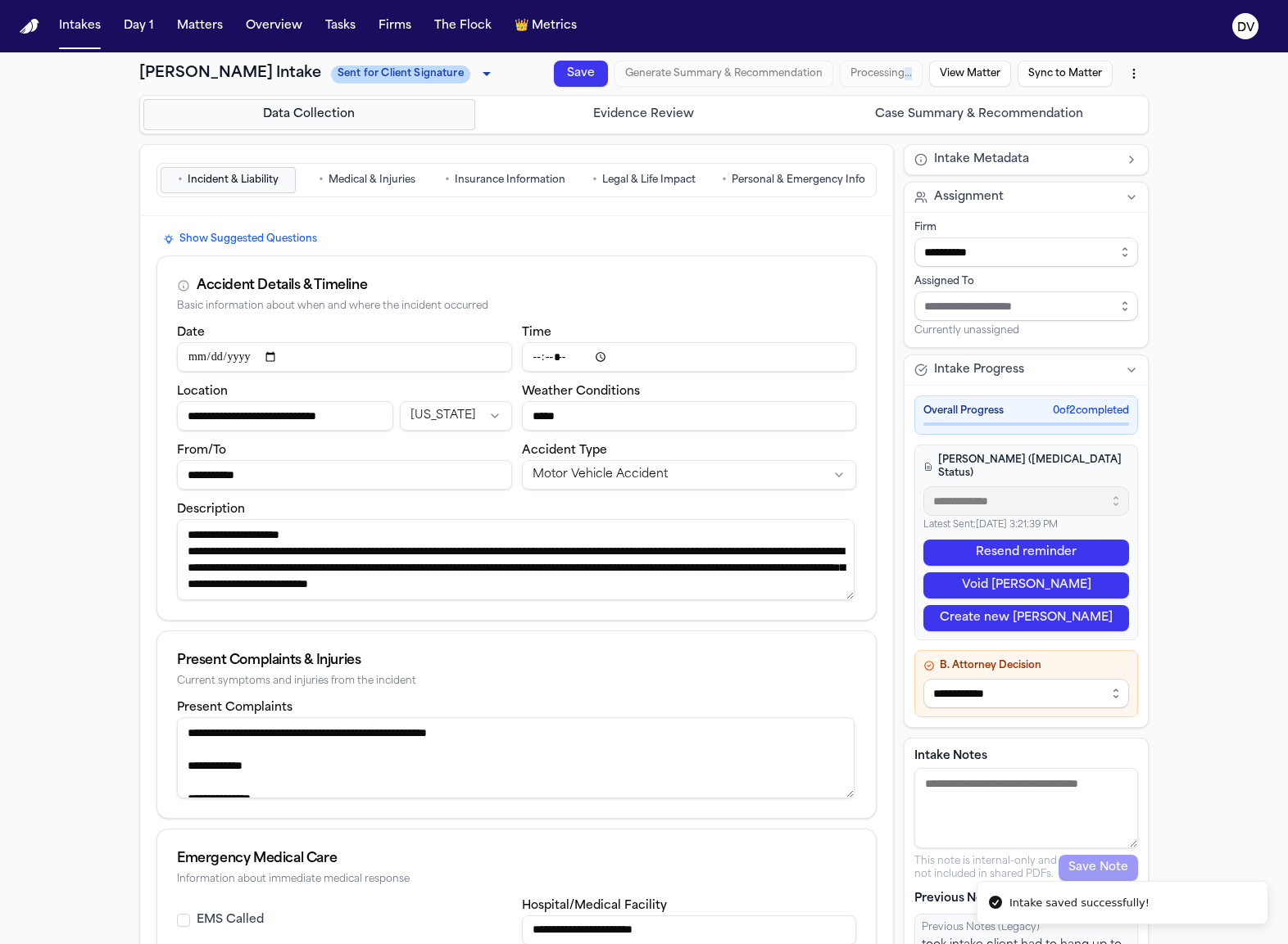
click at [894, 79] on div "Save Generate Summary & Recommendation Processing… View Matter Sync to Matter" at bounding box center [848, 73] width 601 height 30
click at [847, 76] on div "Save Generate Summary & Recommendation Processing… View Matter Sync to Matter" at bounding box center [848, 73] width 601 height 30
click at [1062, 83] on button "Sync to Matter" at bounding box center [1064, 73] width 95 height 26
click at [858, 71] on div "Save Generate Summary & Recommendation Processing… View Matter Sync to Matter" at bounding box center [848, 73] width 601 height 30
click at [1121, 76] on html "**********" at bounding box center [644, 472] width 1288 height 944
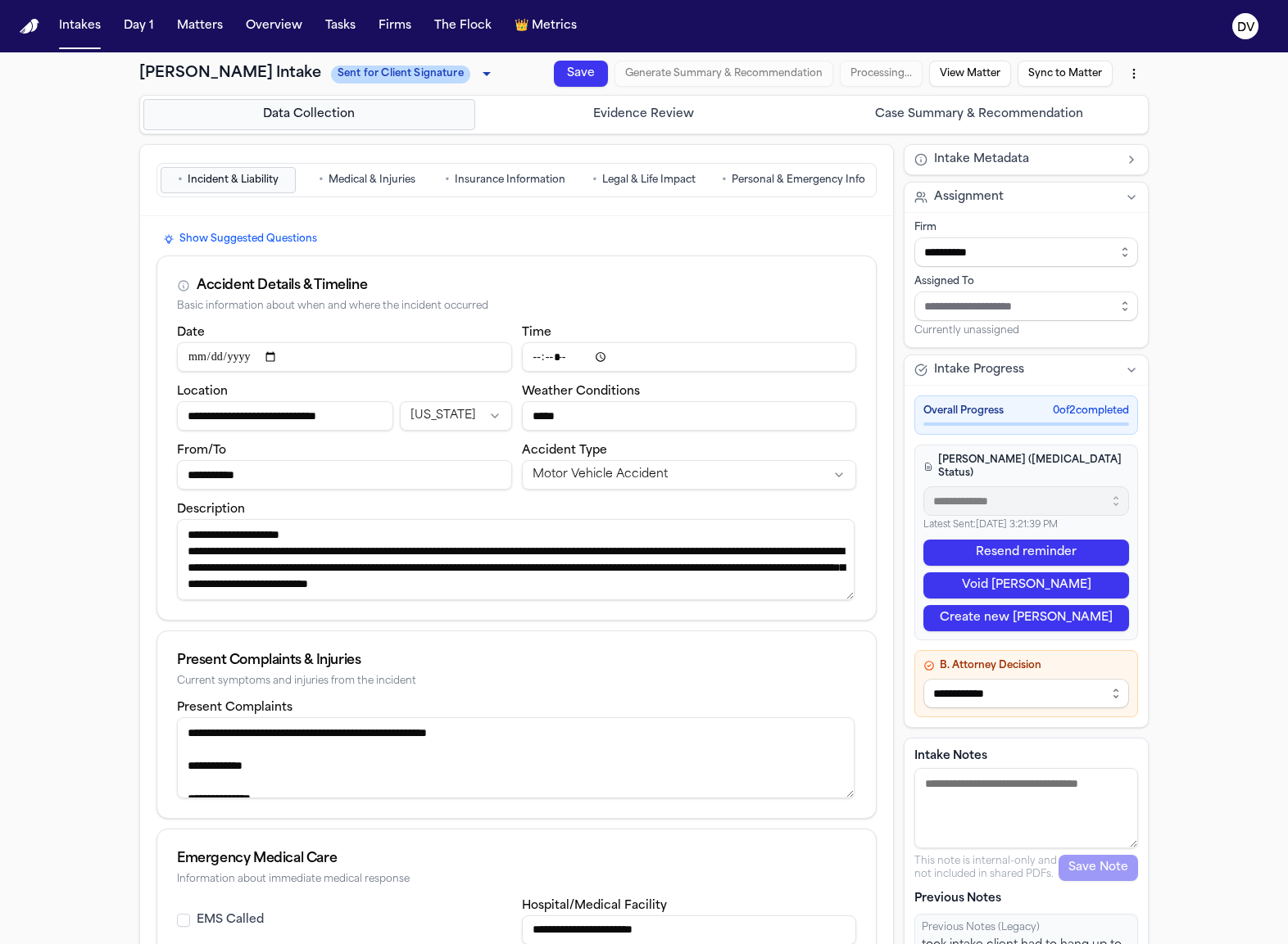
click at [1121, 76] on html "**********" at bounding box center [644, 472] width 1288 height 944
click at [868, 69] on div "Save Generate Summary & Recommendation Processing… View Matter Sync to Matter" at bounding box center [848, 73] width 601 height 30
click at [723, 121] on button "Evidence Review" at bounding box center [644, 115] width 332 height 31
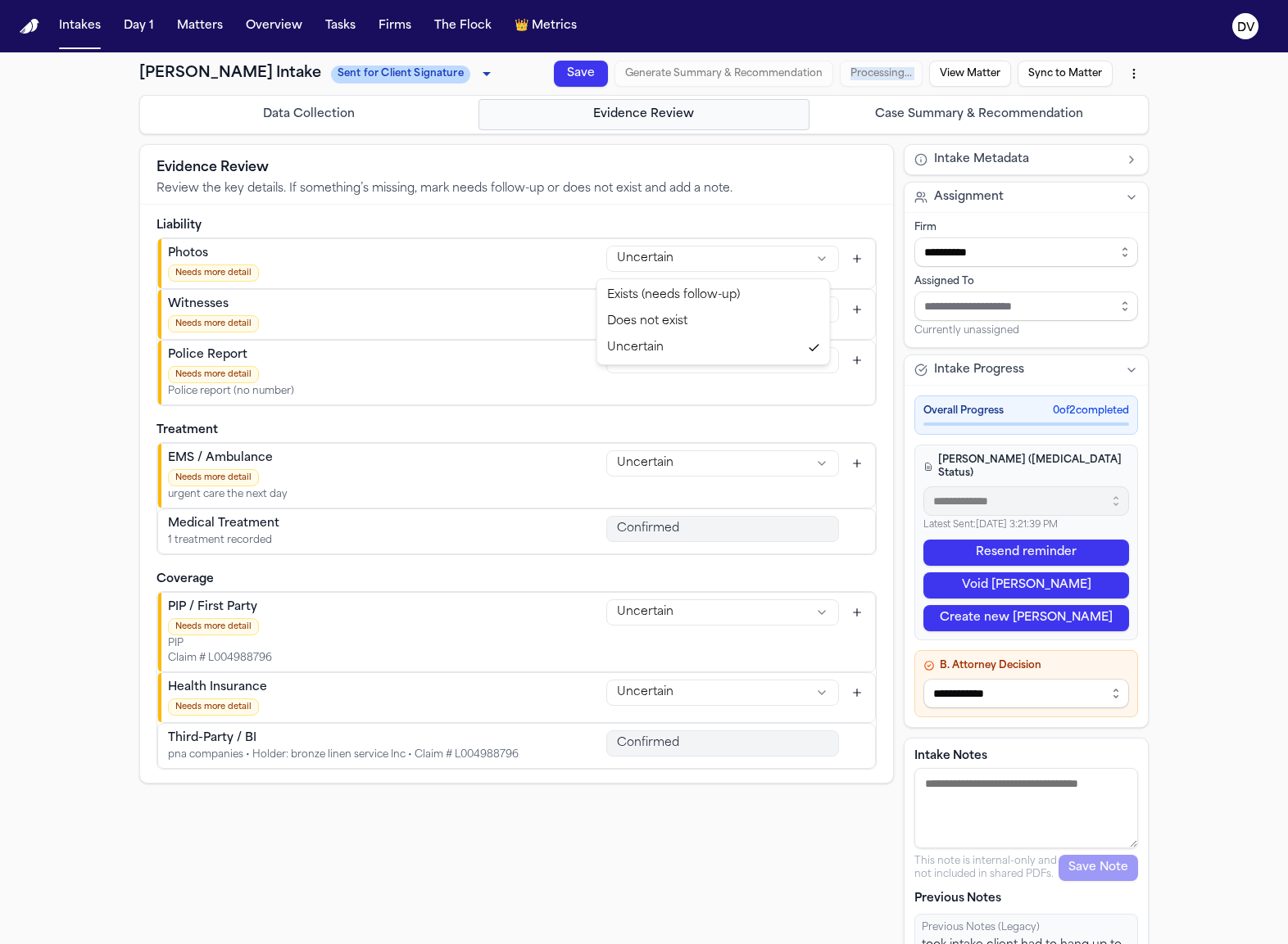
click at [817, 263] on html "**********" at bounding box center [644, 472] width 1288 height 944
click at [817, 202] on div "Evidence Review Review the key details. If something’s missing, mark needs foll…" at bounding box center [516, 175] width 753 height 60
click at [347, 118] on button "Data Collection" at bounding box center [310, 115] width 332 height 31
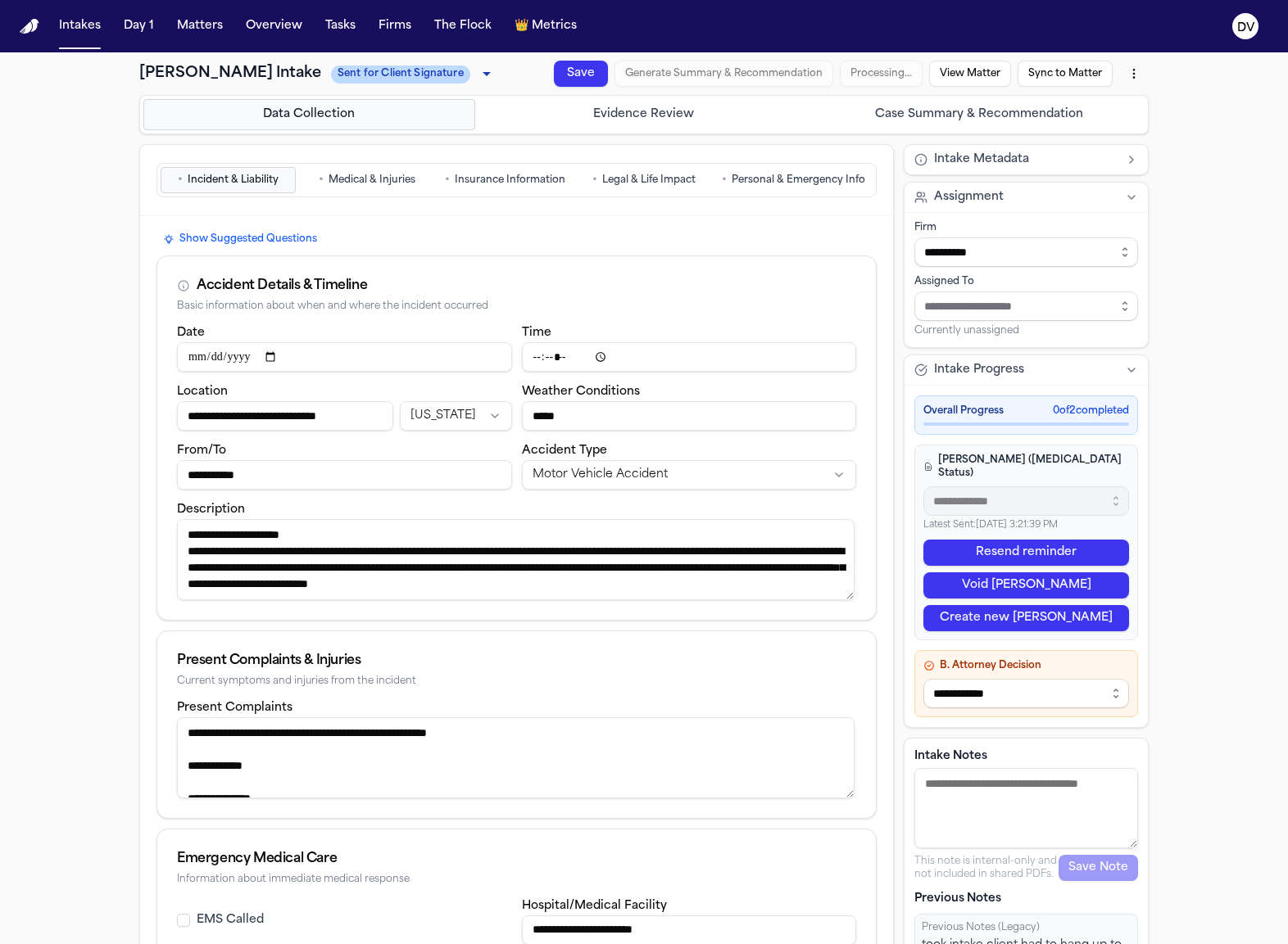
click at [798, 170] on button "• Personal & Emergency Info" at bounding box center [792, 180] width 158 height 26
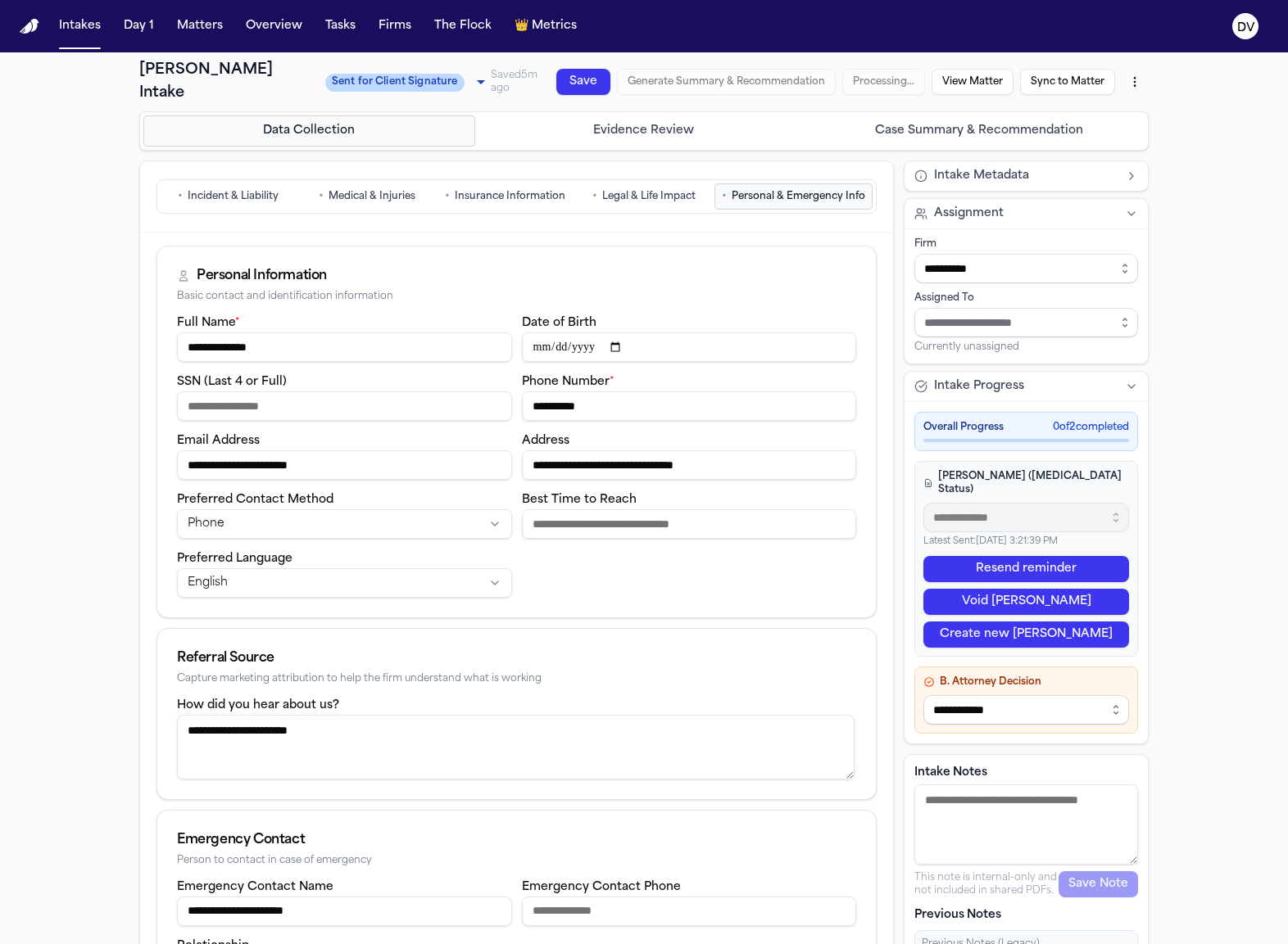
click at [1135, 84] on html "**********" at bounding box center [644, 472] width 1288 height 944
click at [1132, 83] on html "**********" at bounding box center [644, 472] width 1288 height 944
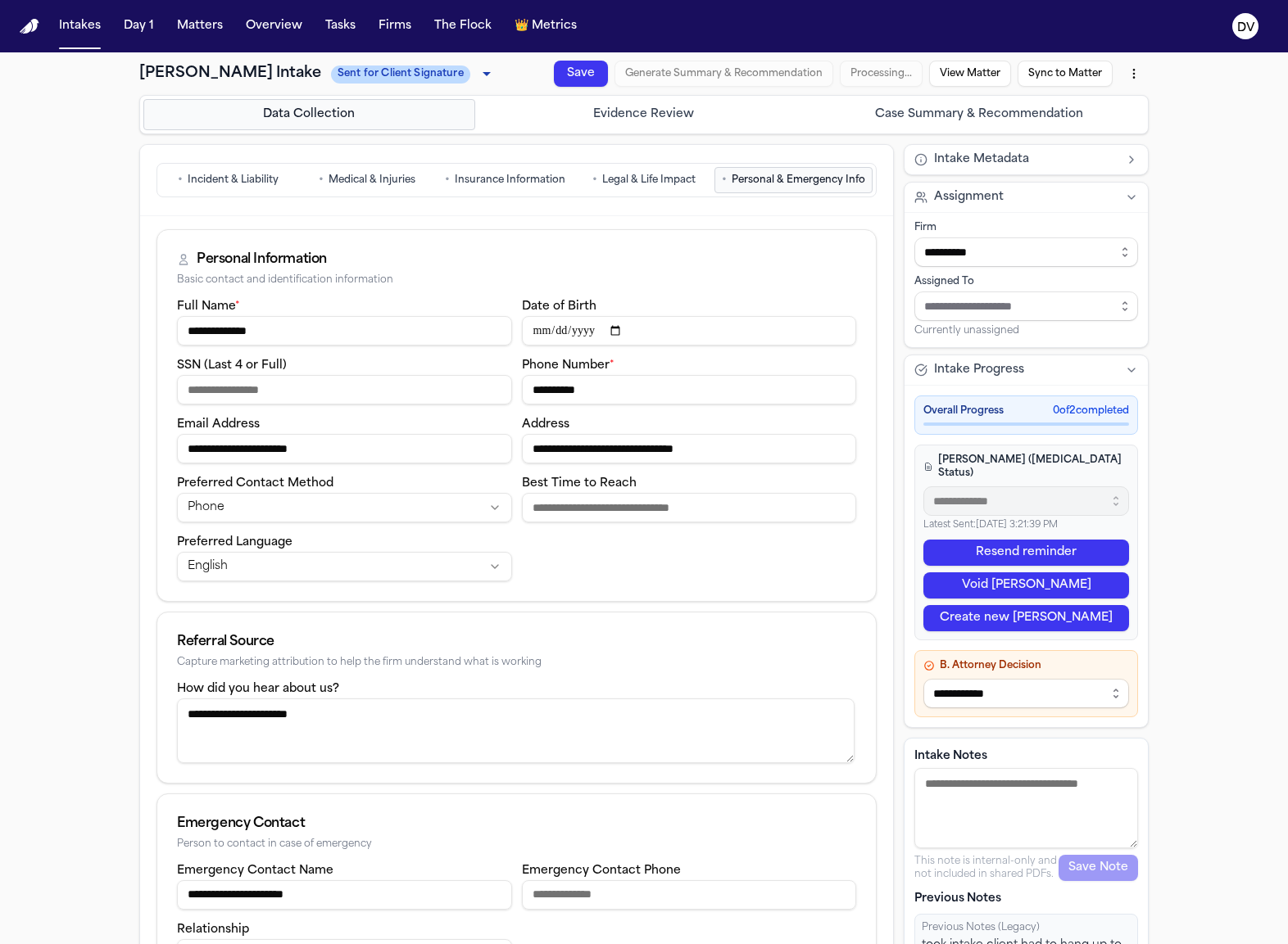
click at [1142, 71] on div "**********" at bounding box center [644, 532] width 1049 height 959
click at [1132, 70] on html "**********" at bounding box center [644, 472] width 1288 height 944
click at [1128, 73] on html "**********" at bounding box center [644, 472] width 1288 height 944
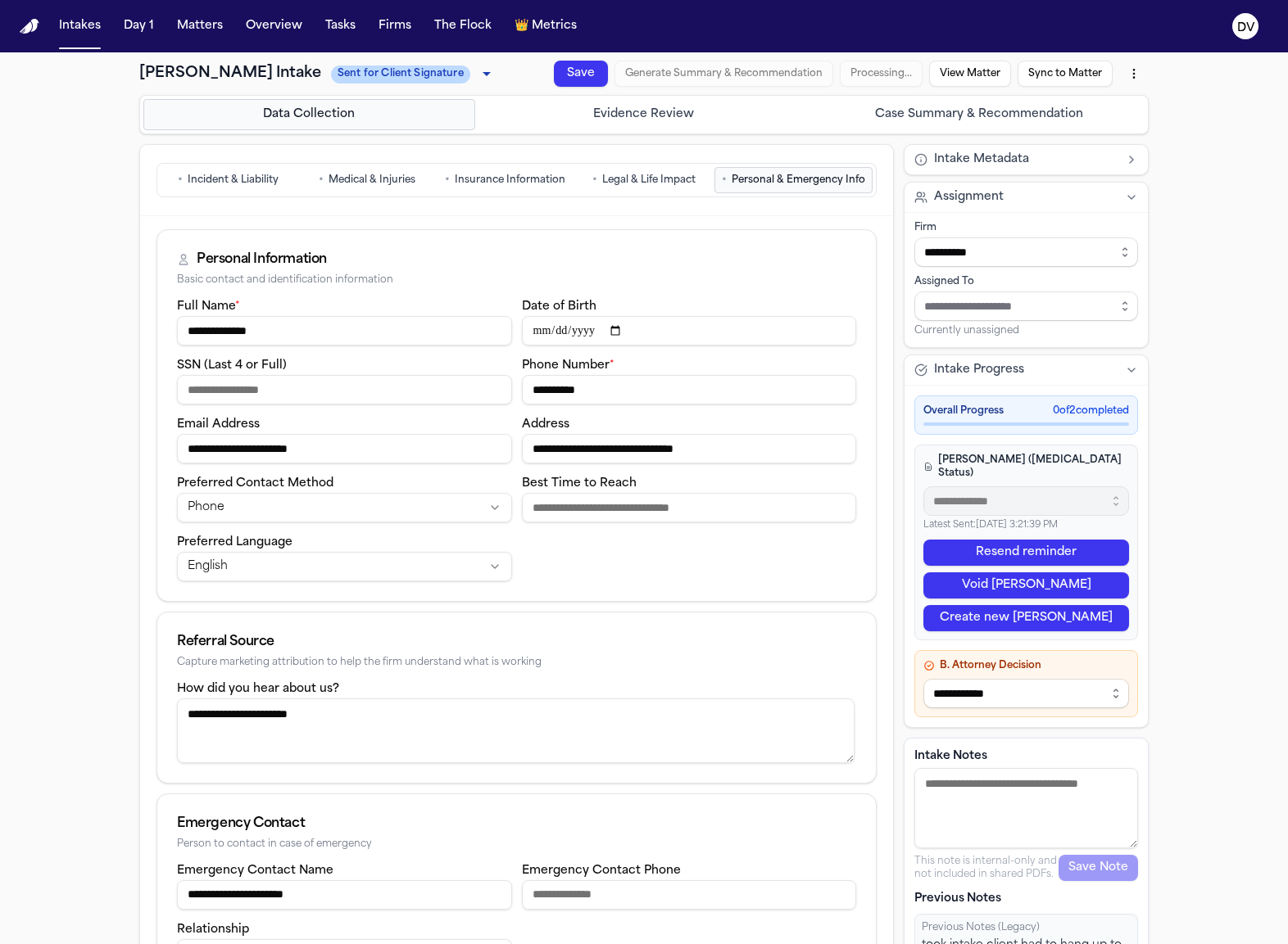
click at [894, 69] on div "Save Generate Summary & Recommendation Processing… View Matter Sync to Matter" at bounding box center [848, 73] width 601 height 30
click at [934, 172] on button "Intake Metadata" at bounding box center [1026, 160] width 244 height 30
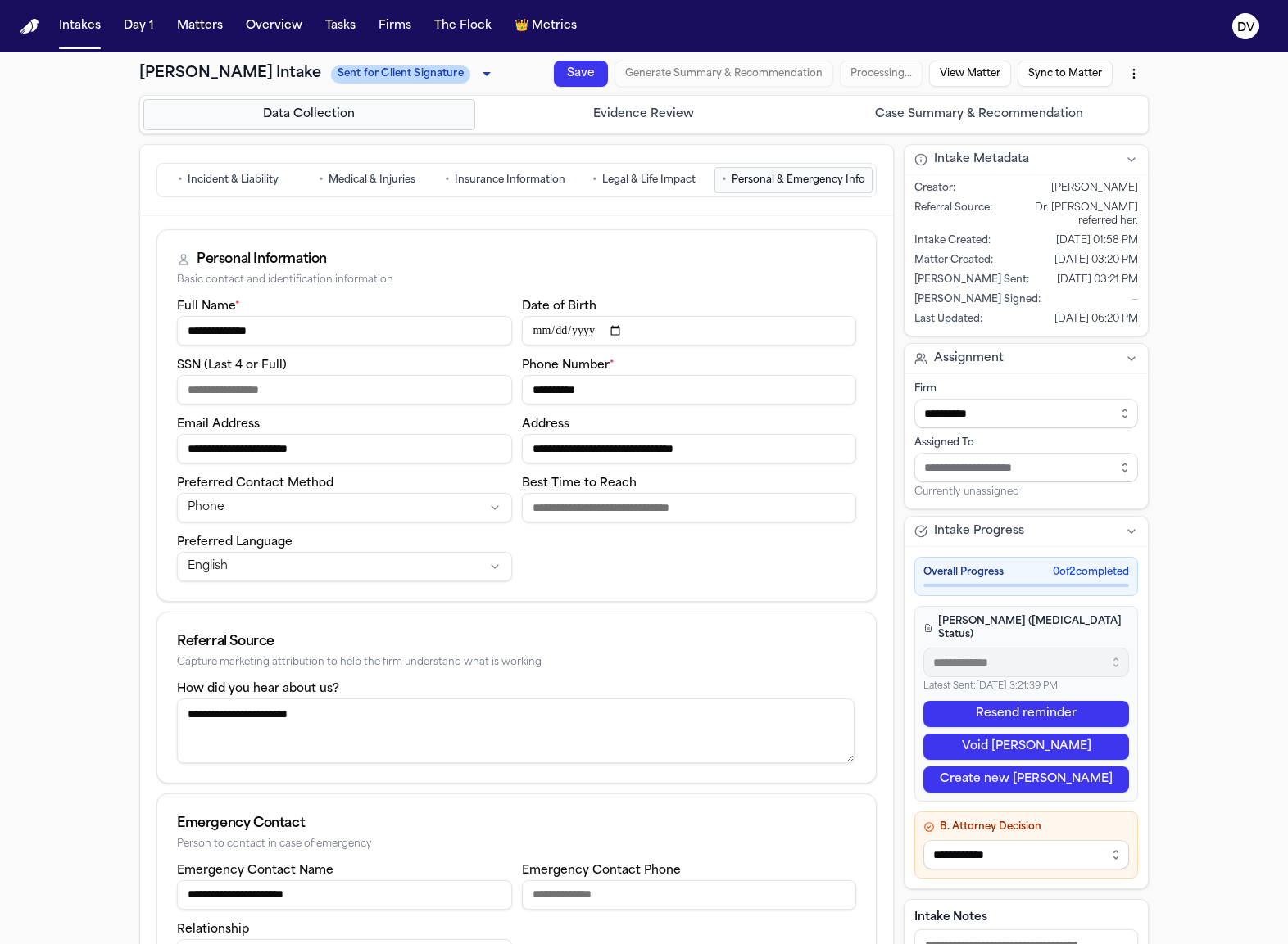
click at [935, 165] on span "Intake Metadata" at bounding box center [981, 160] width 95 height 16
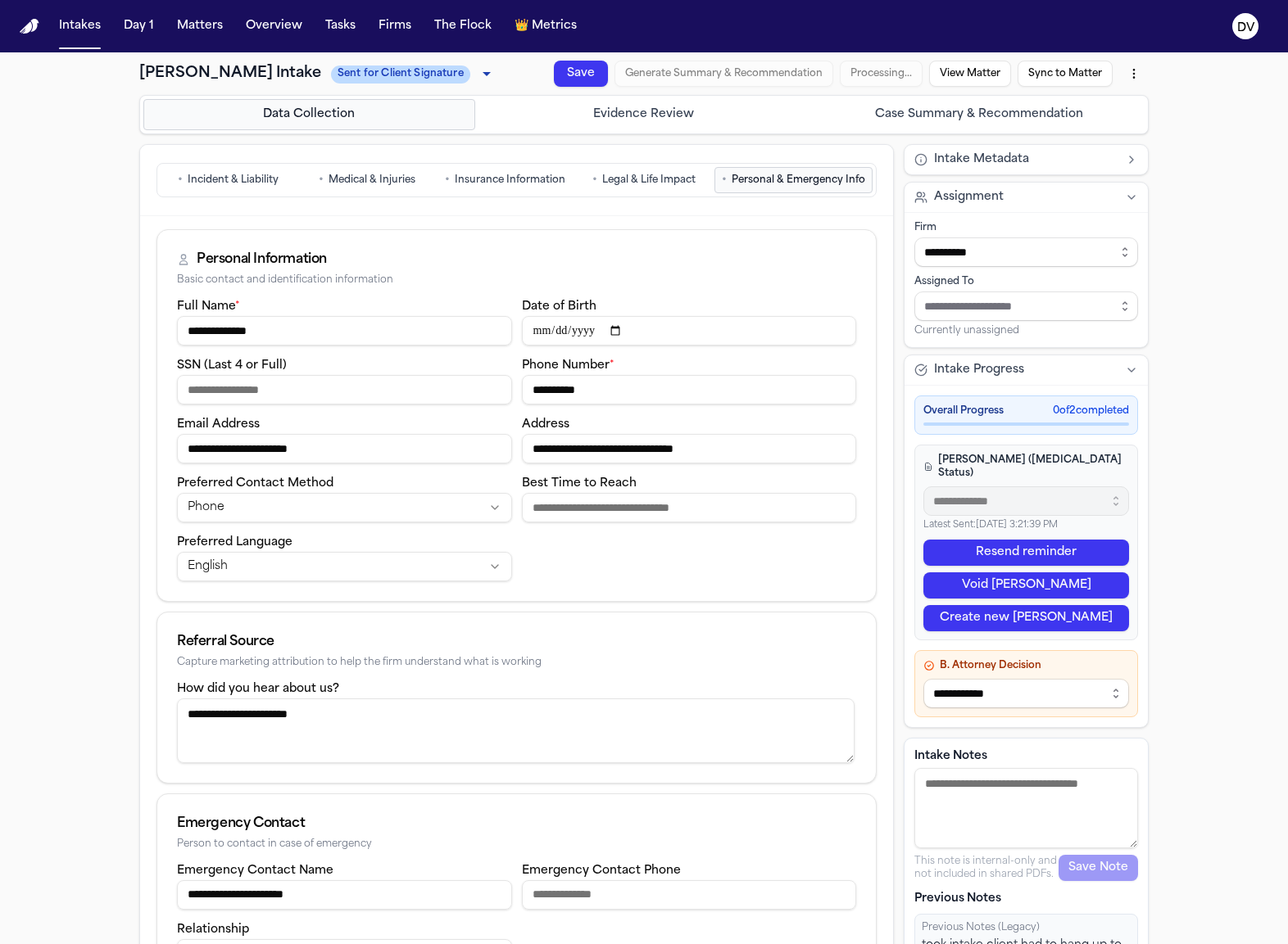
click at [616, 171] on button "• Legal & Life Impact" at bounding box center [644, 180] width 135 height 26
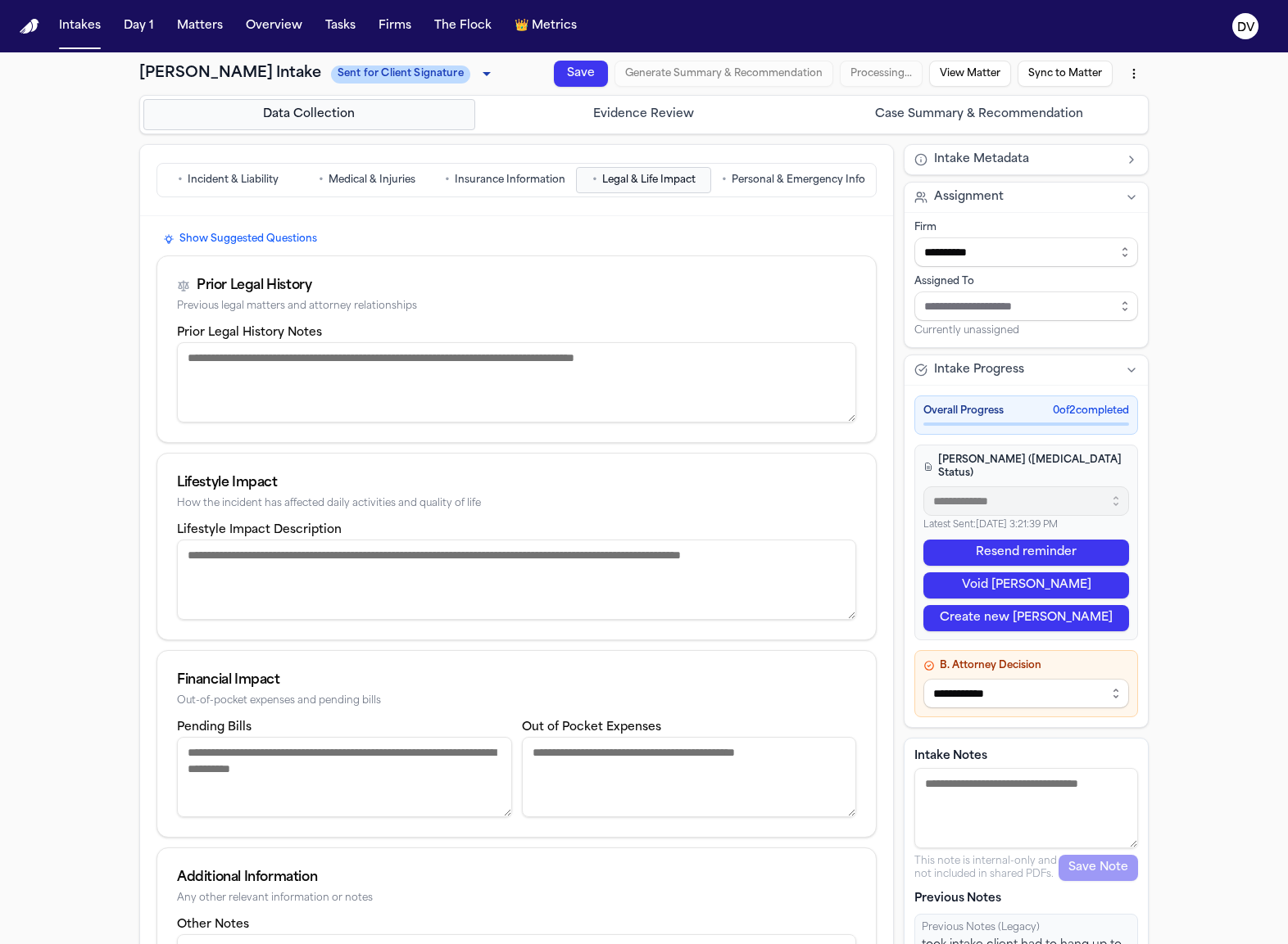
click at [904, 97] on div "Data Collection Evidence Review Case Summary & Recommendation" at bounding box center [644, 115] width 1009 height 40
click at [906, 107] on button "Case Summary & Recommendation" at bounding box center [978, 115] width 332 height 31
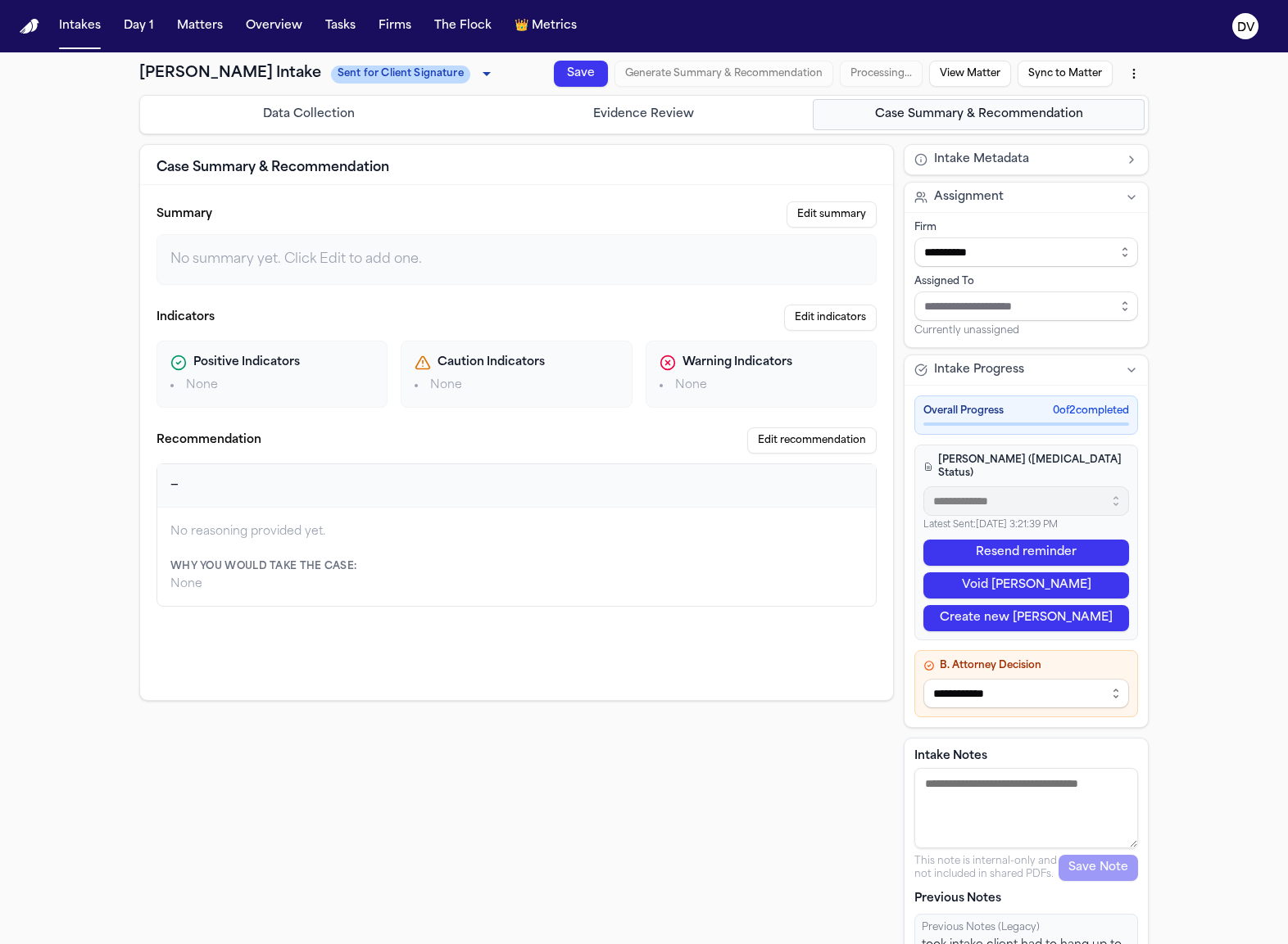
click at [756, 46] on nav "Intakes Day 1 Matters Overview Tasks Firms The Flock 👑 Metrics DV" at bounding box center [644, 26] width 1288 height 52
click at [853, 74] on div "Save Generate Summary & Recommendation Processing… View Matter Sync to Matter" at bounding box center [848, 73] width 601 height 30
click at [739, 75] on div "Save Generate Summary & Recommendation Processing… View Matter Sync to Matter" at bounding box center [848, 73] width 601 height 30
click at [396, 111] on button "Data Collection" at bounding box center [310, 115] width 332 height 31
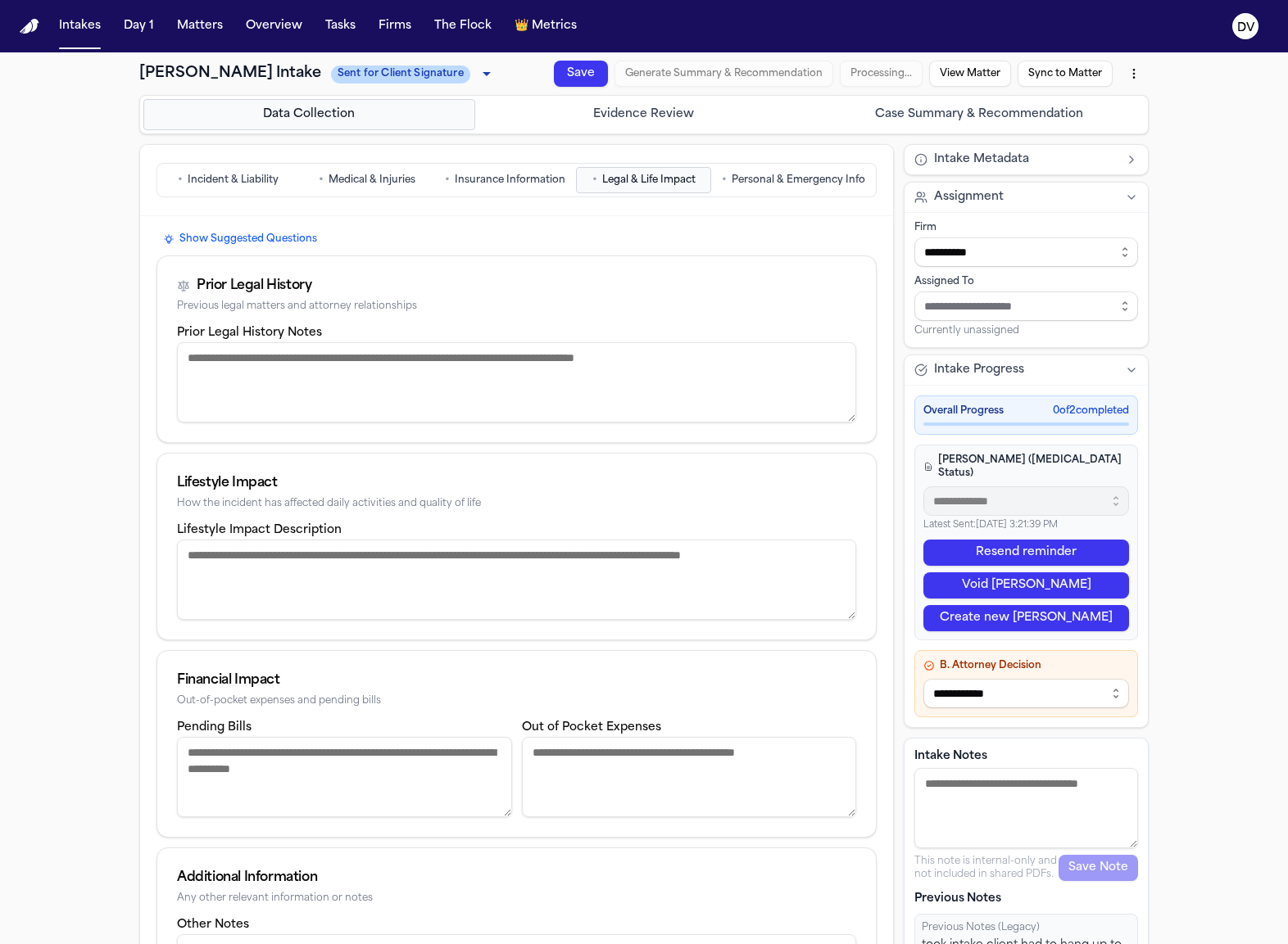
click at [655, 118] on button "Evidence Review" at bounding box center [644, 115] width 332 height 31
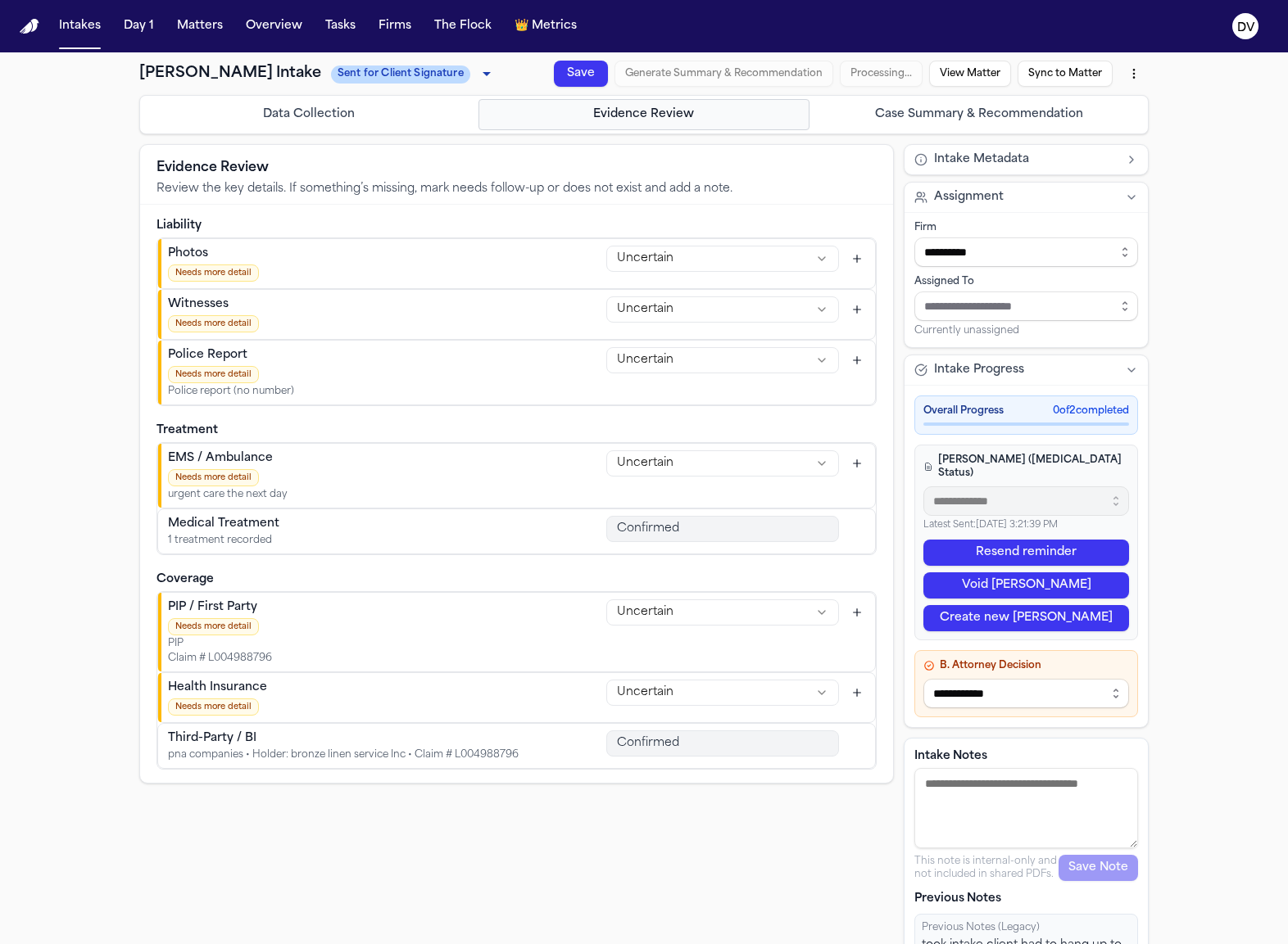
click at [368, 127] on button "Data Collection" at bounding box center [310, 115] width 332 height 31
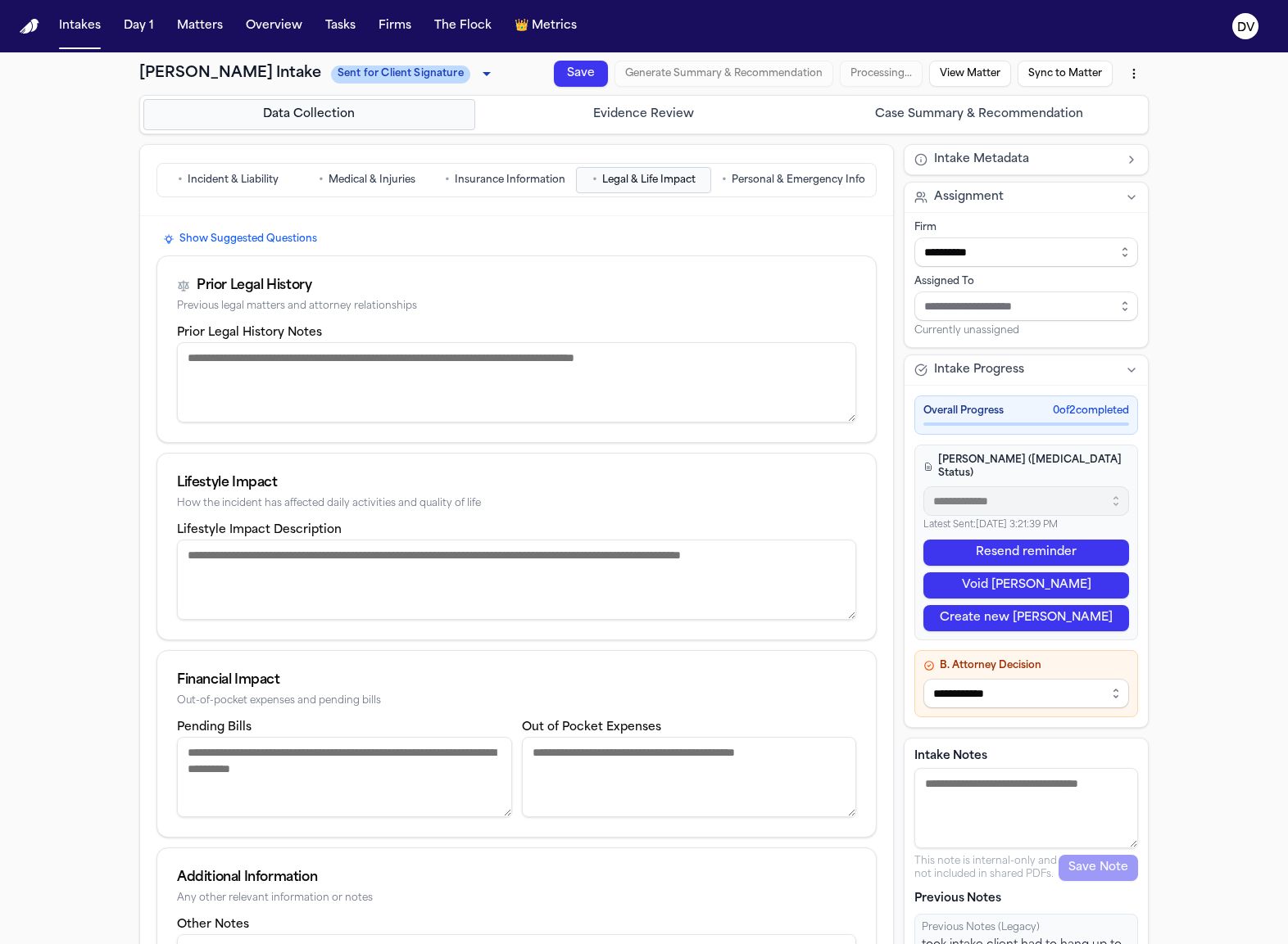
click at [596, 113] on button "Evidence Review" at bounding box center [644, 115] width 332 height 31
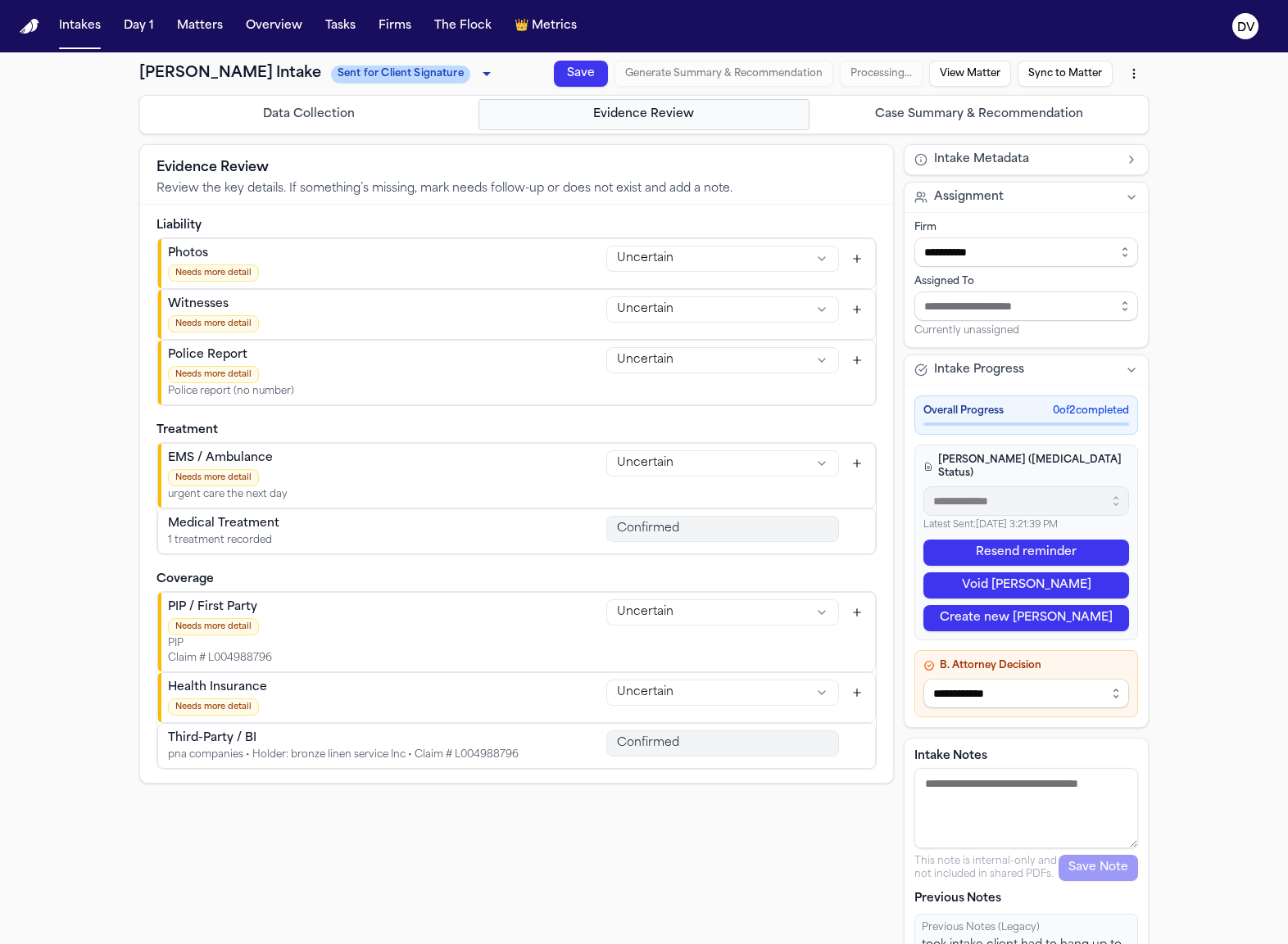
click at [586, 116] on button "Evidence Review" at bounding box center [644, 115] width 332 height 31
click at [374, 118] on button "Data Collection" at bounding box center [310, 115] width 332 height 31
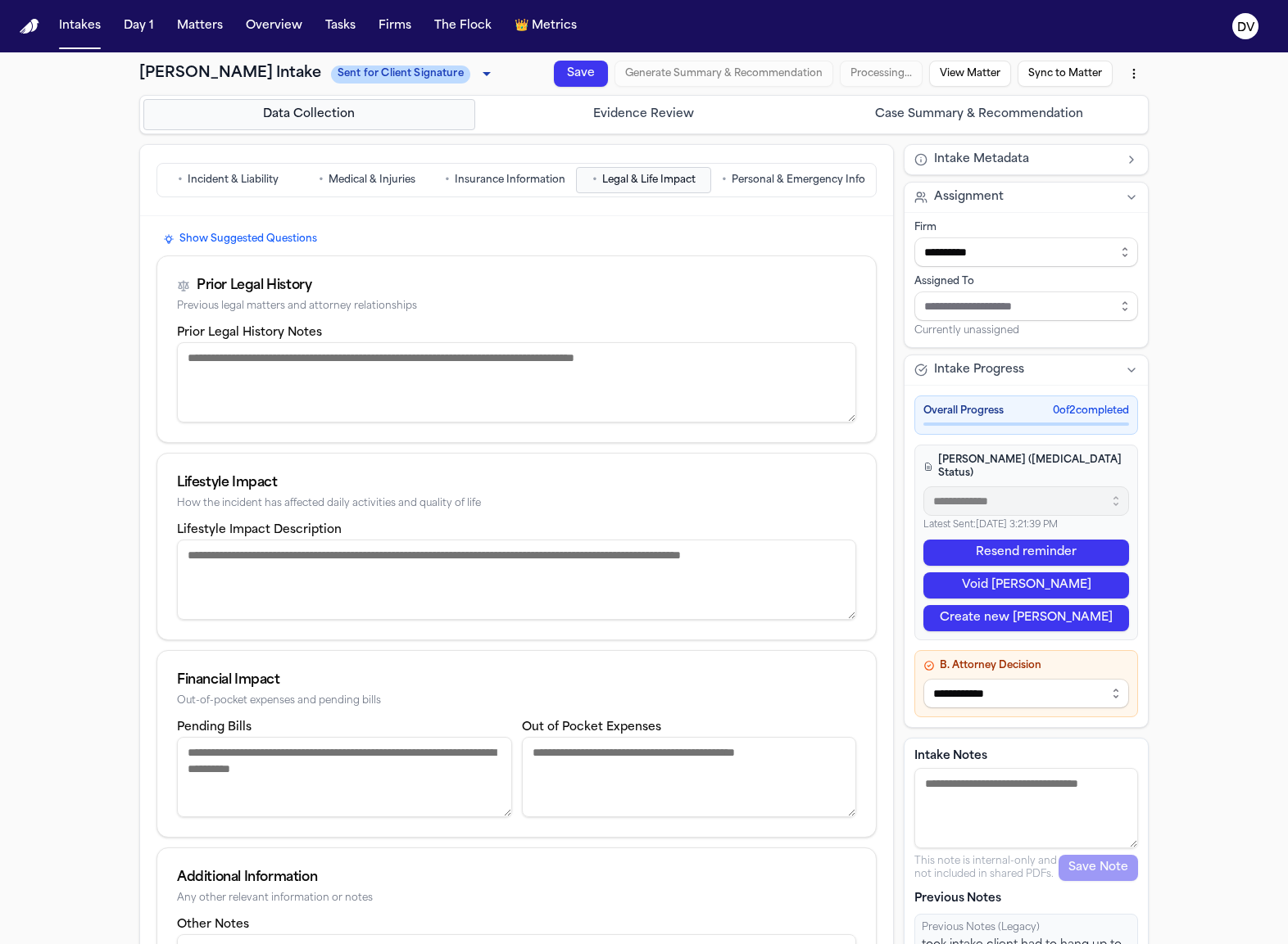
click at [315, 182] on button "• Medical & Injuries" at bounding box center [366, 180] width 135 height 26
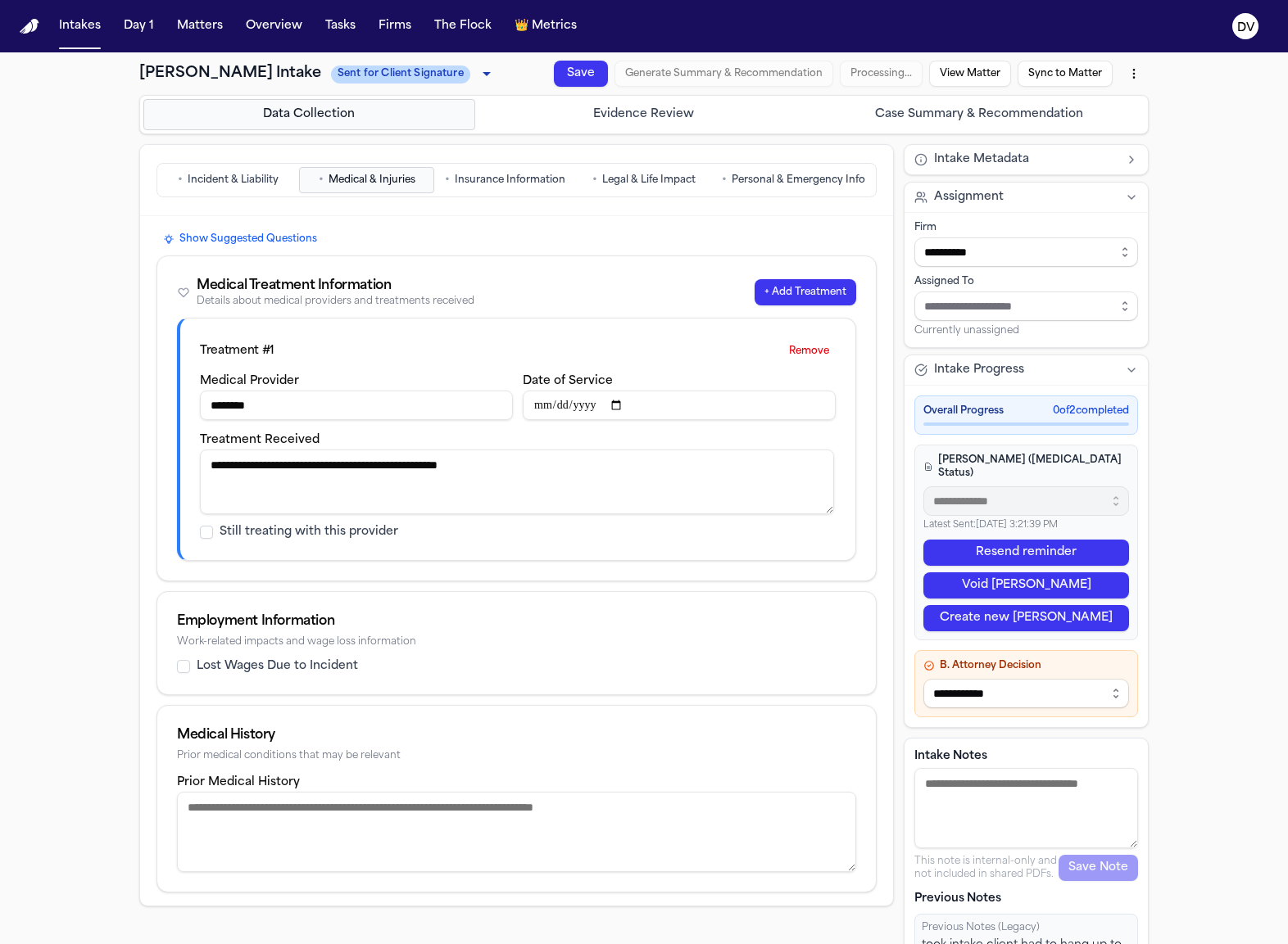
click at [507, 191] on button "• Insurance Information" at bounding box center [505, 180] width 135 height 26
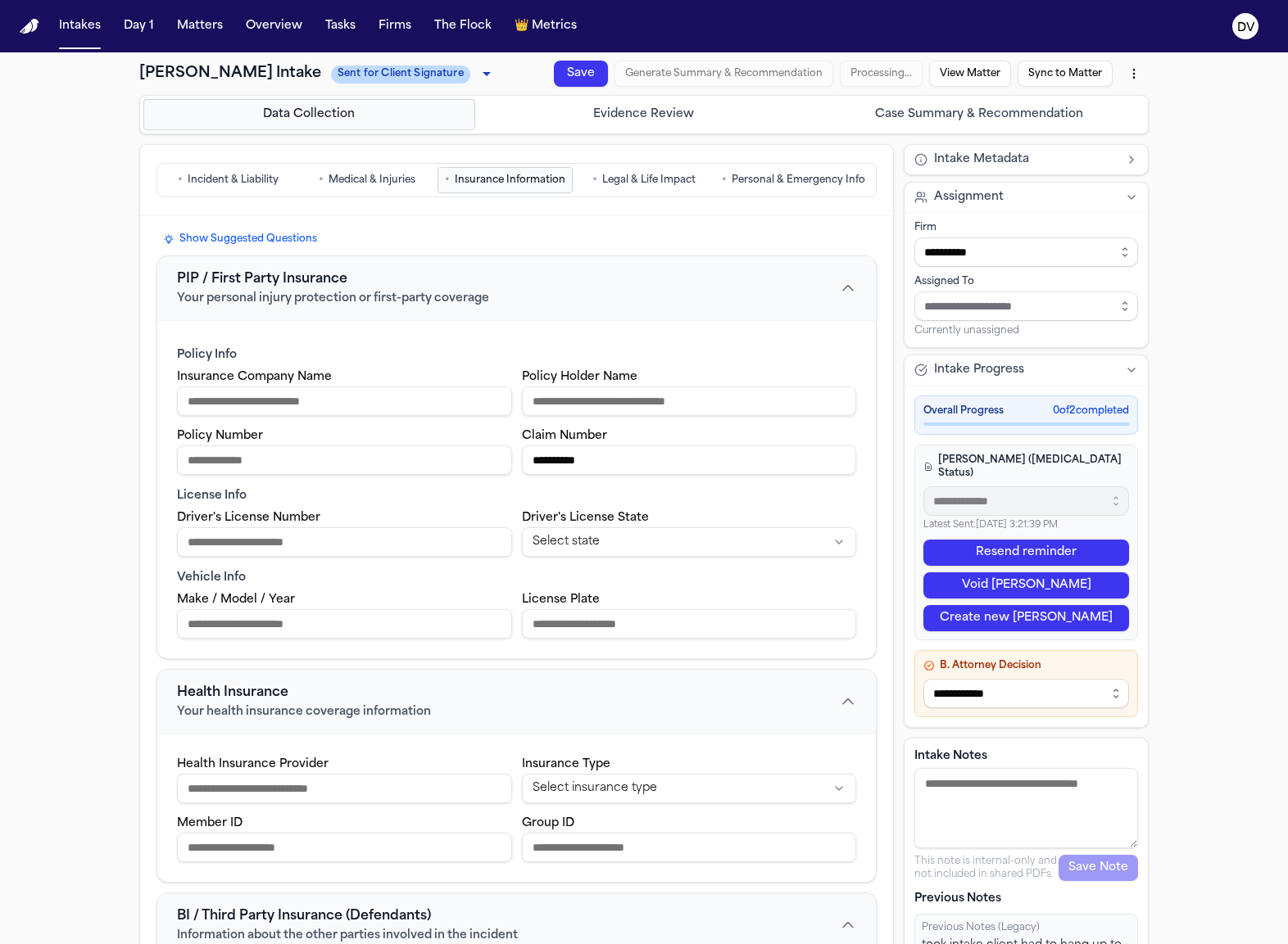
click at [189, 190] on button "• Incident & Liability" at bounding box center [228, 180] width 135 height 26
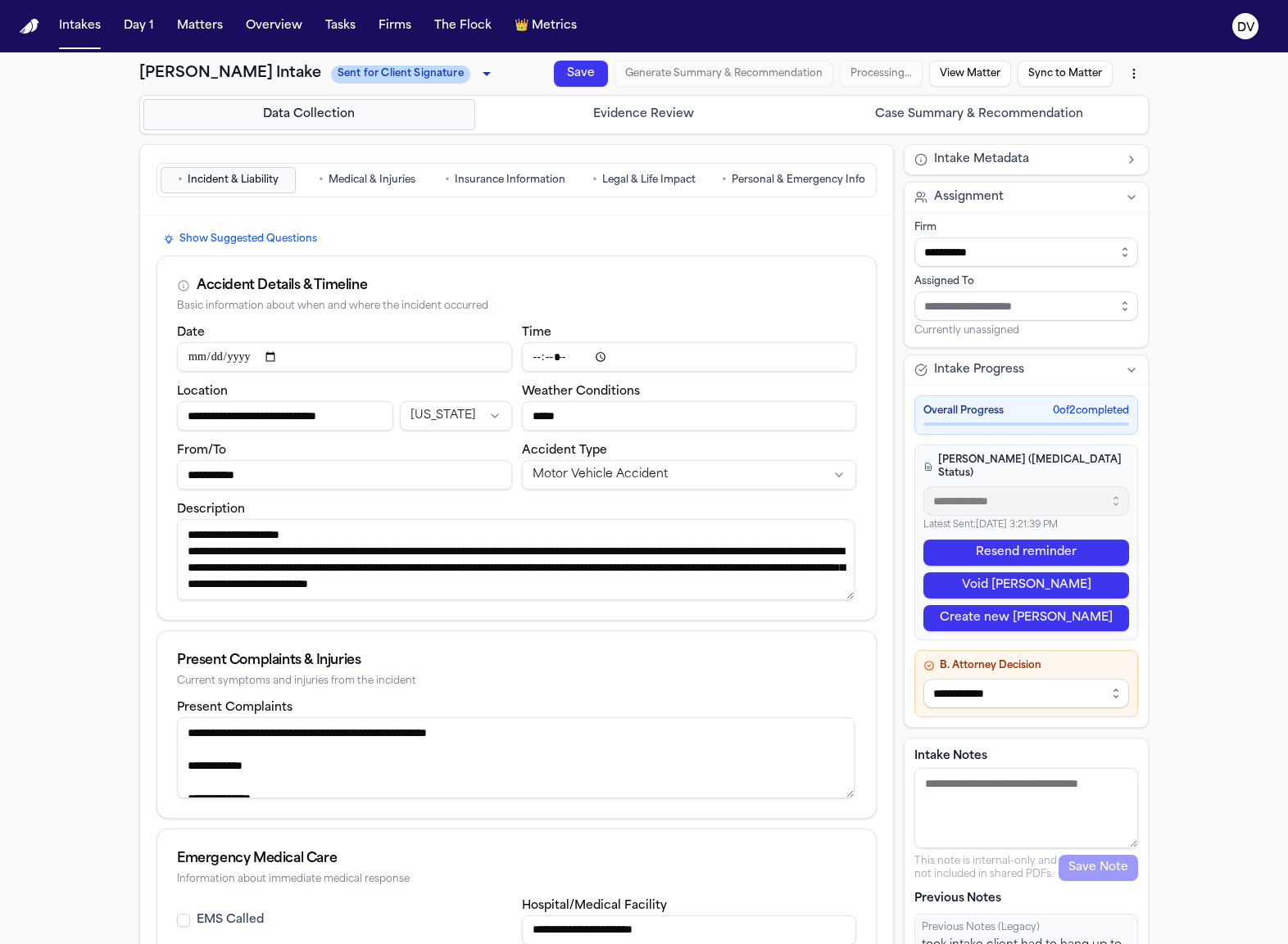
click at [537, 192] on button "• Insurance Information" at bounding box center [505, 180] width 135 height 26
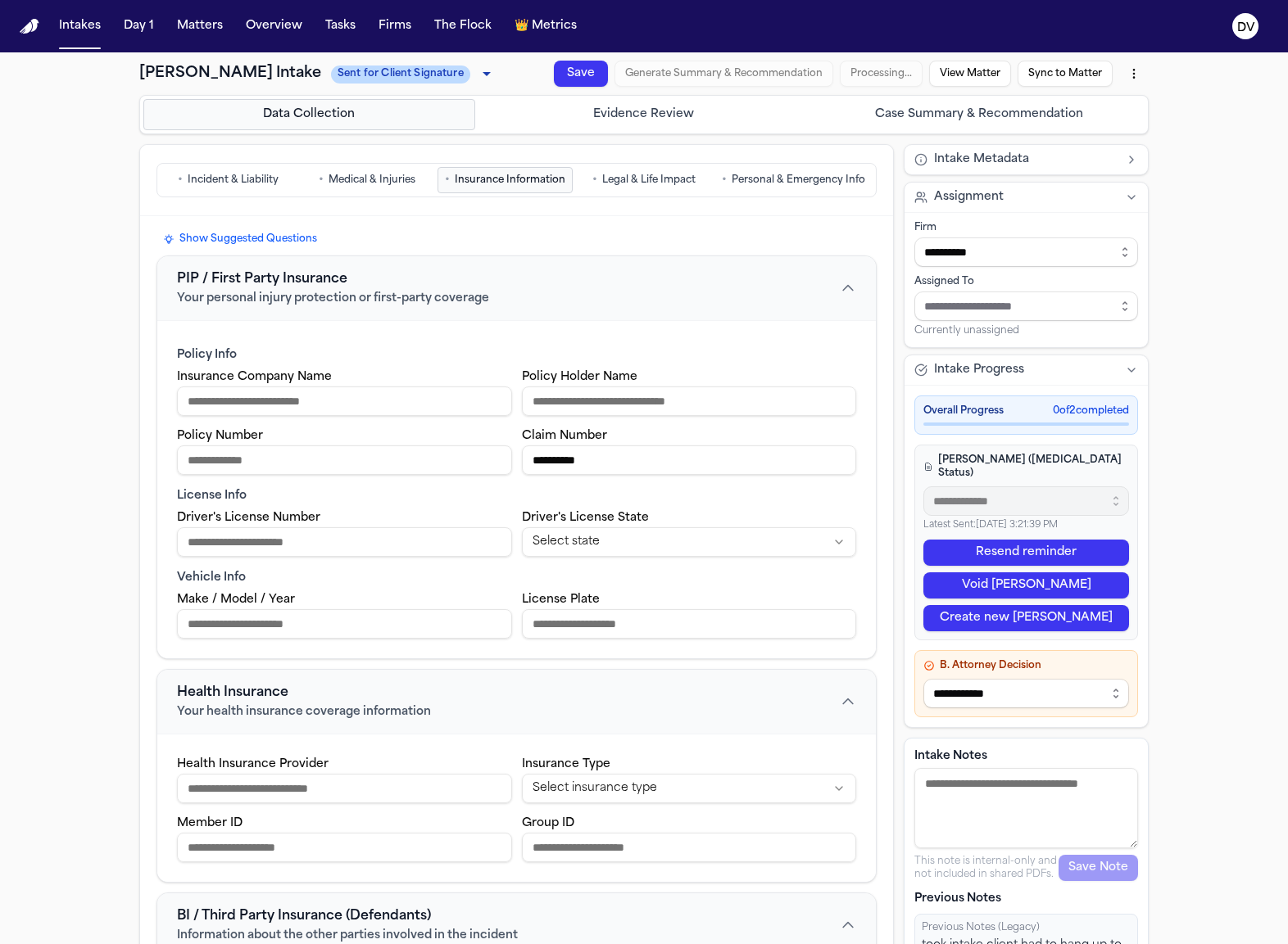
click at [652, 182] on span "Legal & Life Impact" at bounding box center [648, 180] width 93 height 14
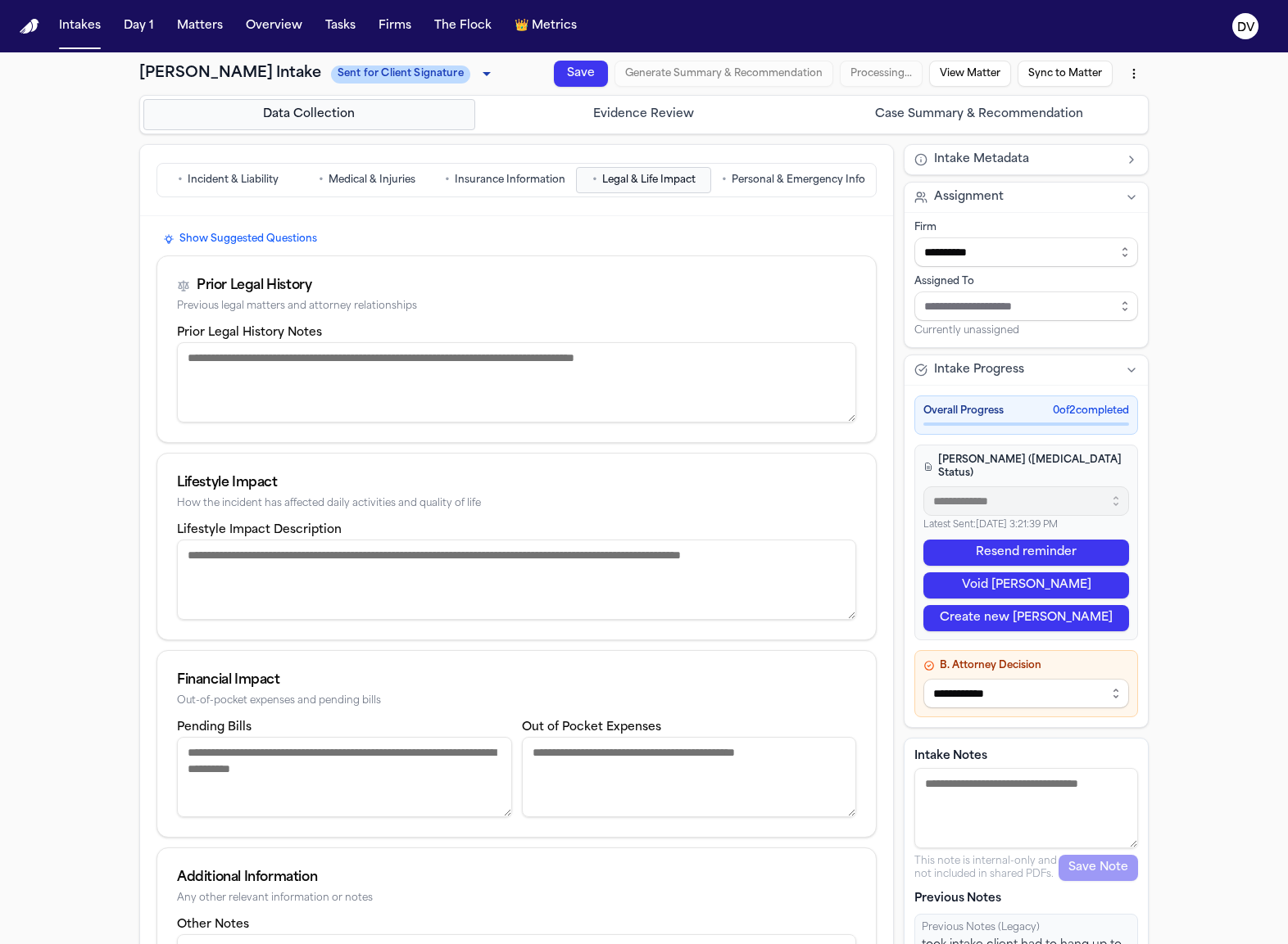
click at [789, 187] on span "Personal & Emergency Info" at bounding box center [798, 180] width 134 height 14
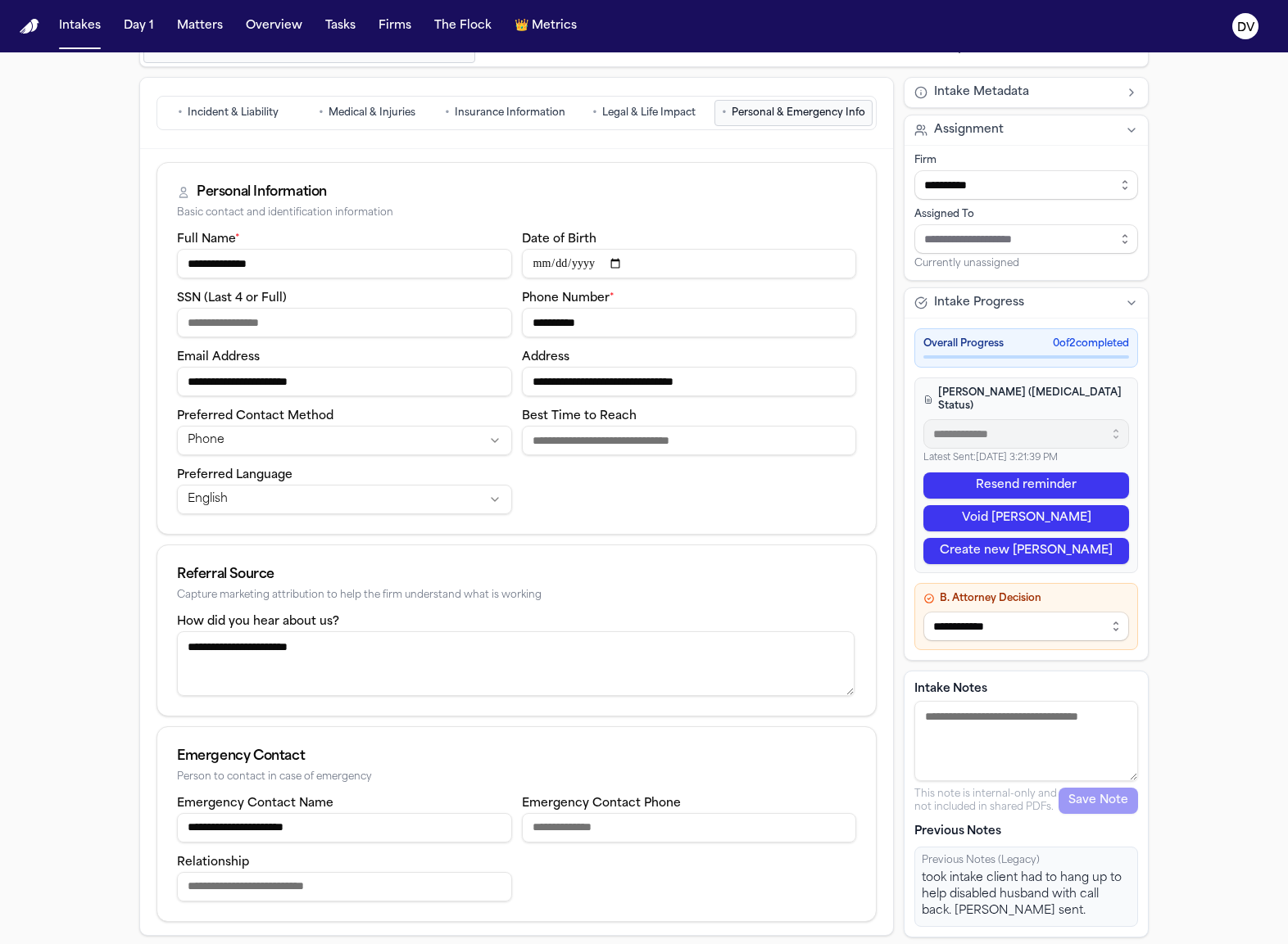
scroll to position [71, 0]
click at [486, 113] on span "Insurance Information" at bounding box center [510, 113] width 111 height 14
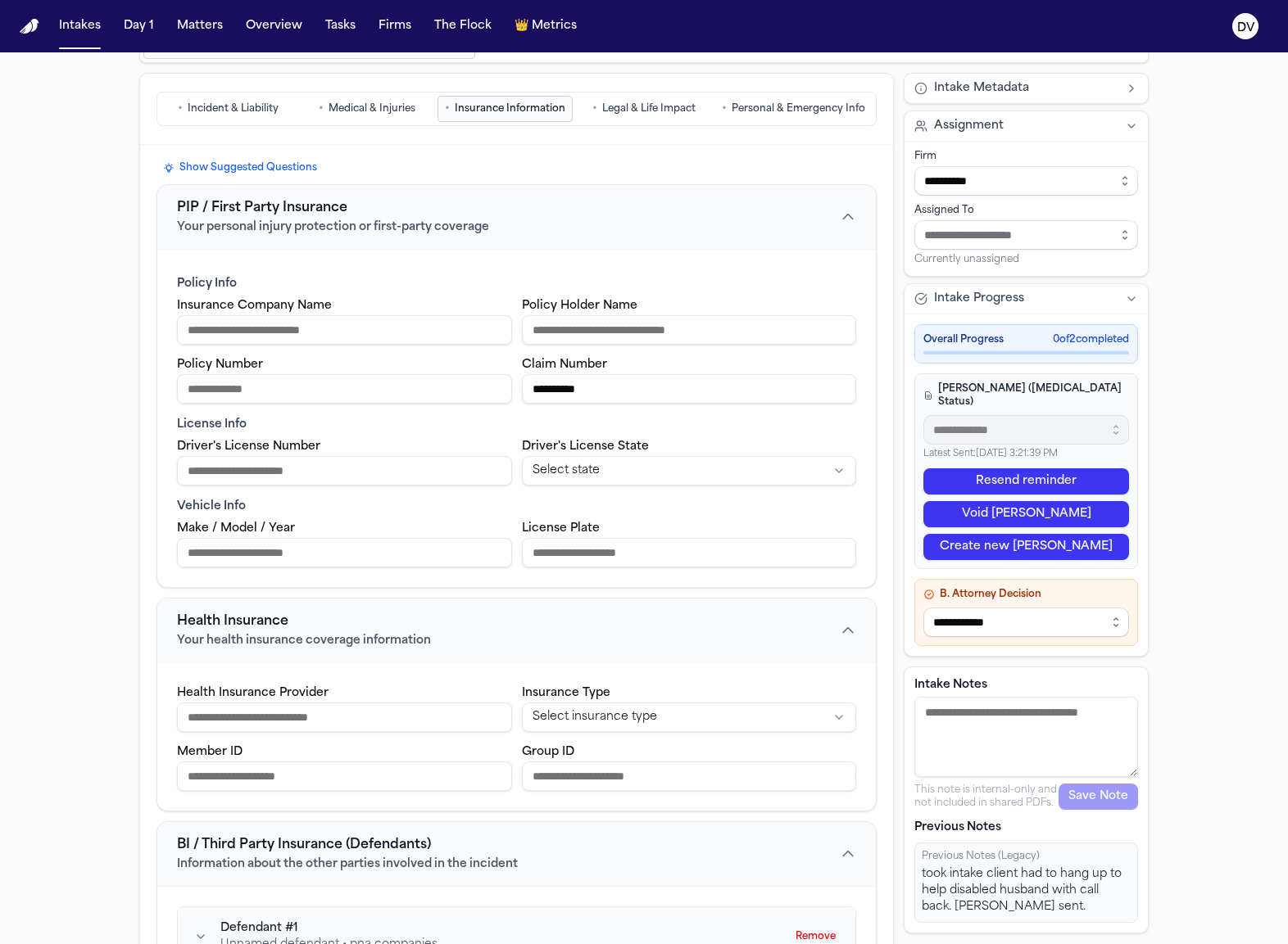
click at [319, 104] on span "•" at bounding box center [320, 109] width 5 height 16
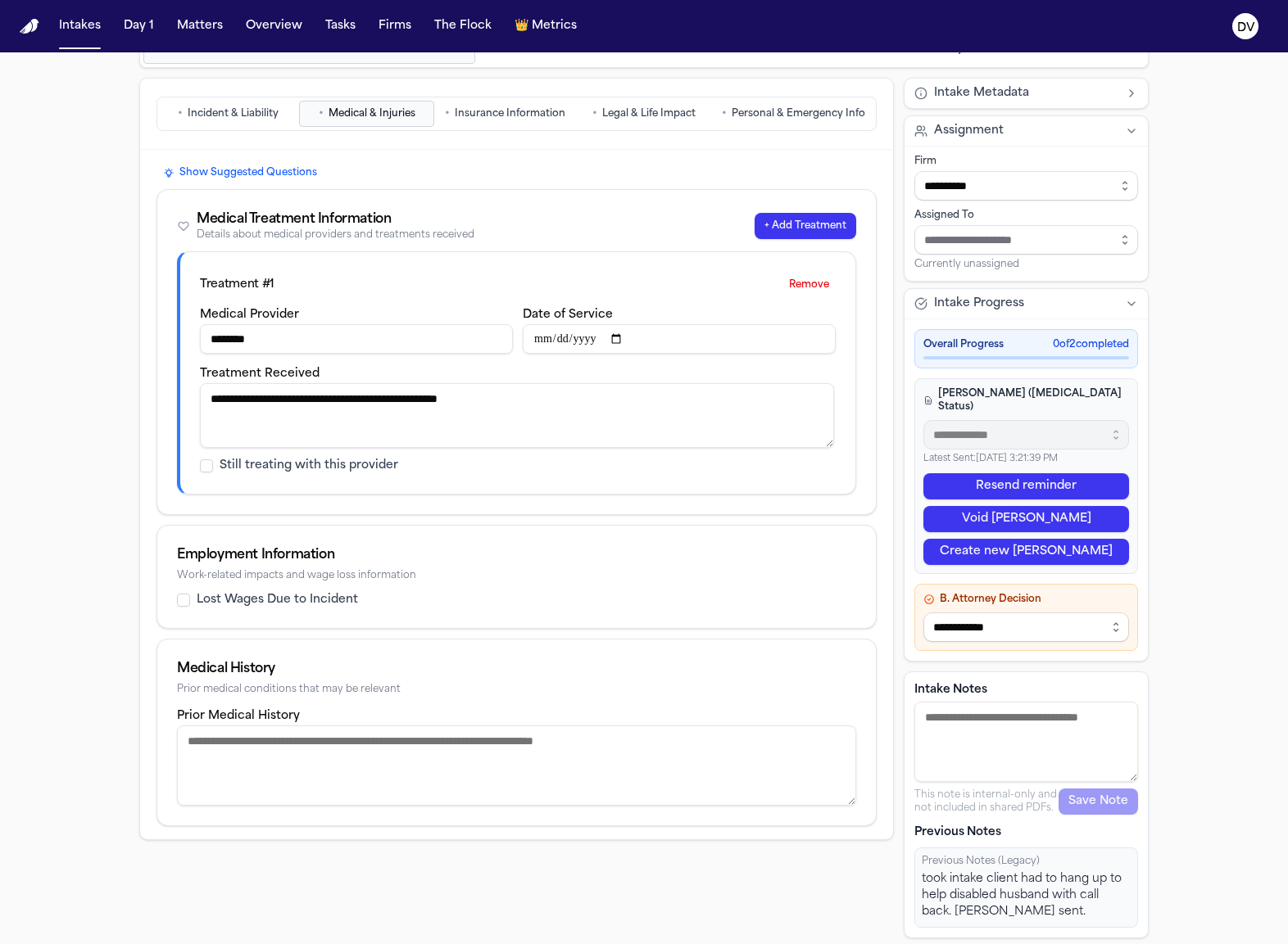
click at [173, 105] on button "• Incident & Liability" at bounding box center [228, 114] width 135 height 26
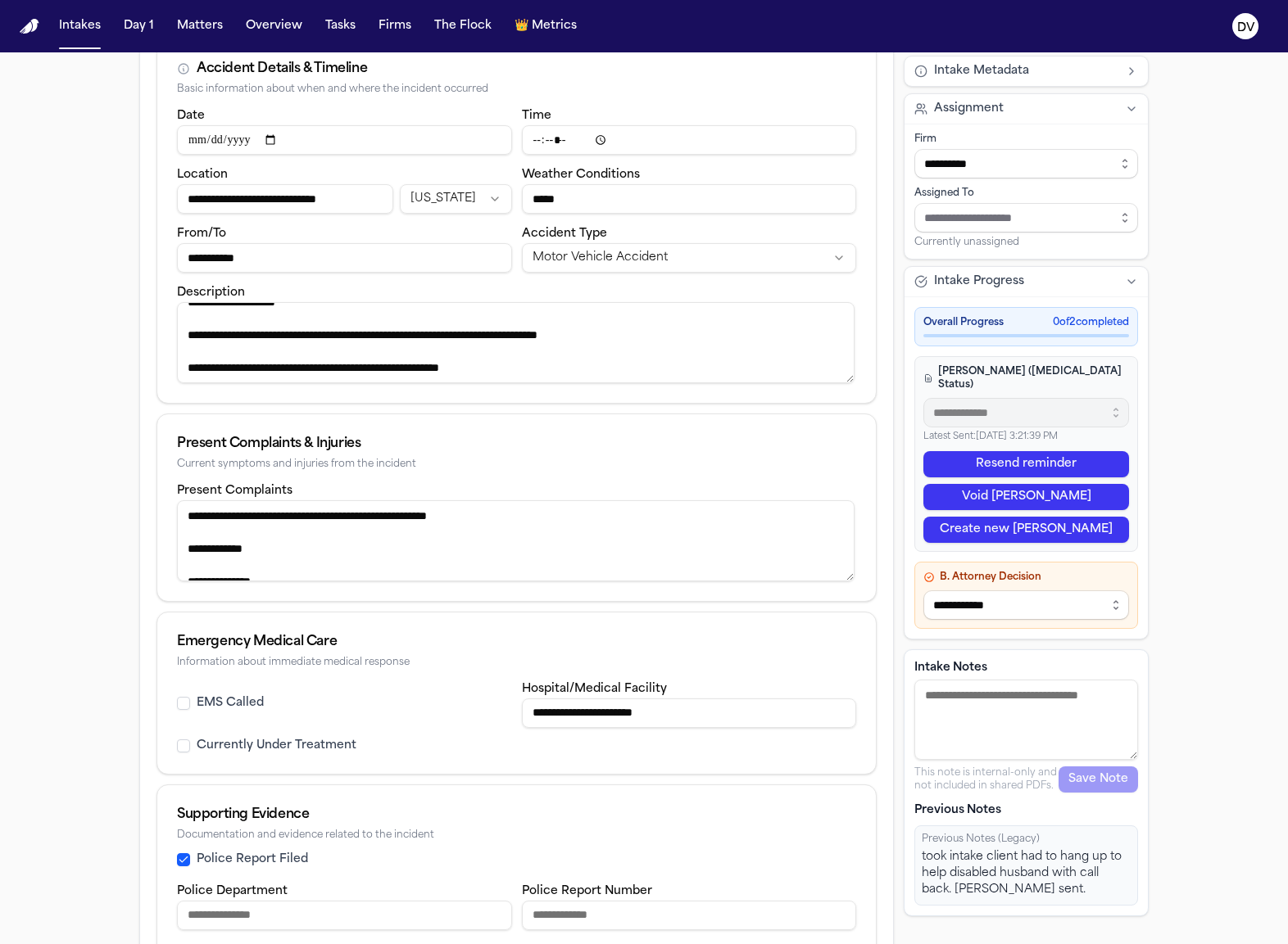
scroll to position [341, 0]
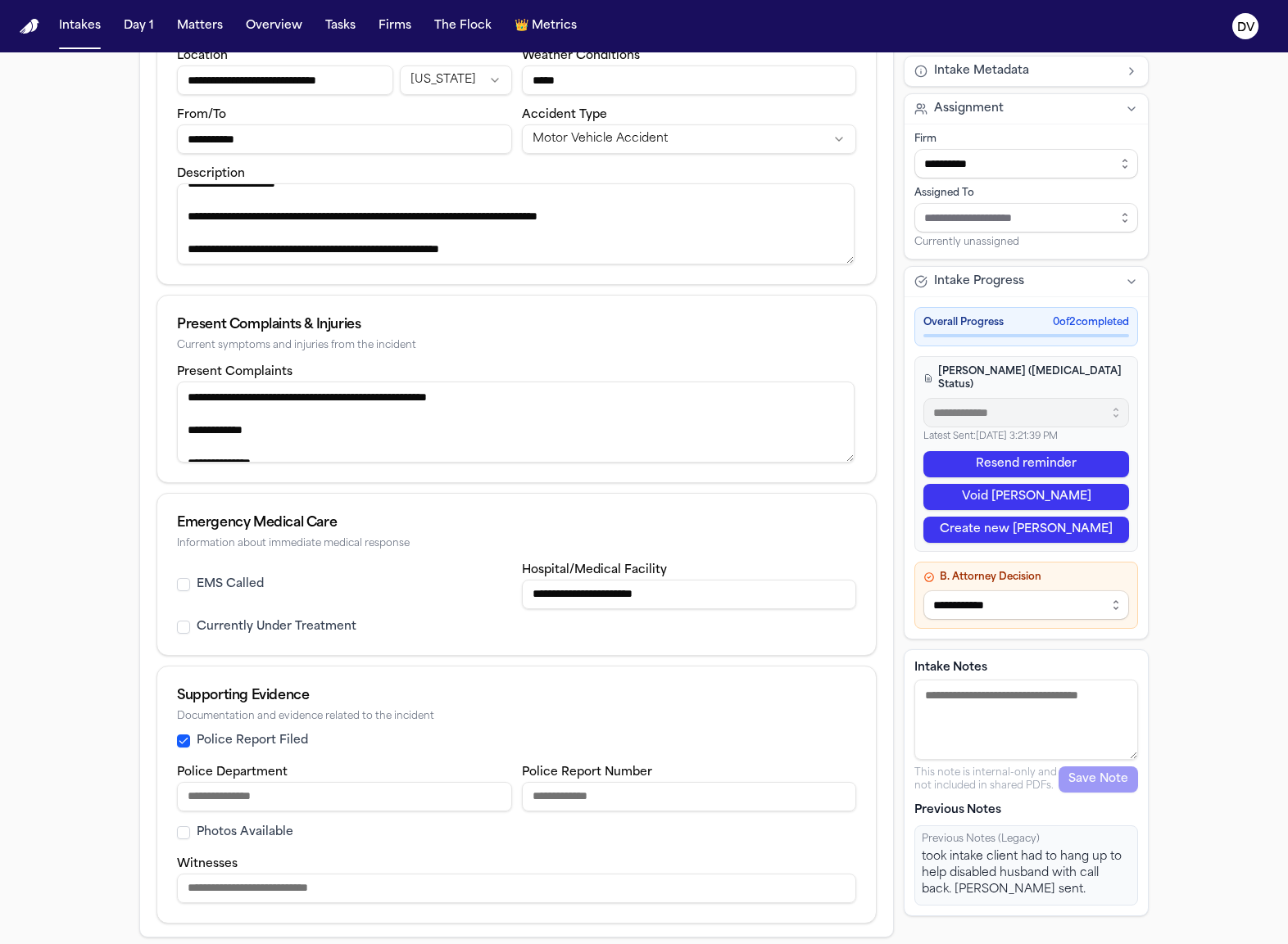
drag, startPoint x: 175, startPoint y: 472, endPoint x: 629, endPoint y: 503, distance: 455.1
click at [628, 504] on div "**********" at bounding box center [516, 409] width 720 height 1031
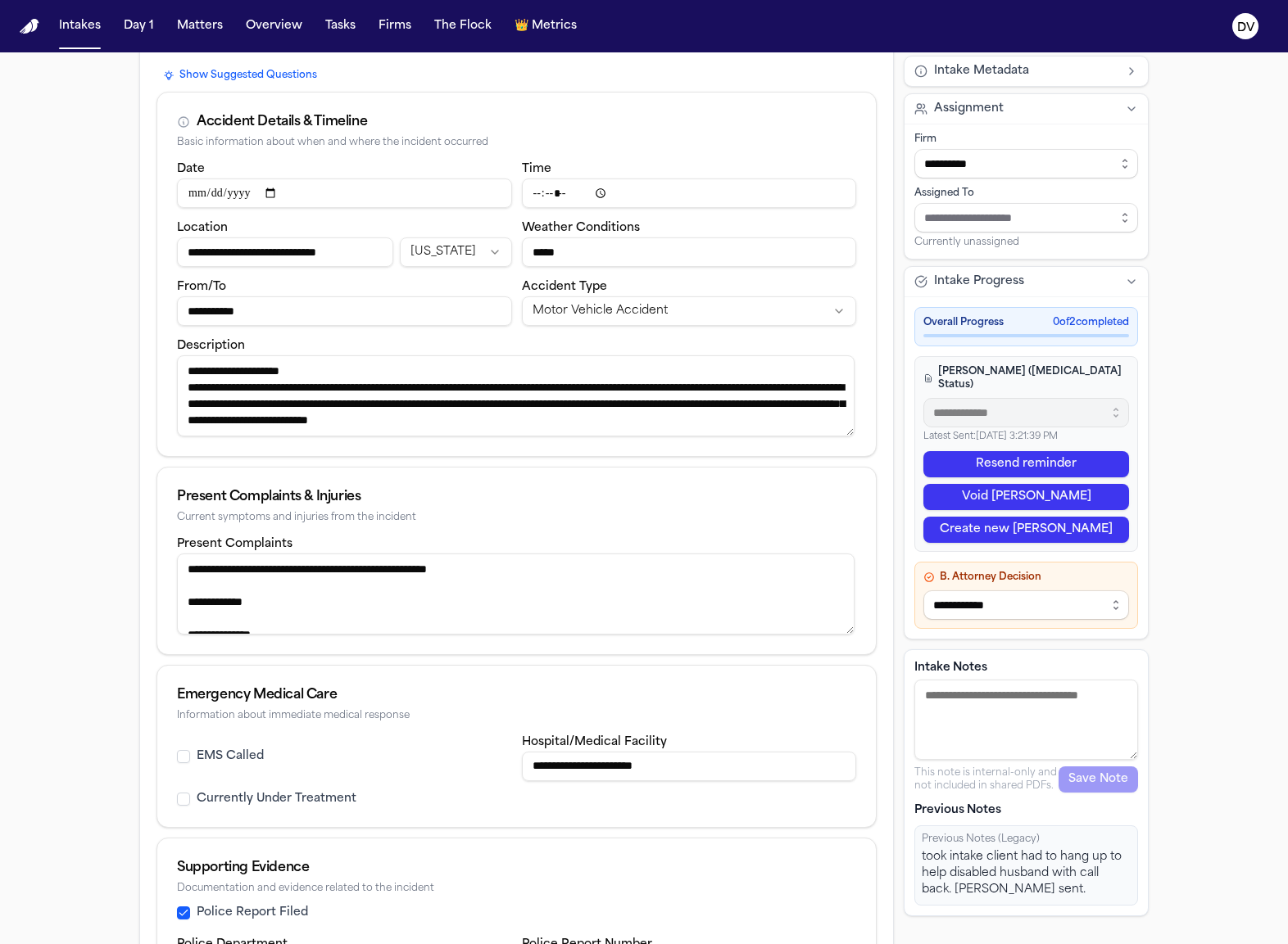
scroll to position [151, 0]
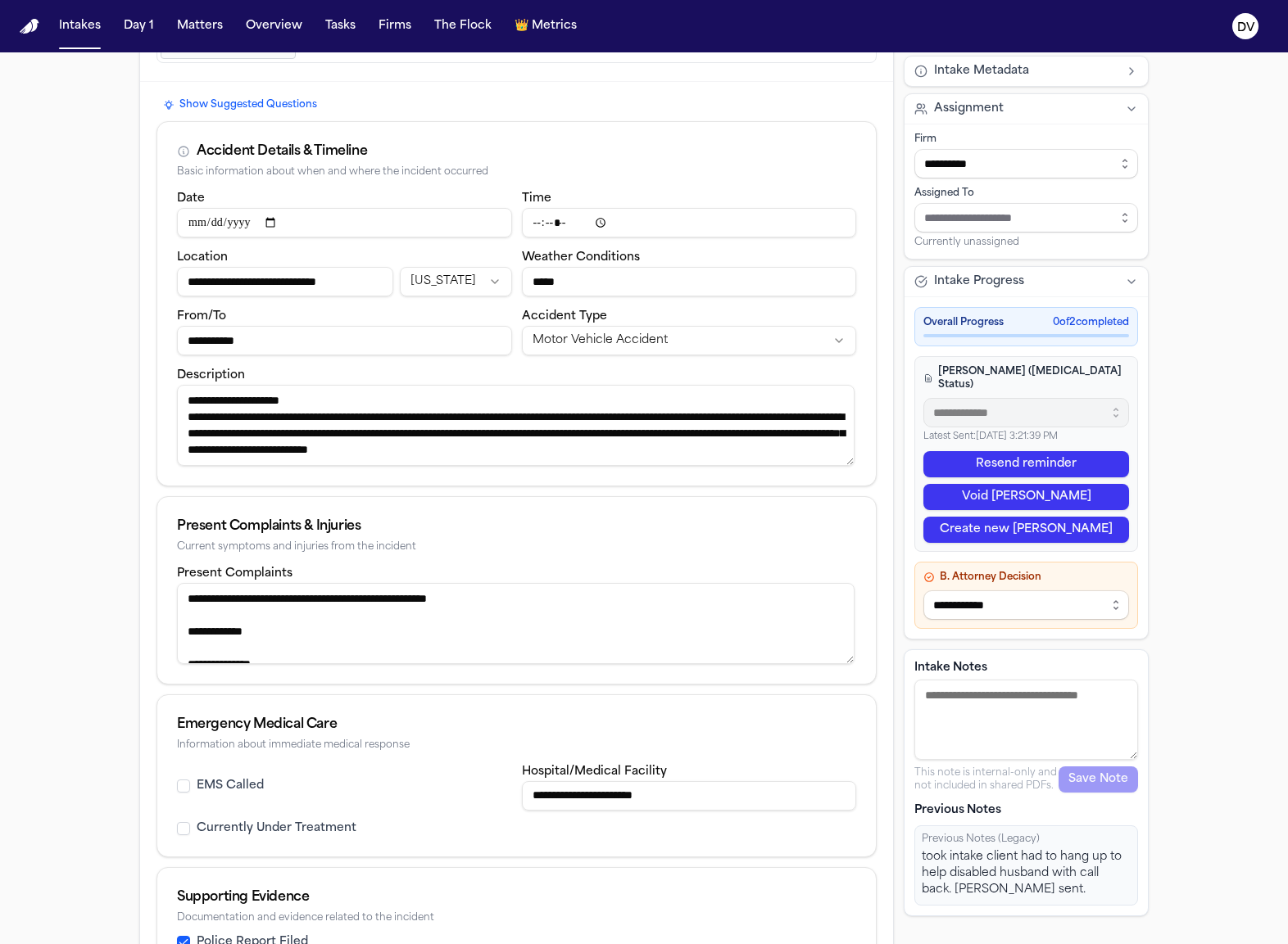
click at [264, 285] on input "**********" at bounding box center [285, 282] width 217 height 30
click at [264, 284] on input "**********" at bounding box center [285, 282] width 217 height 30
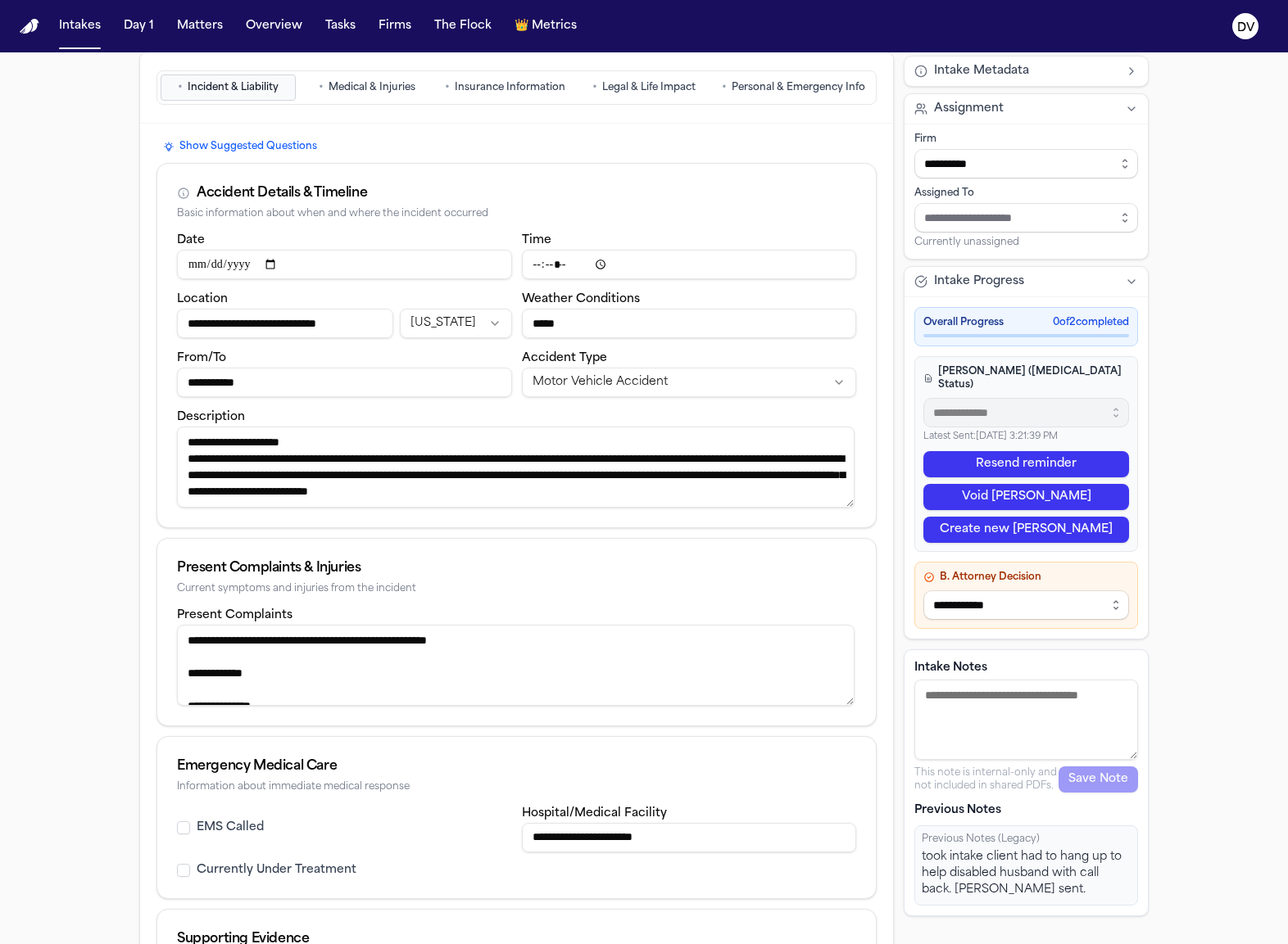
scroll to position [0, 0]
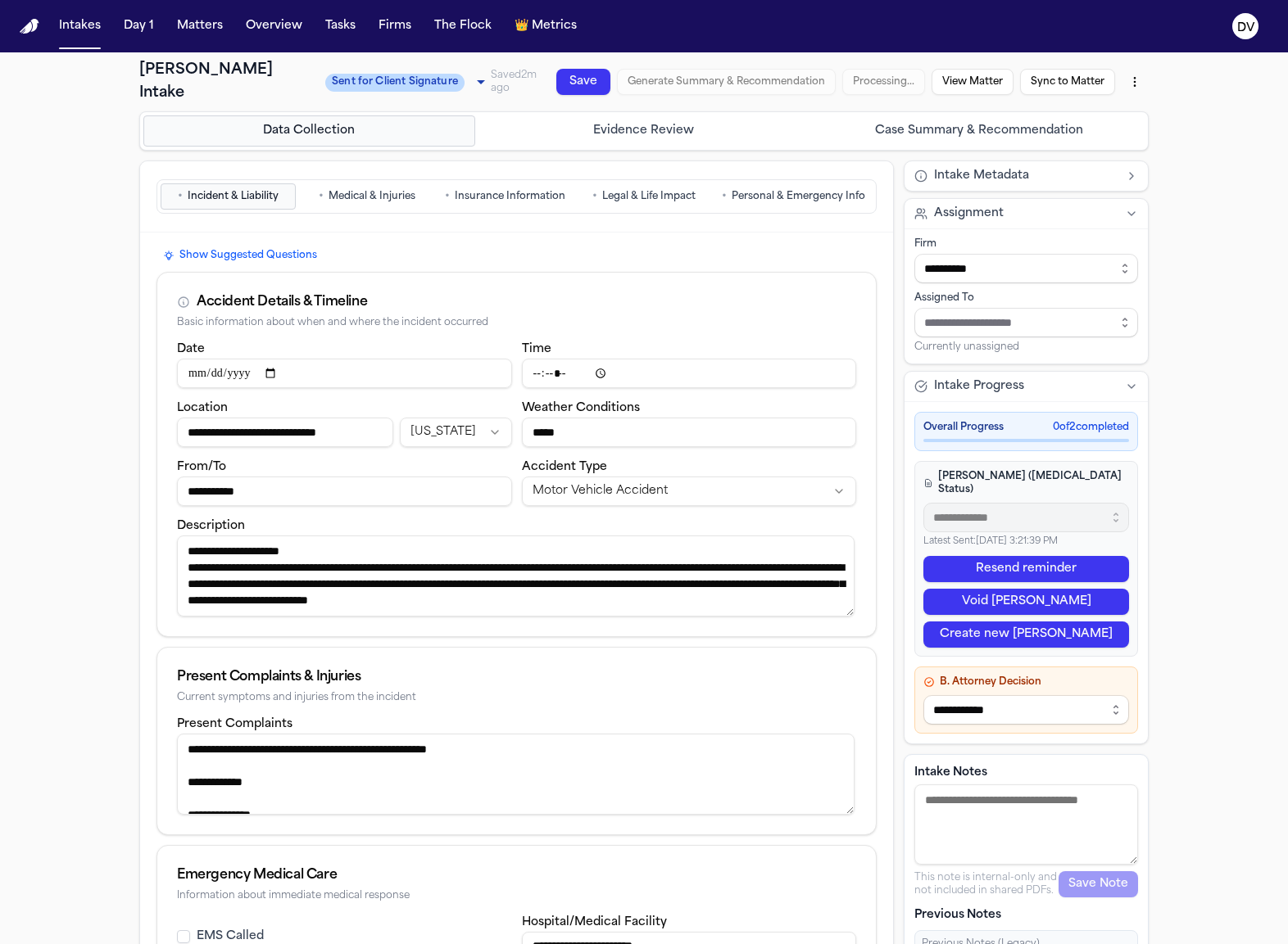
drag, startPoint x: 484, startPoint y: 206, endPoint x: 457, endPoint y: 199, distance: 27.9
click at [483, 204] on button "• Insurance Information" at bounding box center [505, 196] width 135 height 26
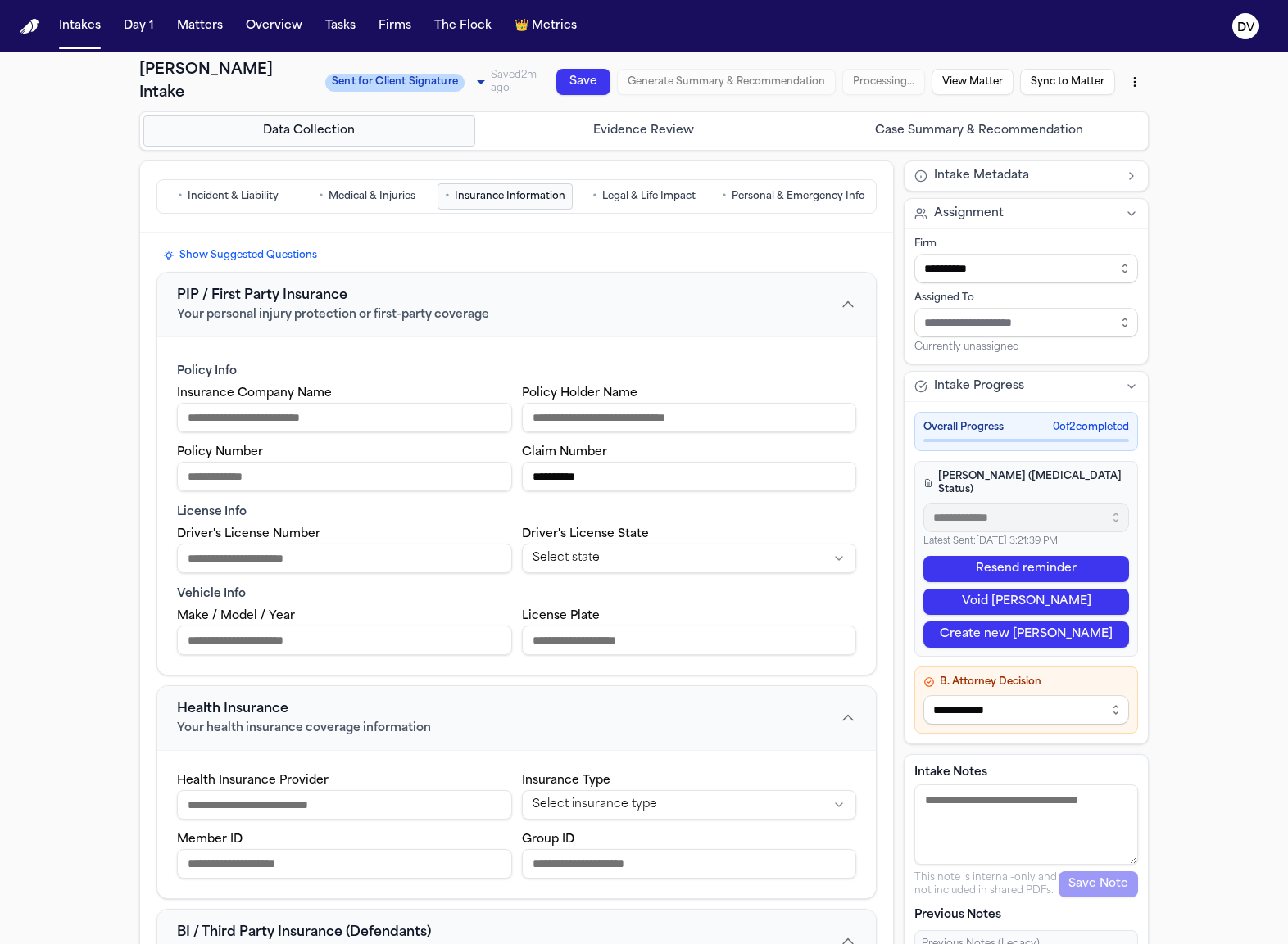
click at [373, 193] on span "Medical & Injuries" at bounding box center [372, 197] width 87 height 14
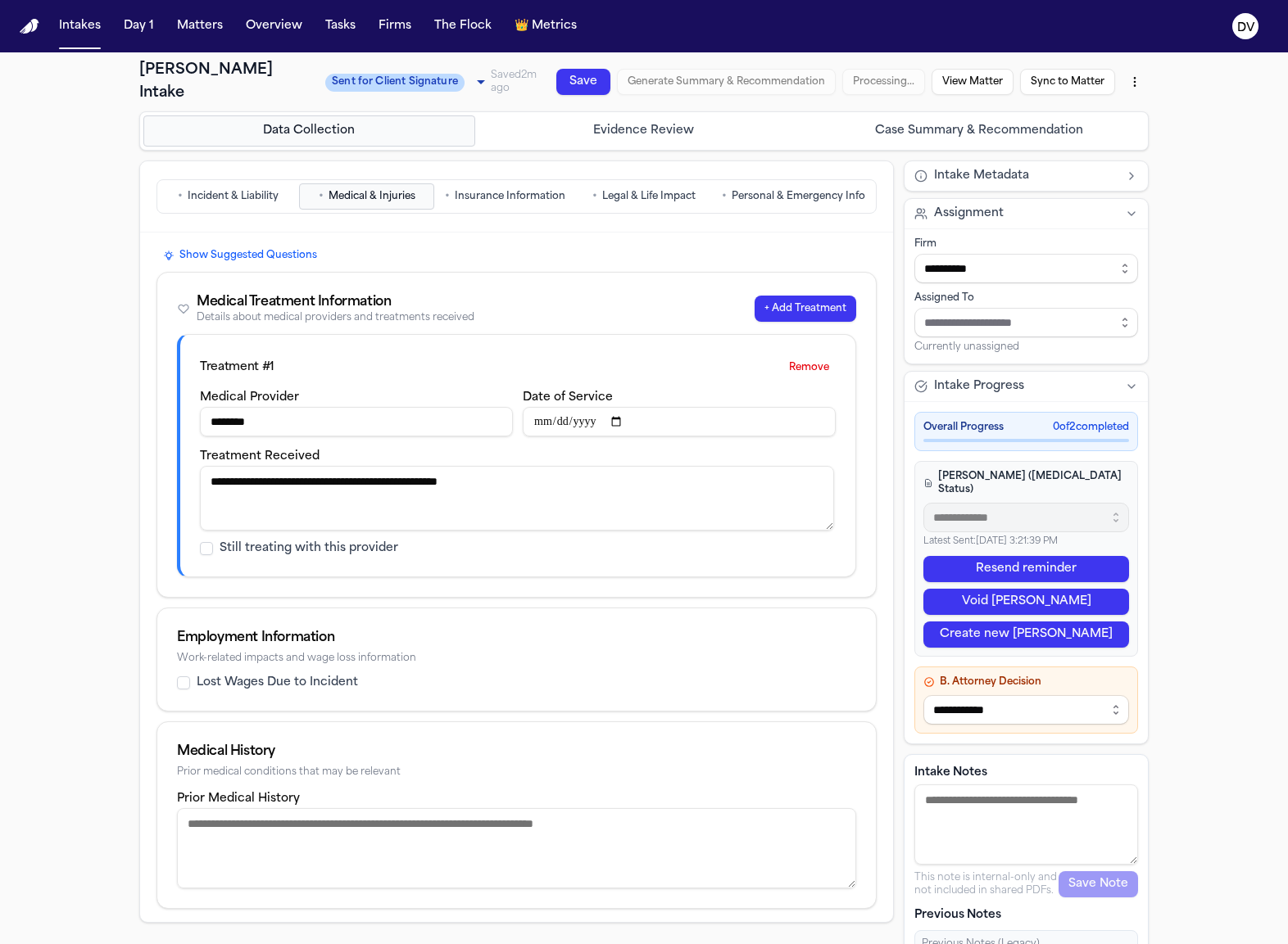
click at [652, 193] on span "Legal & Life Impact" at bounding box center [648, 197] width 93 height 14
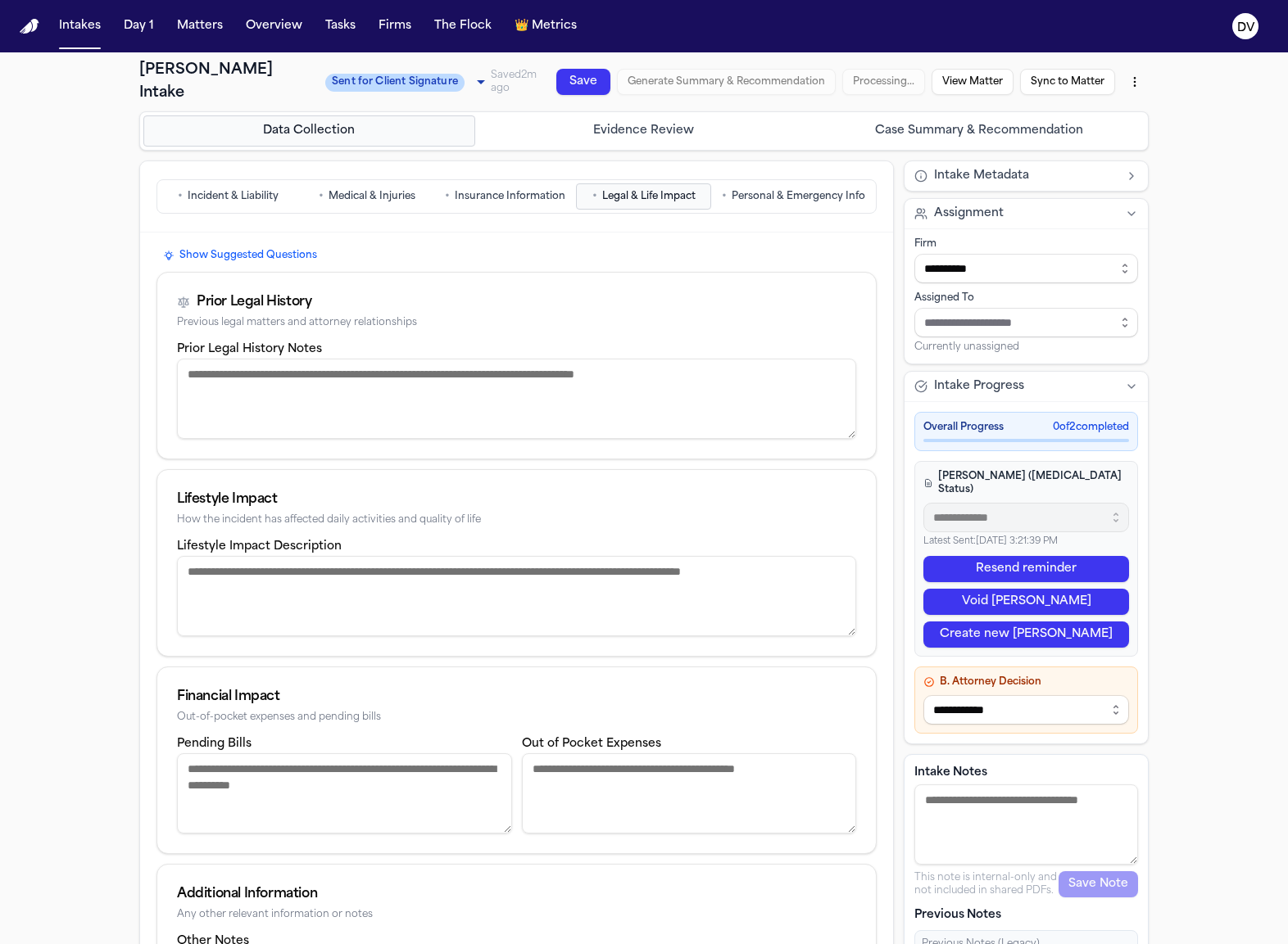
click at [435, 213] on nav "• Incident & Liability • Medical & Injuries • Insurance Information • Legal & L…" at bounding box center [516, 196] width 720 height 44
click at [462, 203] on span "Insurance Information" at bounding box center [510, 197] width 111 height 14
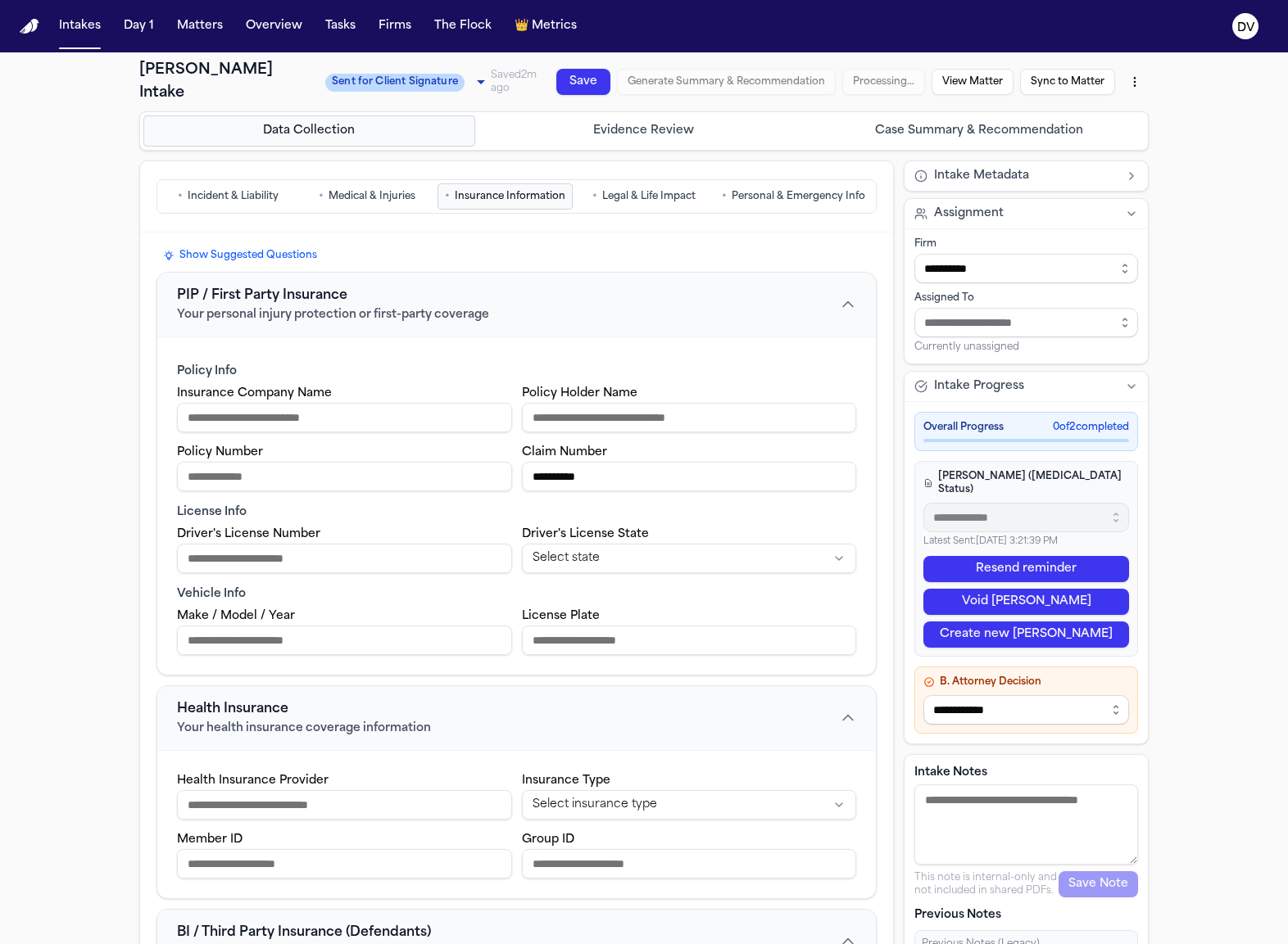
click at [268, 195] on span "Incident & Liability" at bounding box center [233, 197] width 91 height 14
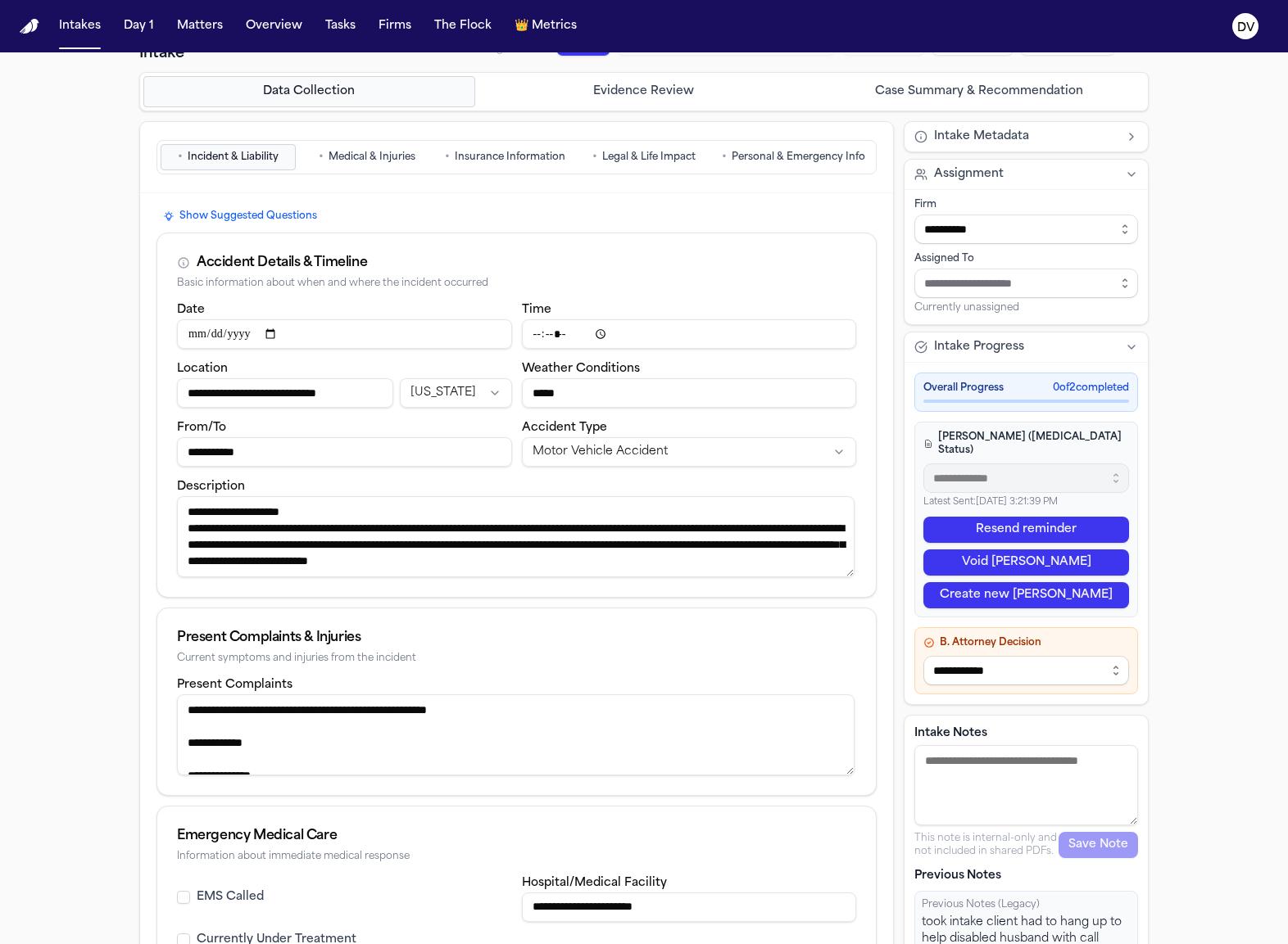
drag, startPoint x: 549, startPoint y: 773, endPoint x: 135, endPoint y: 652, distance: 431.3
click at [140, 652] on div "**********" at bounding box center [516, 721] width 753 height 1057
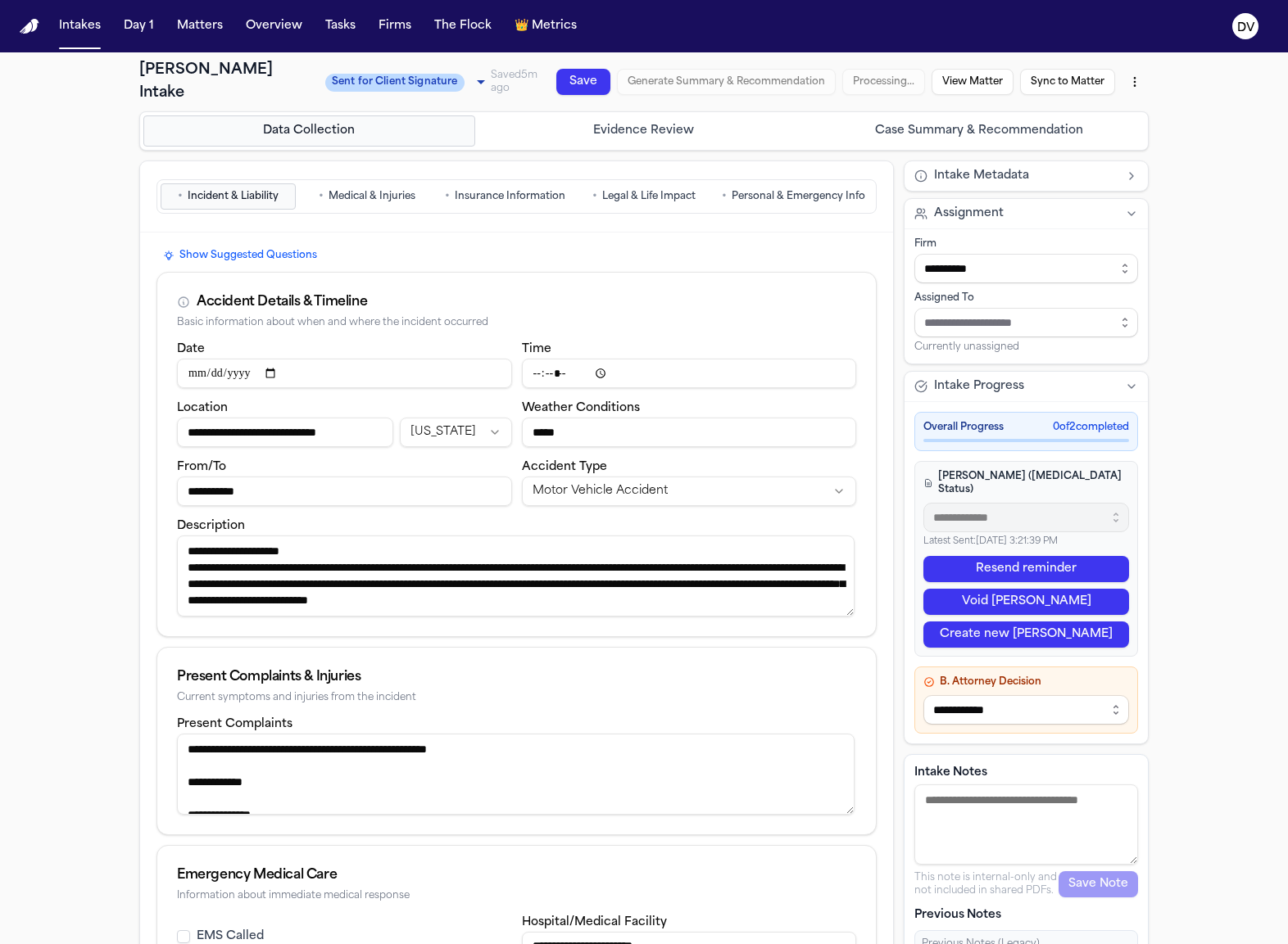
click at [75, 40] on span "Intakes" at bounding box center [79, 26] width 55 height 30
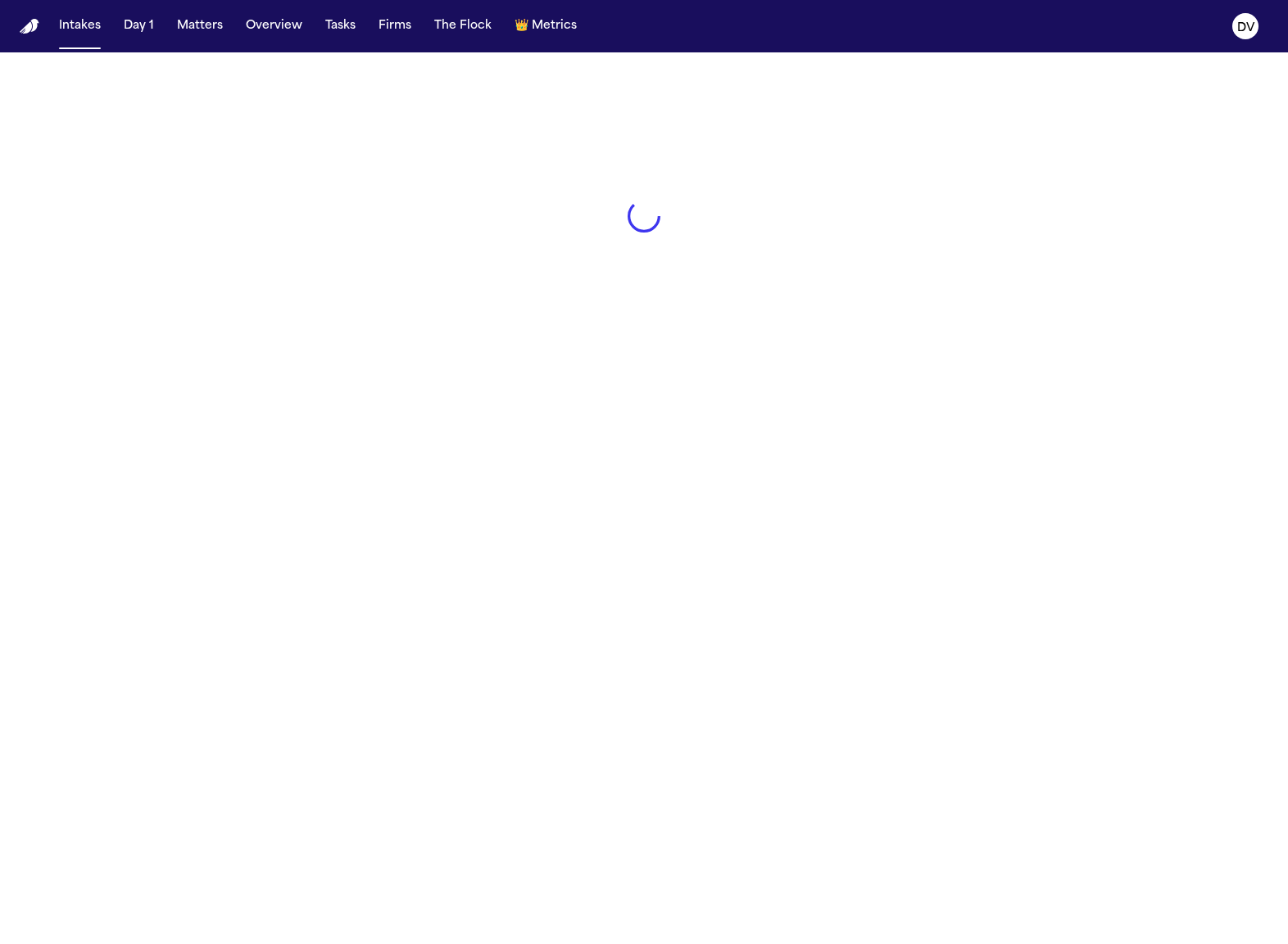
click at [199, 25] on button "Matters" at bounding box center [199, 26] width 59 height 30
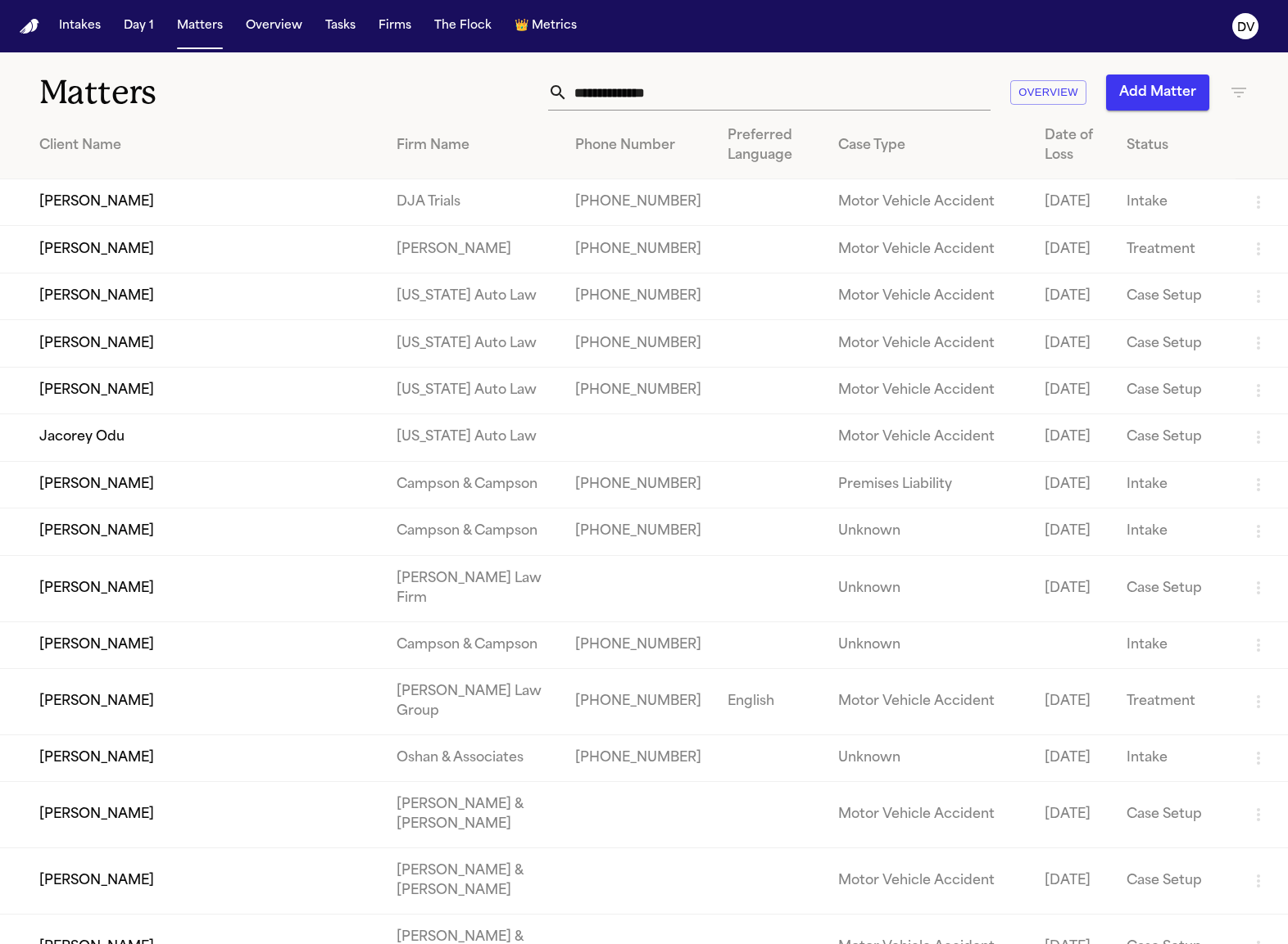
click at [75, 206] on td "[PERSON_NAME]" at bounding box center [191, 203] width 384 height 47
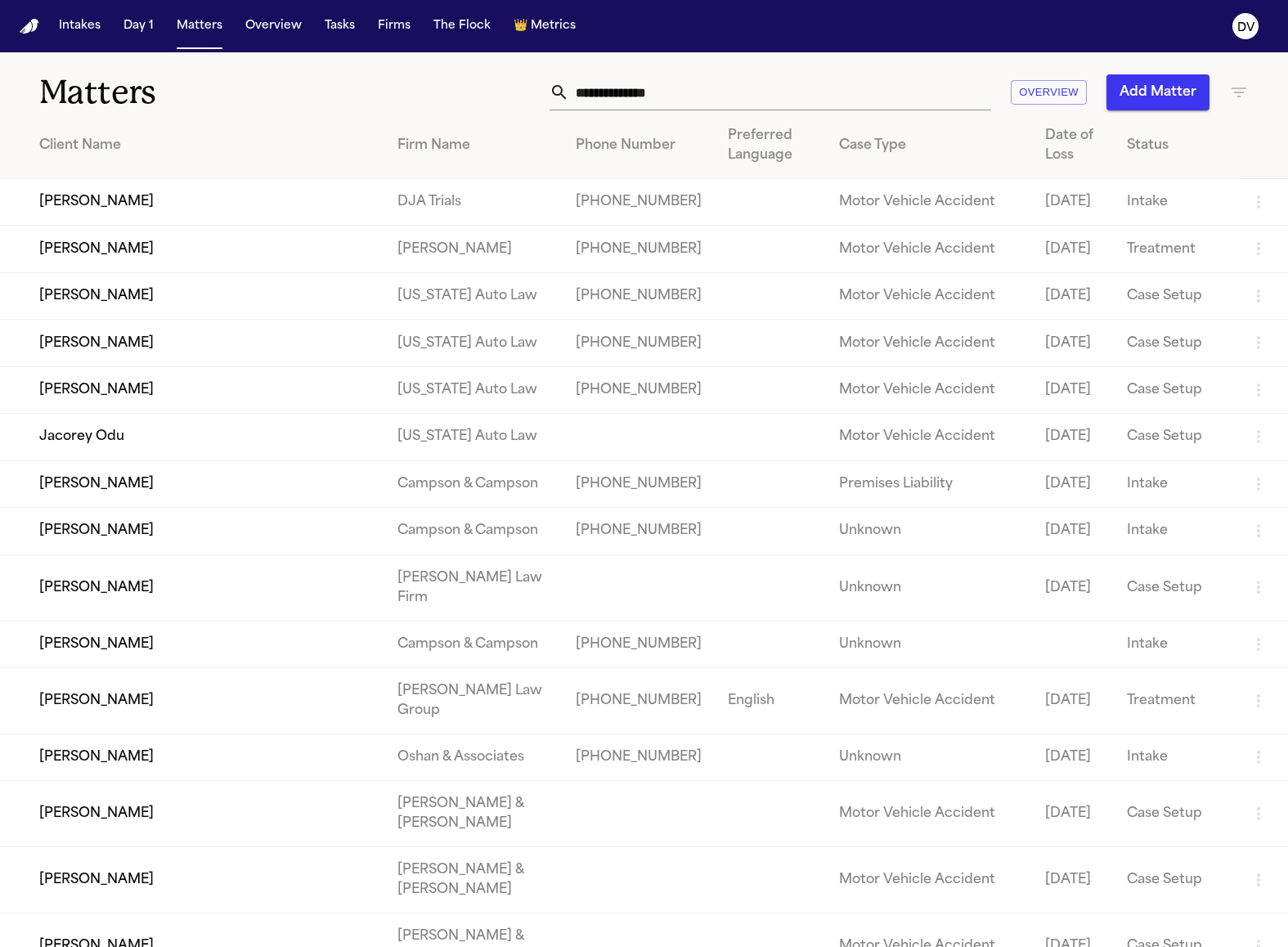
click at [102, 23] on button "Intakes" at bounding box center [79, 26] width 55 height 30
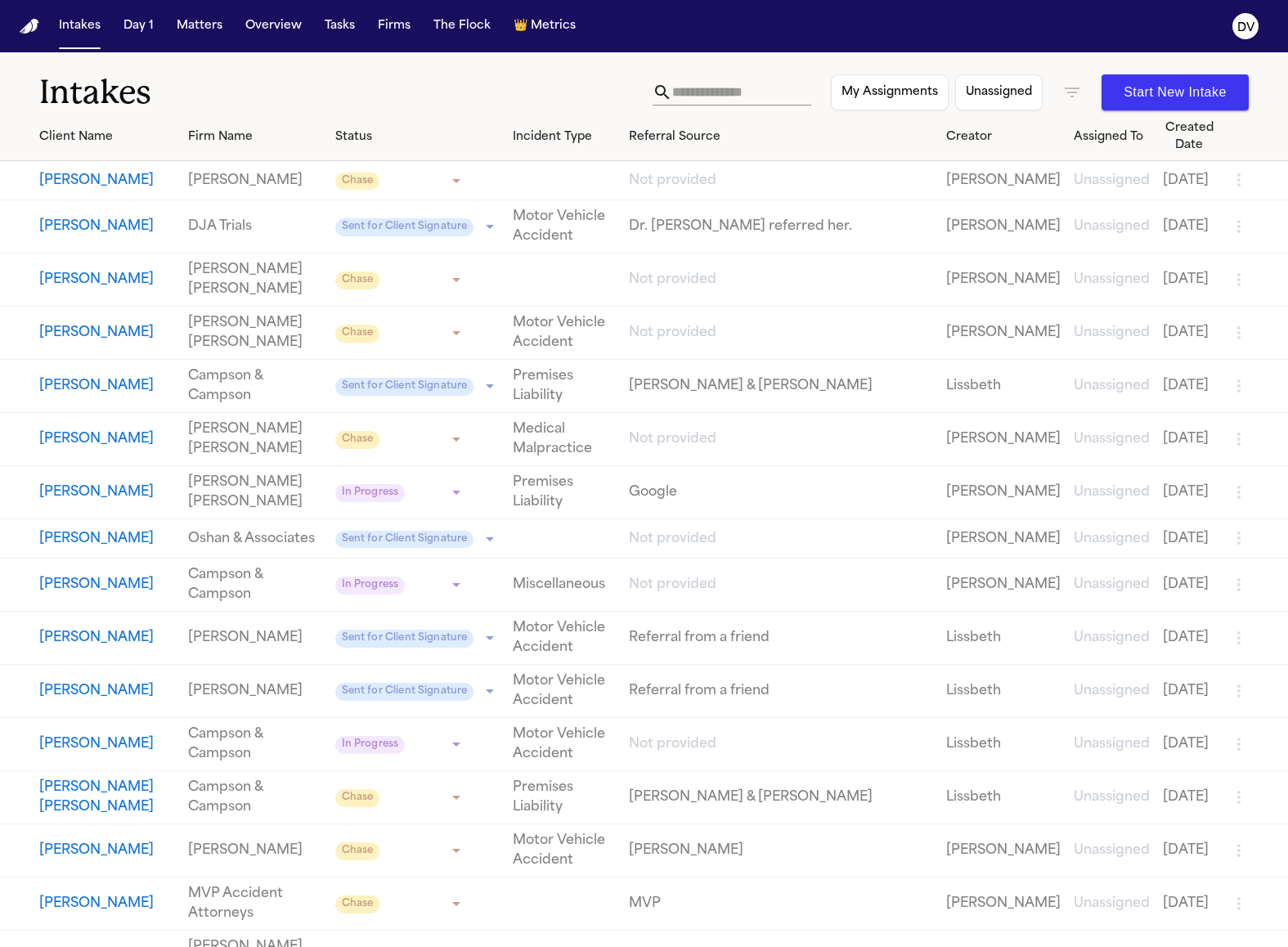
click at [114, 236] on button "[PERSON_NAME]" at bounding box center [107, 227] width 136 height 20
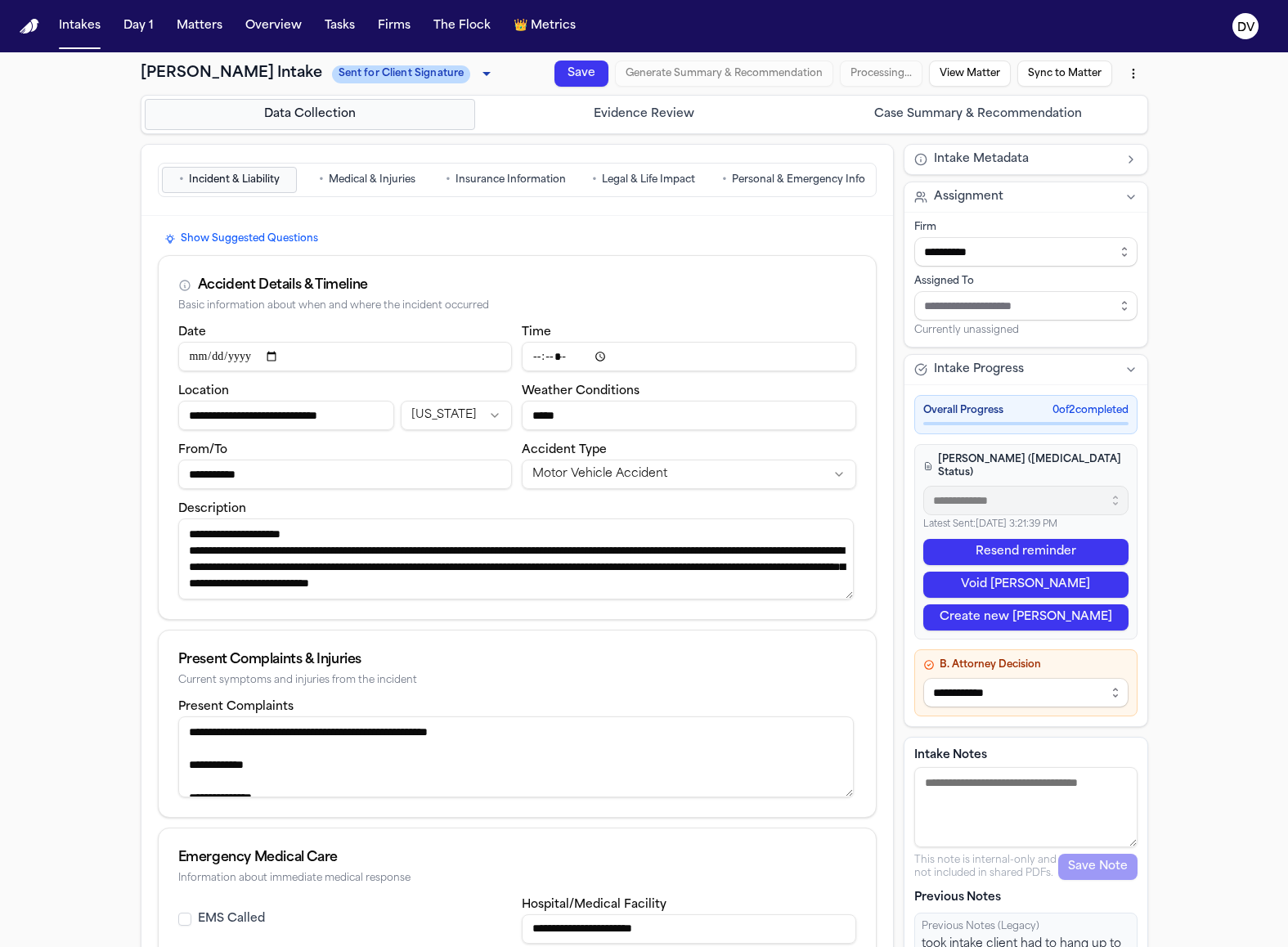
click at [1038, 800] on textarea "Intake Notes" at bounding box center [1027, 806] width 224 height 80
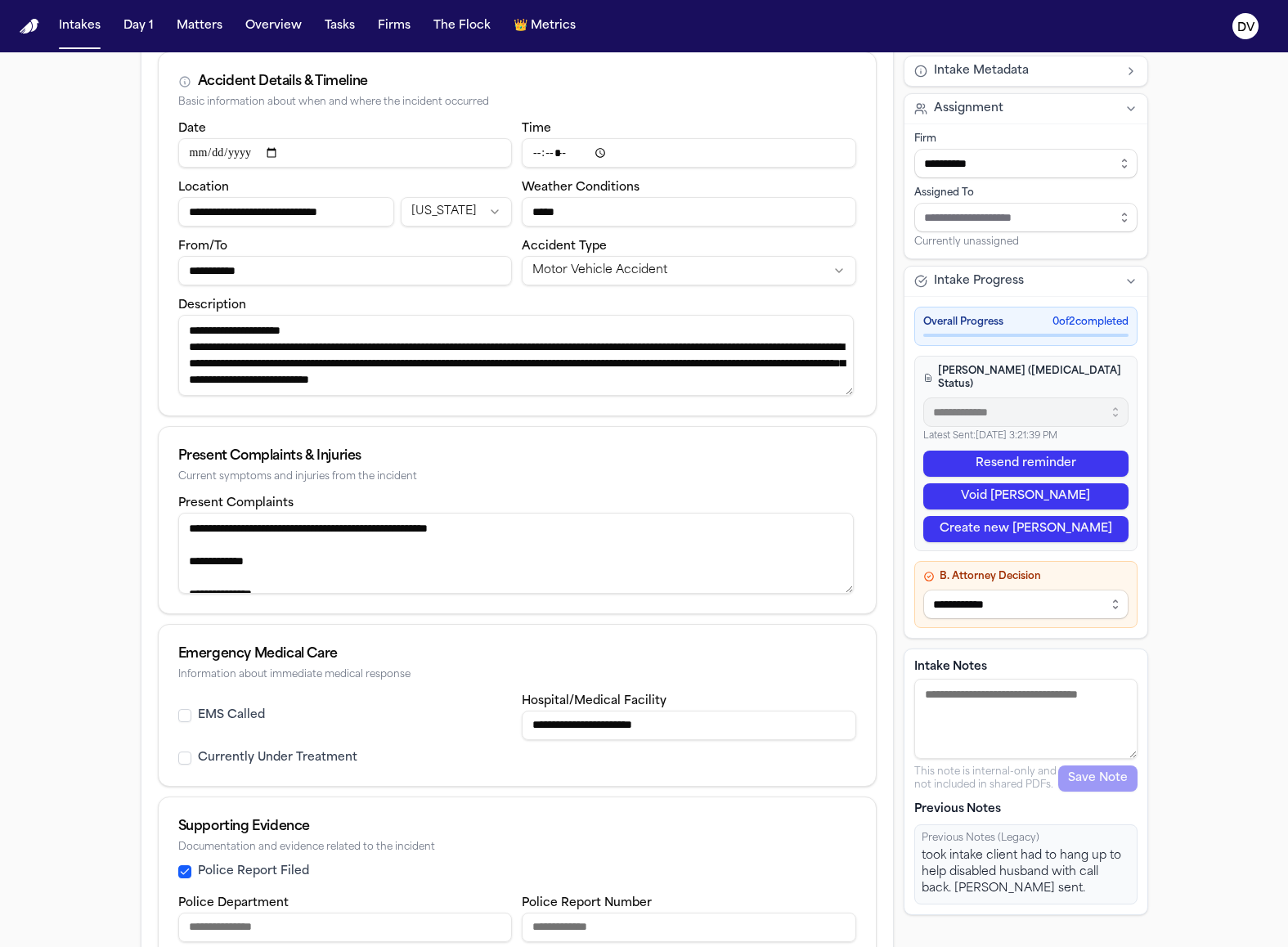
scroll to position [241, 0]
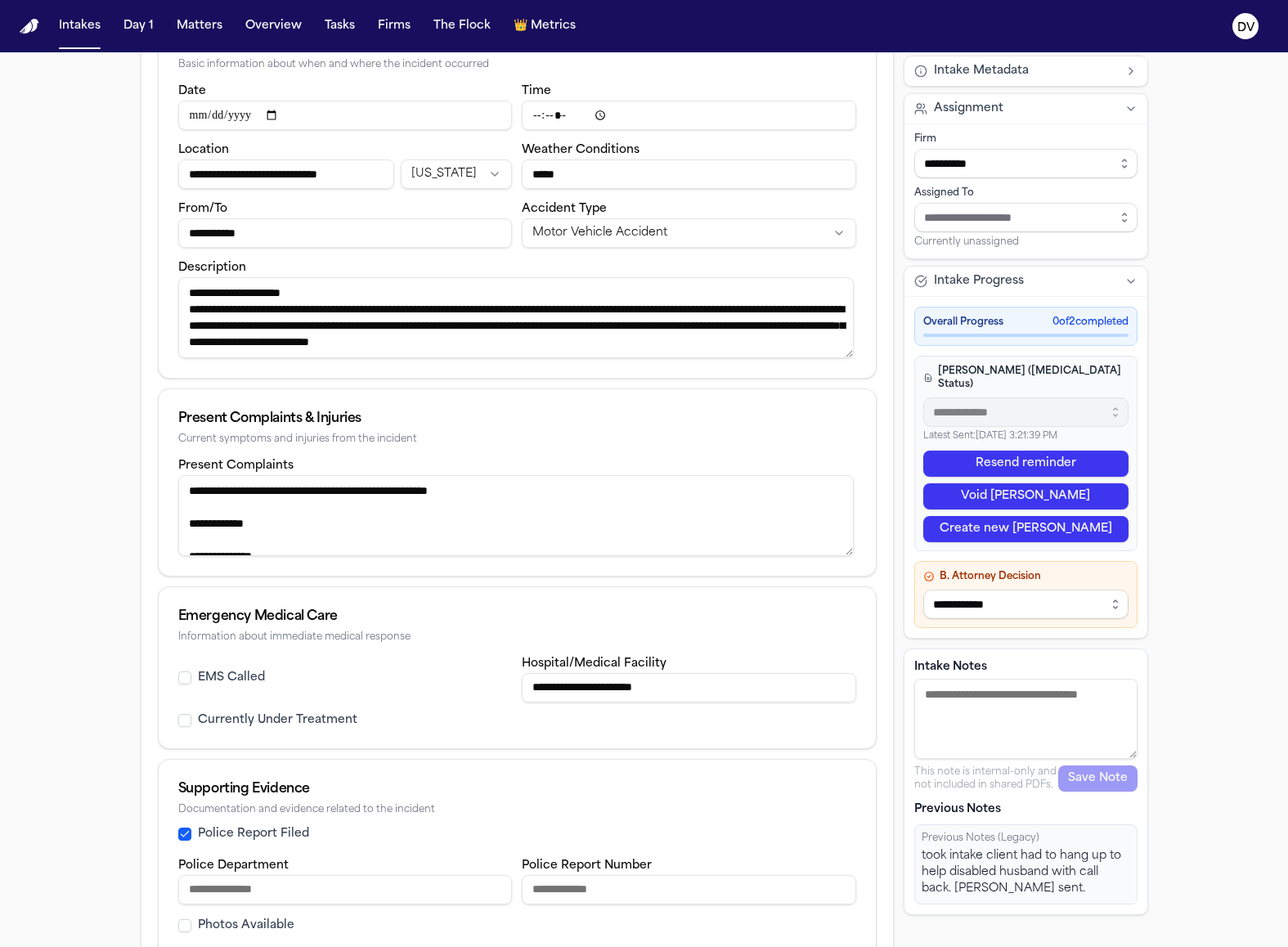
paste textarea "**********"
type textarea "**********"
click at [1093, 777] on button "Save Note" at bounding box center [1098, 779] width 79 height 26
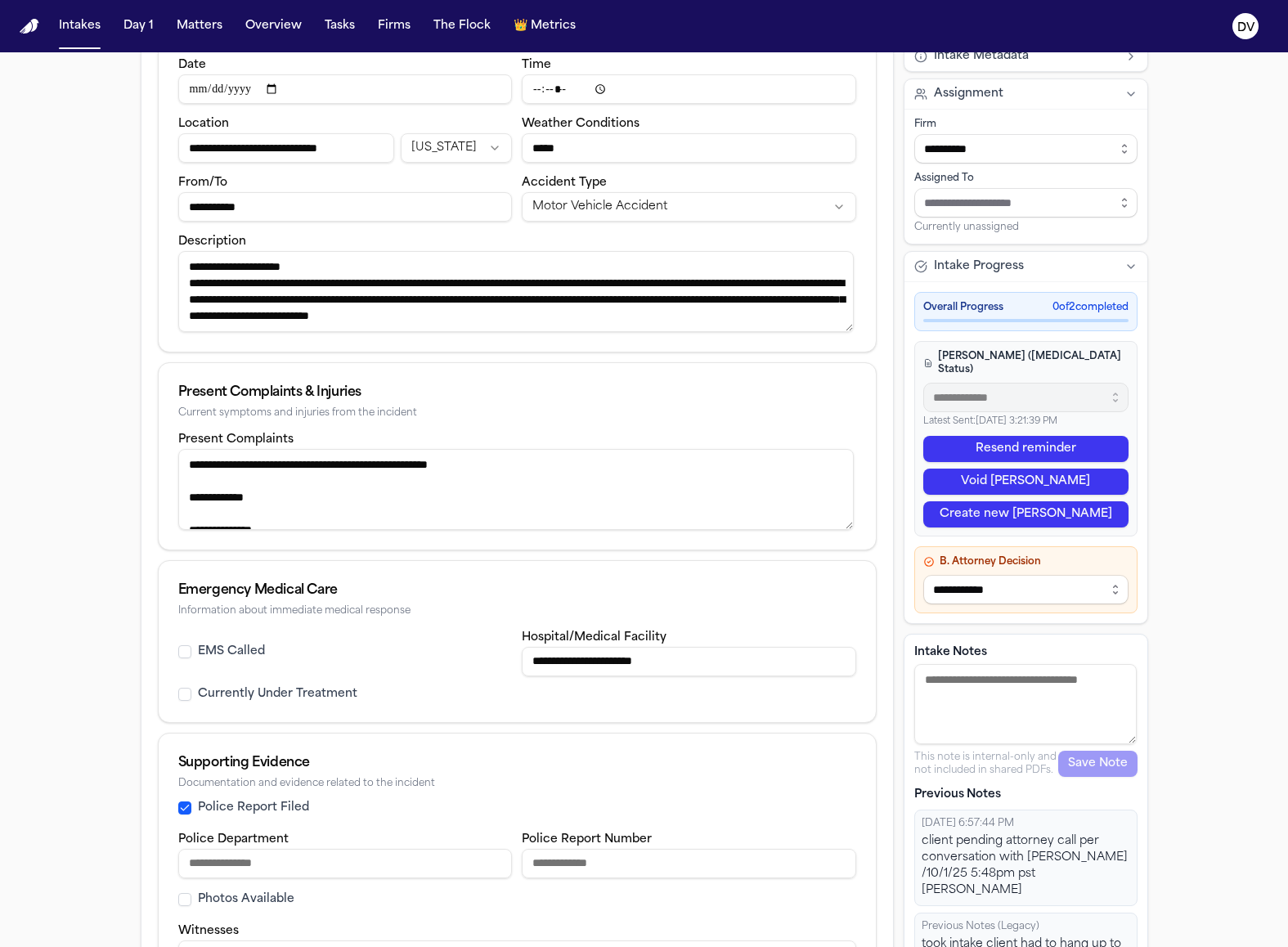
scroll to position [337, 0]
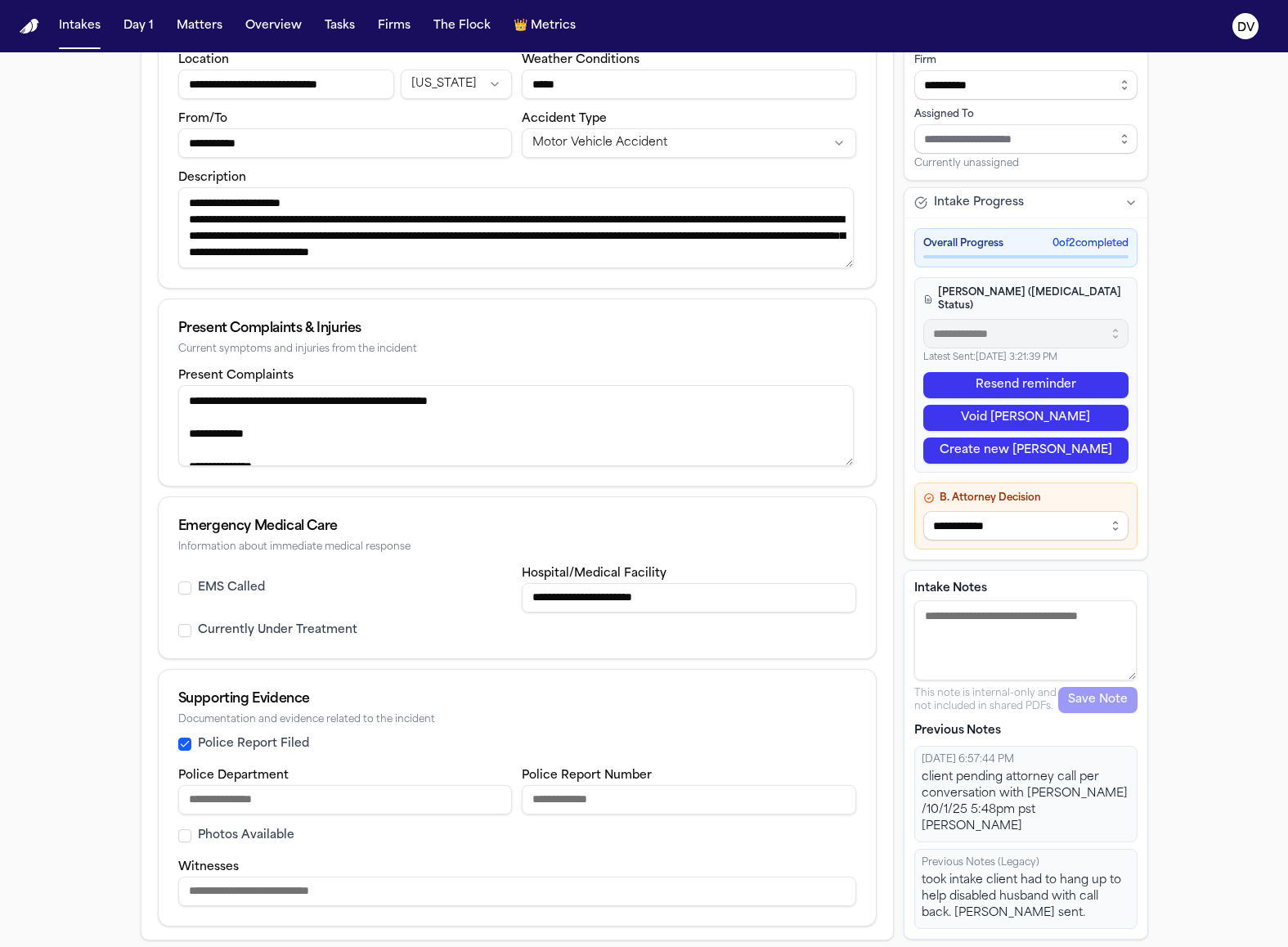
click at [1012, 656] on textarea "Intake Notes" at bounding box center [1026, 641] width 223 height 81
click at [925, 668] on textarea "**********" at bounding box center [1026, 641] width 223 height 81
click at [939, 664] on textarea "**********" at bounding box center [1026, 641] width 223 height 81
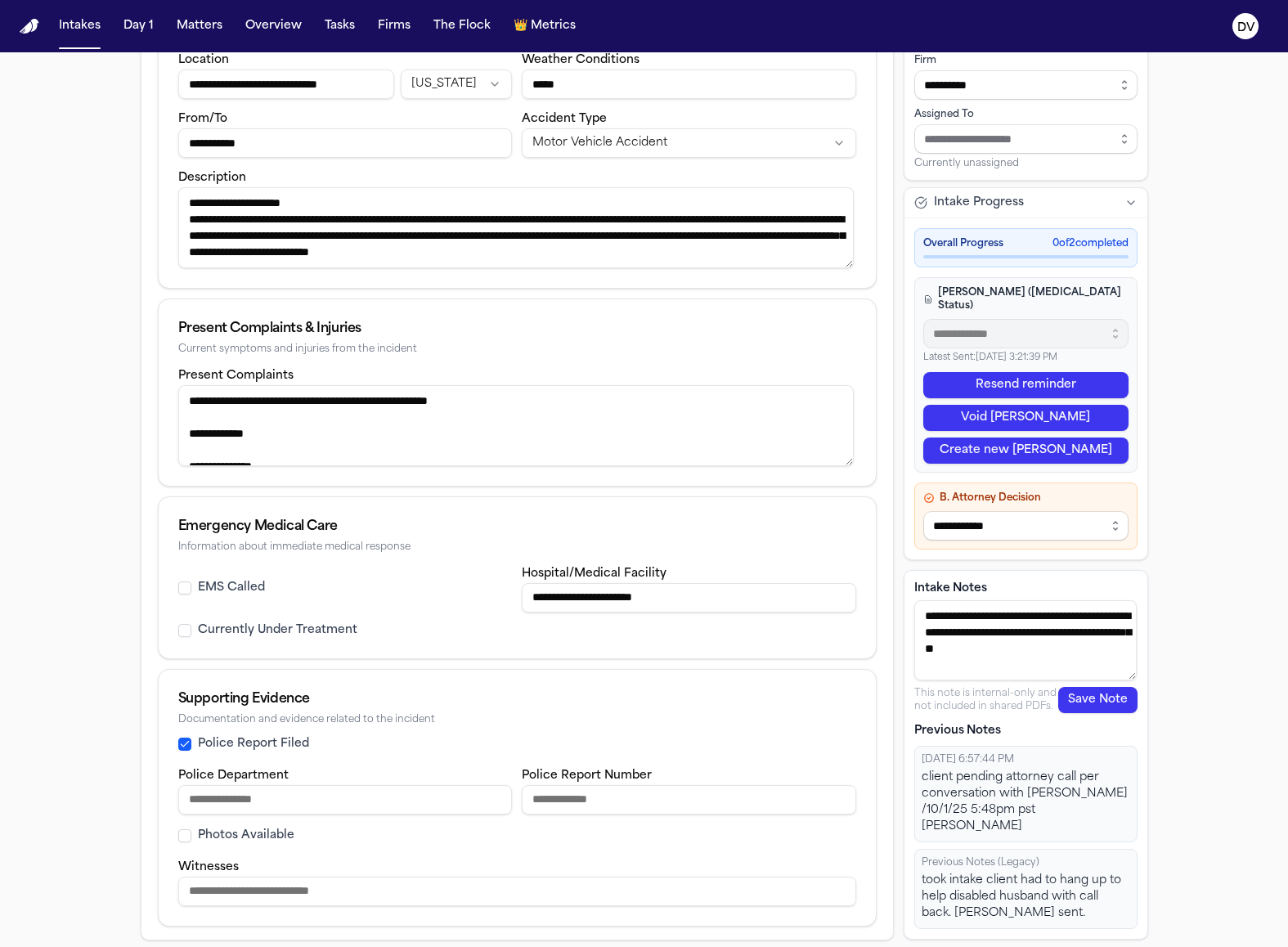
click at [923, 672] on textarea "**********" at bounding box center [1026, 641] width 223 height 81
click at [931, 669] on textarea "**********" at bounding box center [1026, 641] width 223 height 81
type textarea "**********"
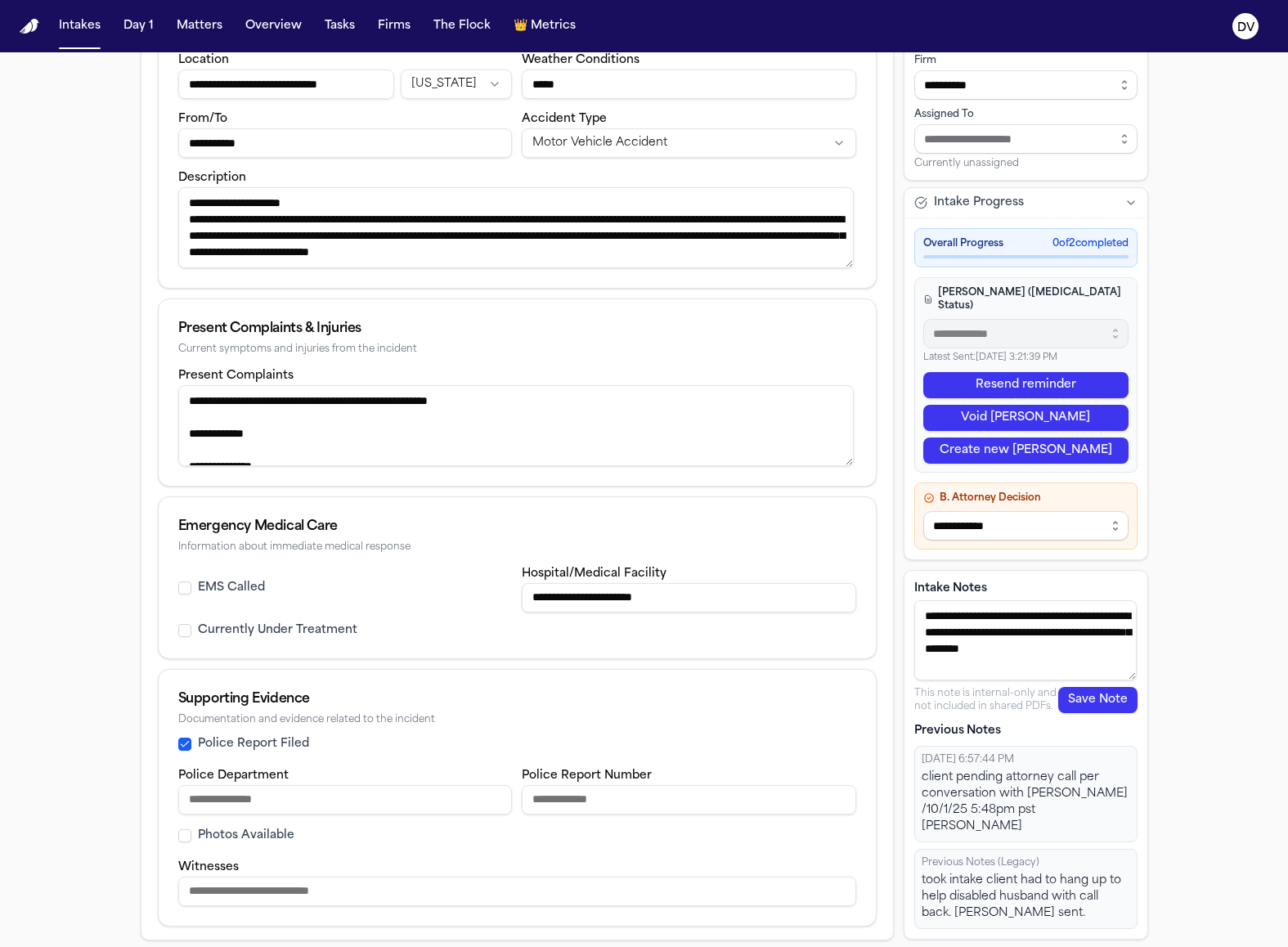
drag, startPoint x: 991, startPoint y: 693, endPoint x: 791, endPoint y: 572, distance: 233.8
click at [791, 572] on div "**********" at bounding box center [644, 377] width 1008 height 1128
click at [557, 447] on textarea "**********" at bounding box center [516, 425] width 677 height 81
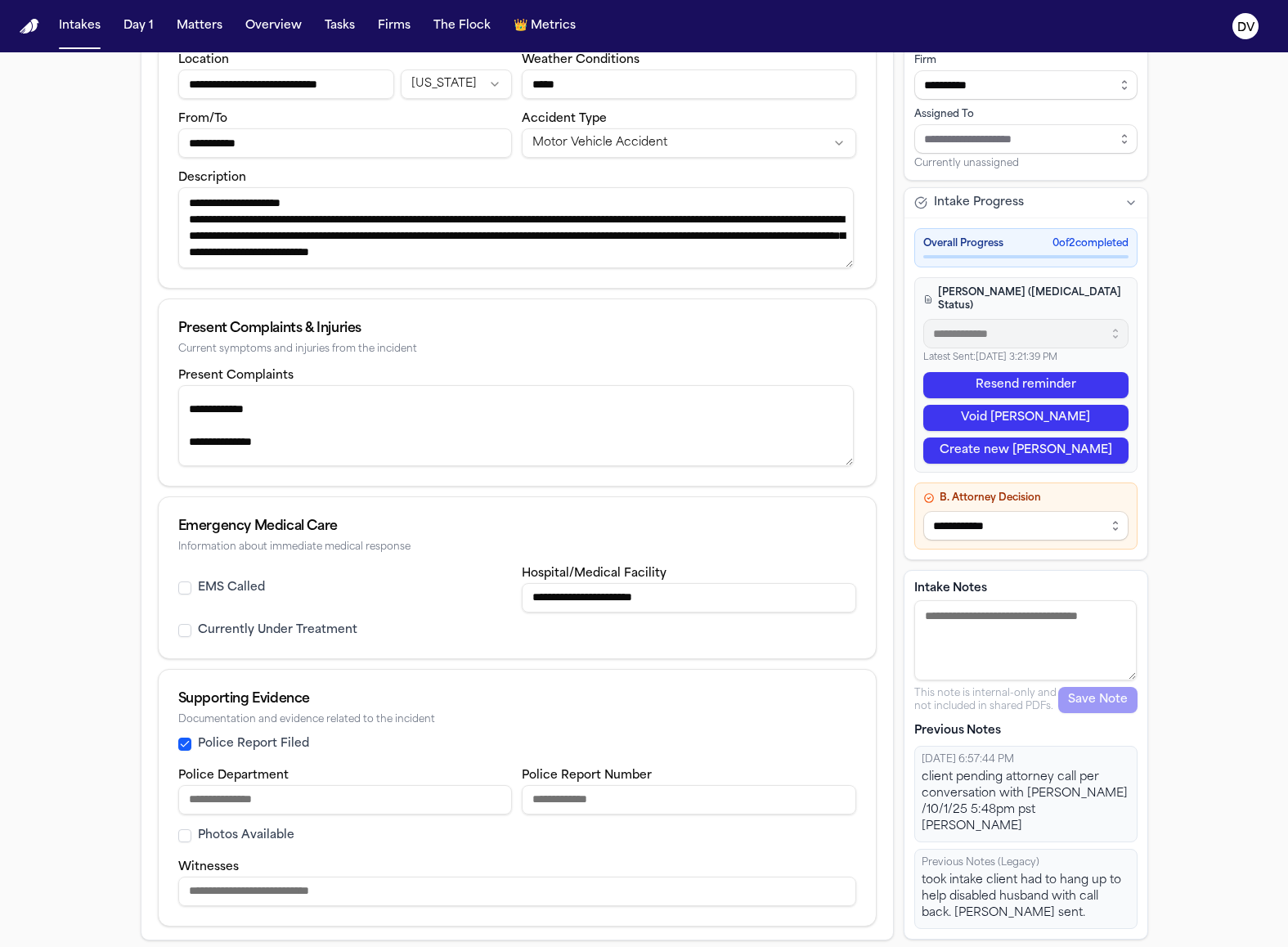
scroll to position [81, 0]
click at [520, 447] on textarea "**********" at bounding box center [516, 425] width 677 height 81
paste textarea "**********"
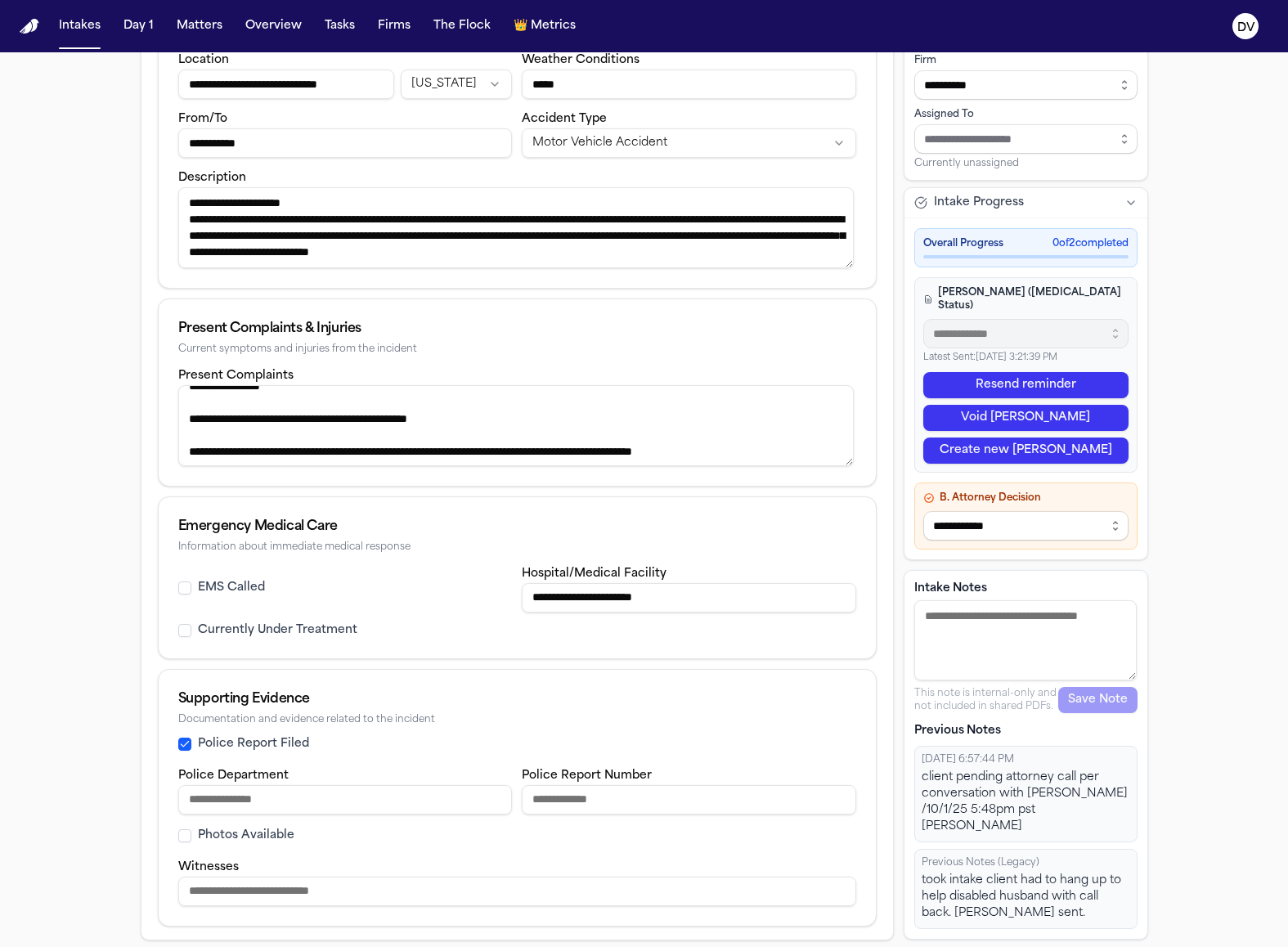
scroll to position [114, 0]
click at [178, 450] on textarea "**********" at bounding box center [516, 425] width 677 height 81
click at [302, 451] on textarea "**********" at bounding box center [516, 425] width 677 height 81
drag, startPoint x: 340, startPoint y: 447, endPoint x: 167, endPoint y: 433, distance: 173.6
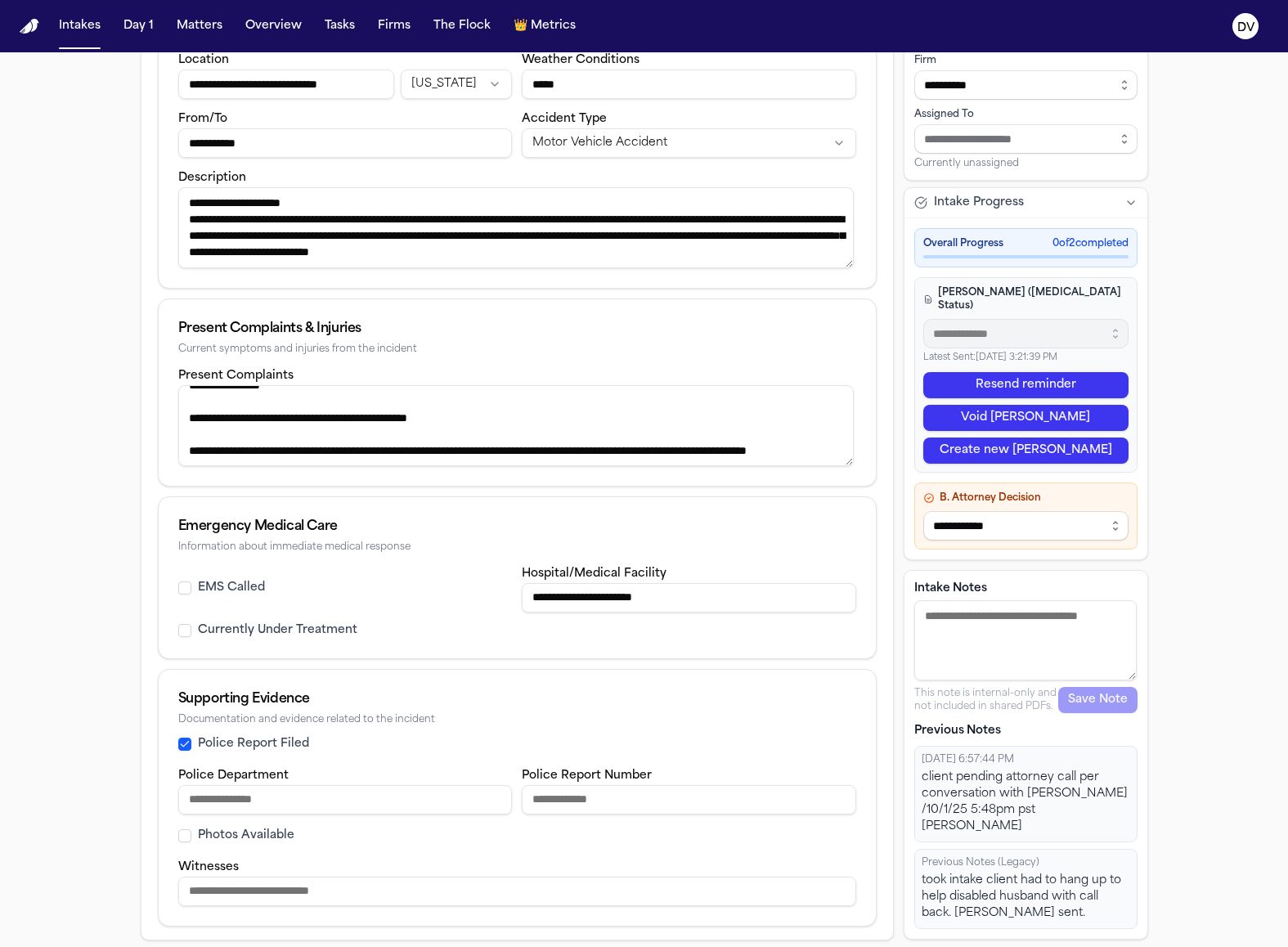
click at [167, 433] on div "**********" at bounding box center [517, 425] width 717 height 120
type textarea "**********"
click at [961, 652] on textarea "Intake Notes" at bounding box center [1026, 641] width 223 height 81
paste textarea "**********"
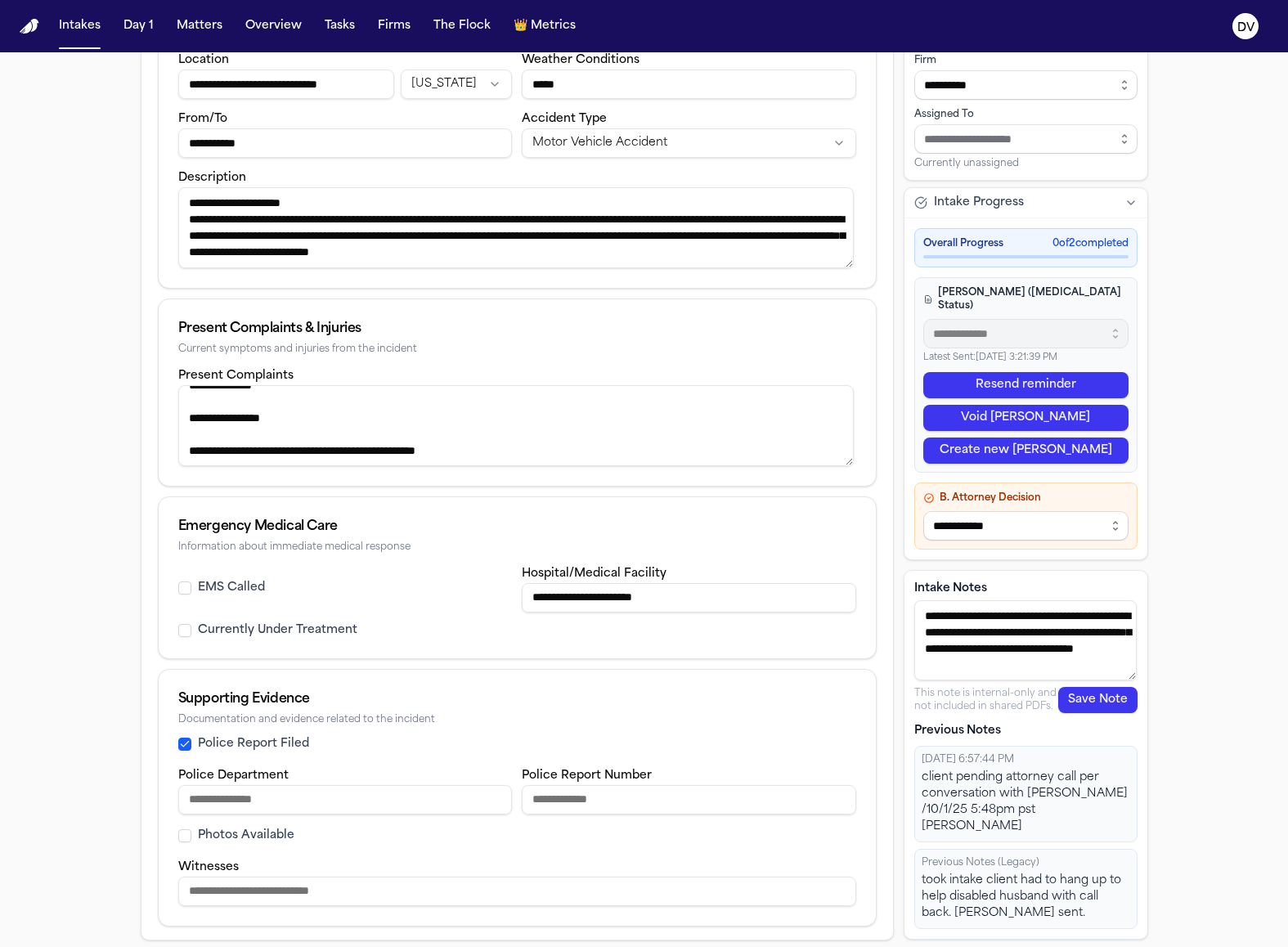
scroll to position [13, 0]
type textarea "**********"
click at [1087, 714] on button "Save Note" at bounding box center [1098, 700] width 79 height 26
type textarea "**********"
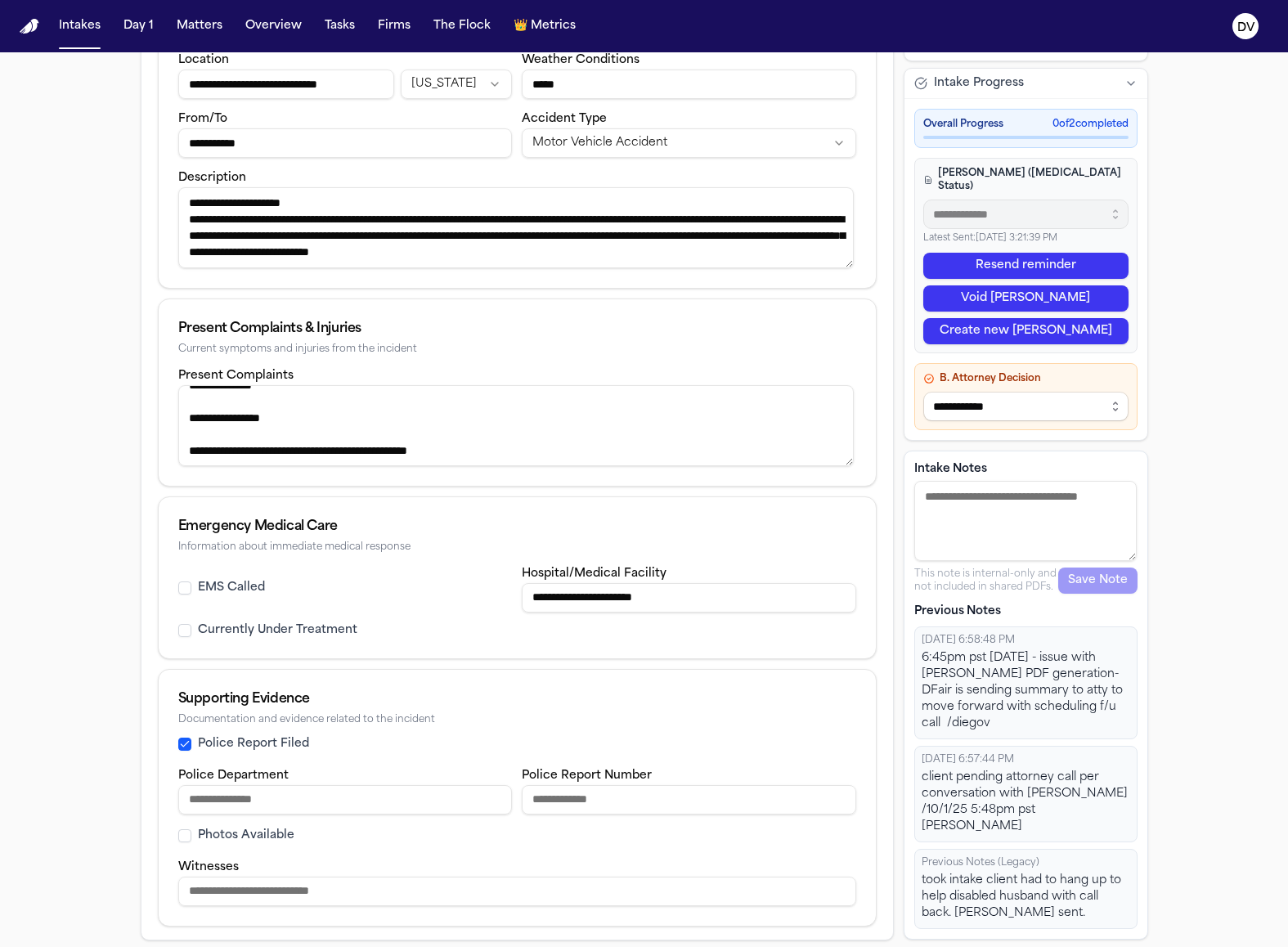
scroll to position [354, 0]
